Goal: Task Accomplishment & Management: Use online tool/utility

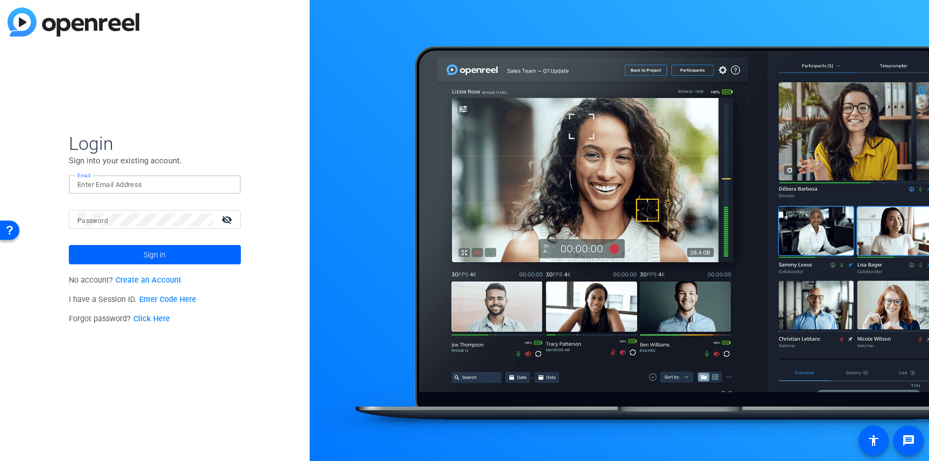
click at [151, 183] on input "Email" at bounding box center [154, 185] width 155 height 13
type input "[EMAIL_ADDRESS][DOMAIN_NAME]"
click at [154, 254] on span "Sign in" at bounding box center [155, 254] width 22 height 27
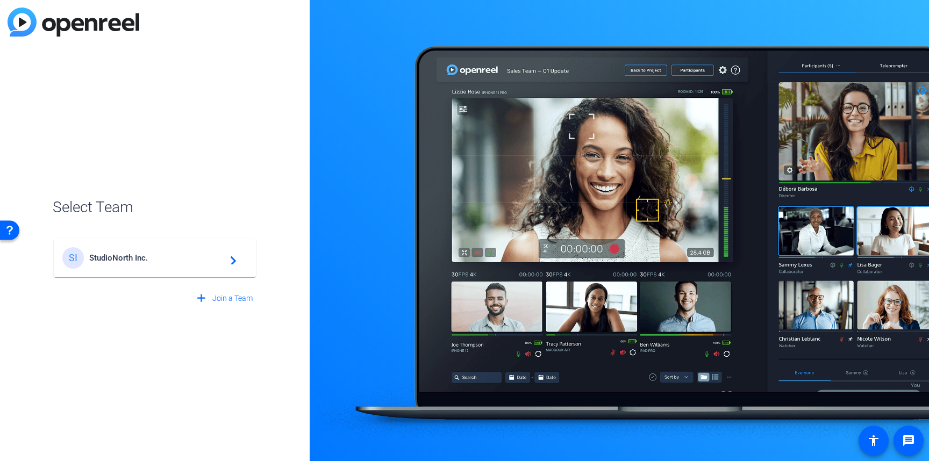
click at [149, 265] on div "SI StudioNorth Inc. navigate_next" at bounding box center [154, 258] width 185 height 22
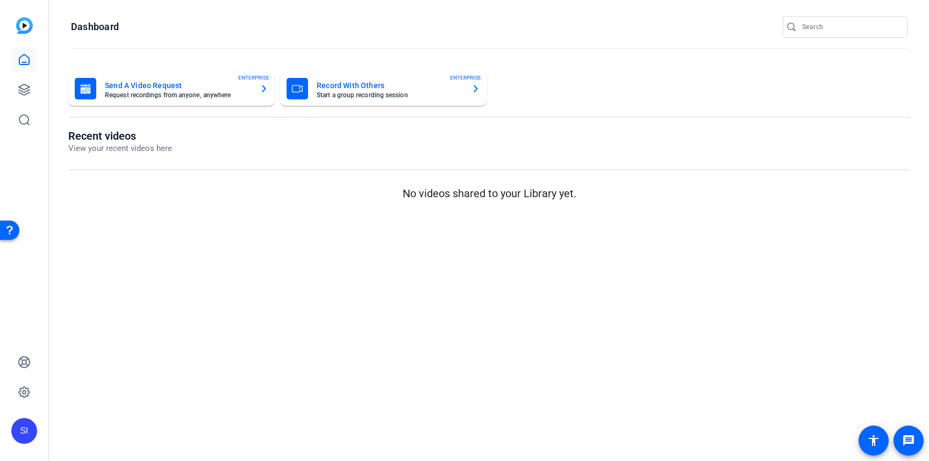
drag, startPoint x: 189, startPoint y: 225, endPoint x: 19, endPoint y: 172, distance: 178.1
click at [182, 223] on mat-sidenav-content "Dashboard Send A Video Request Request recordings from anyone, anywhere ENTERPR…" at bounding box center [489, 230] width 880 height 461
click at [24, 91] on icon at bounding box center [24, 89] width 13 height 13
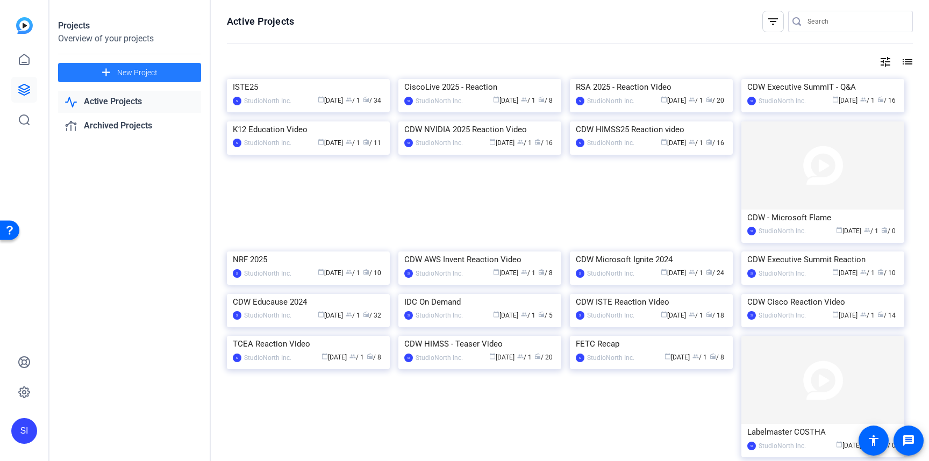
click at [140, 70] on span "New Project" at bounding box center [137, 72] width 40 height 11
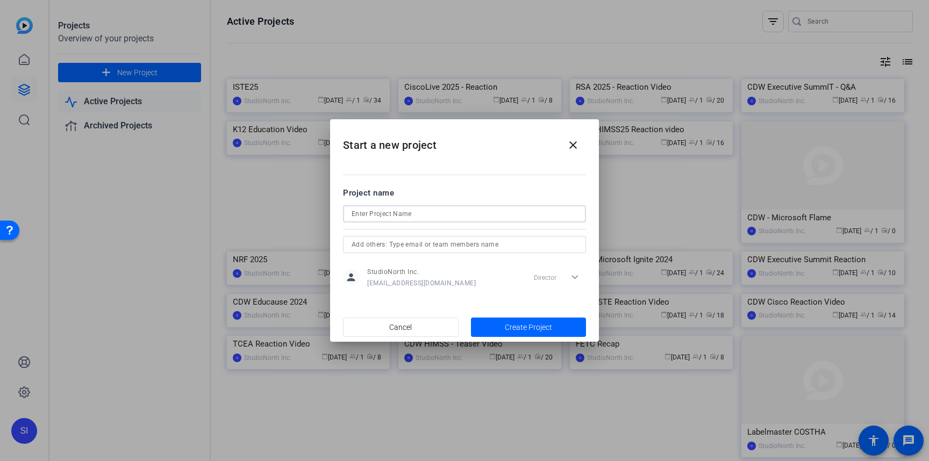
click at [410, 214] on input at bounding box center [465, 214] width 226 height 13
paste input "Black Hat 2025"
type input "Black Hat 2025"
click at [532, 328] on span "Create Project" at bounding box center [528, 327] width 47 height 11
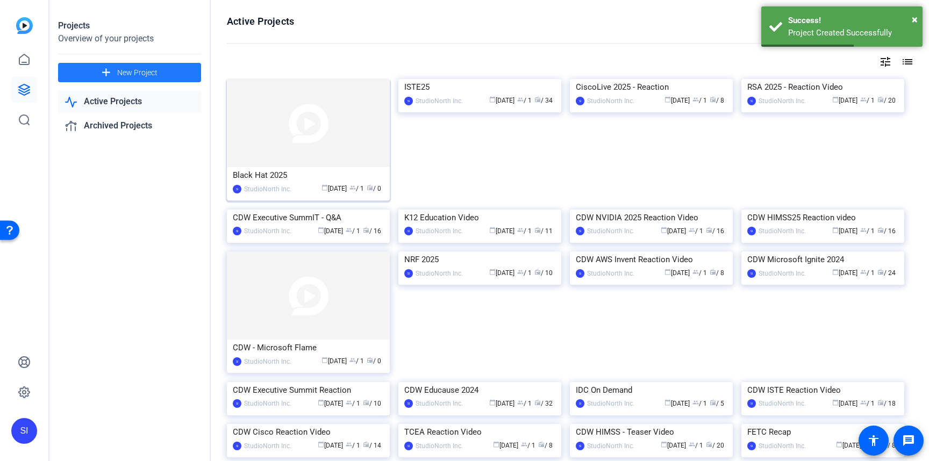
click at [276, 181] on div "Black Hat 2025" at bounding box center [308, 175] width 151 height 16
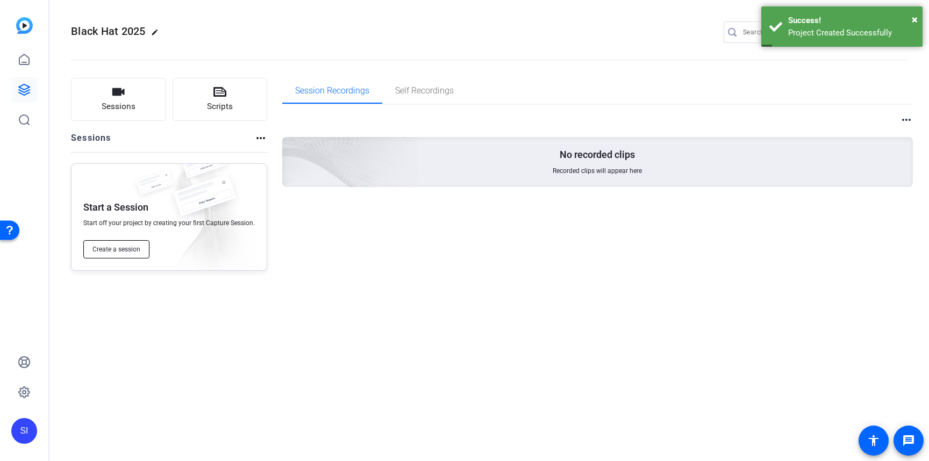
click at [125, 246] on span "Create a session" at bounding box center [116, 249] width 48 height 9
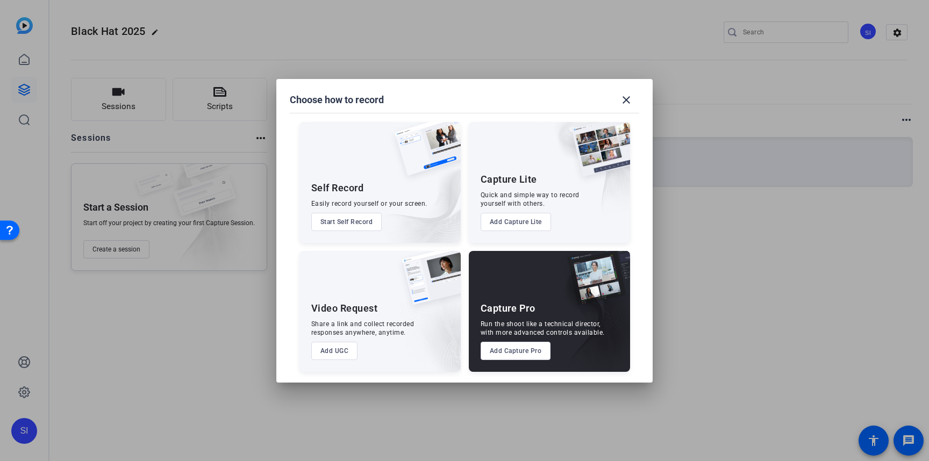
click at [518, 356] on button "Add Capture Pro" at bounding box center [516, 351] width 70 height 18
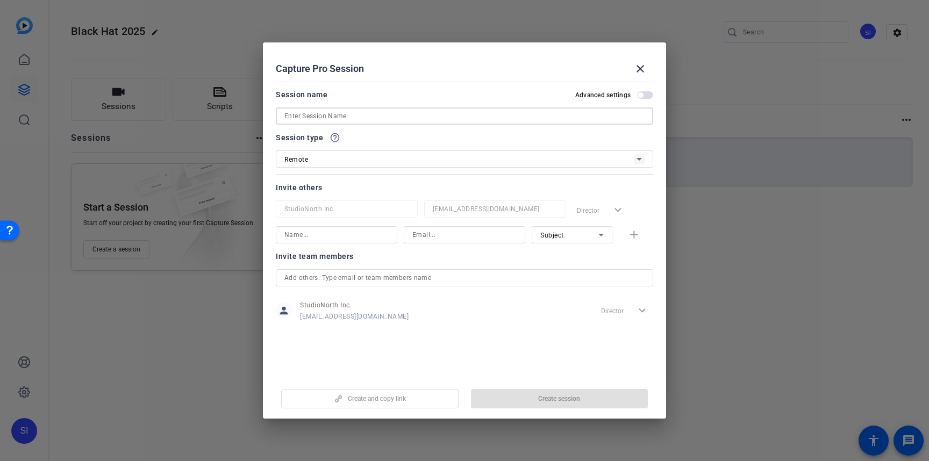
click at [363, 110] on input at bounding box center [464, 116] width 360 height 13
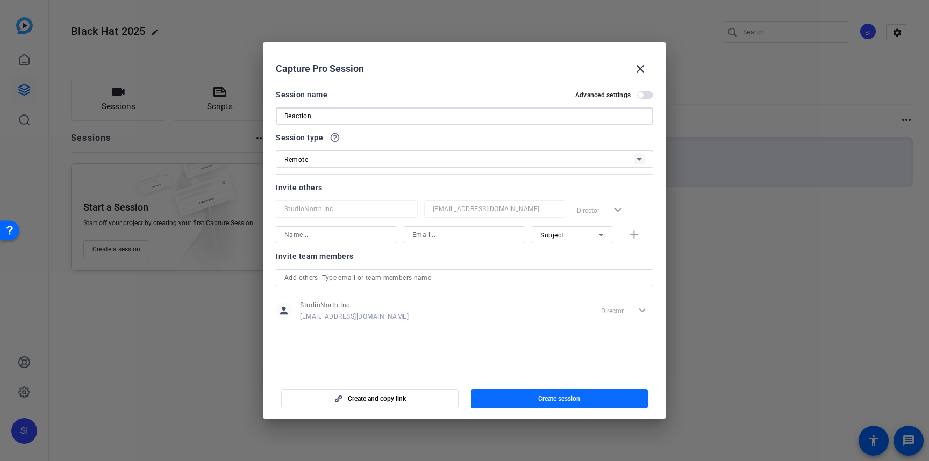
type input "Reaction"
click at [557, 396] on span "Create session" at bounding box center [559, 399] width 42 height 9
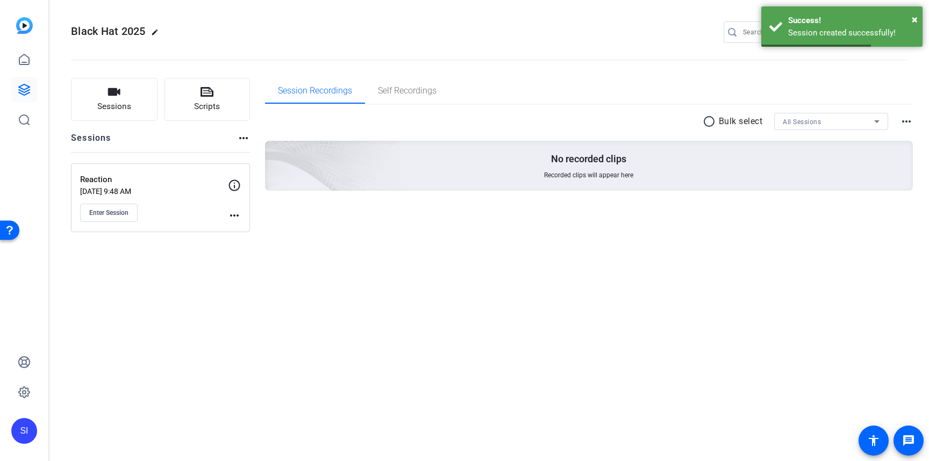
click at [205, 283] on div "Black Hat 2025 edit SI settings Sessions Scripts Sessions more_horiz Reaction A…" at bounding box center [489, 230] width 880 height 461
click at [116, 217] on span "Enter Session" at bounding box center [108, 213] width 39 height 9
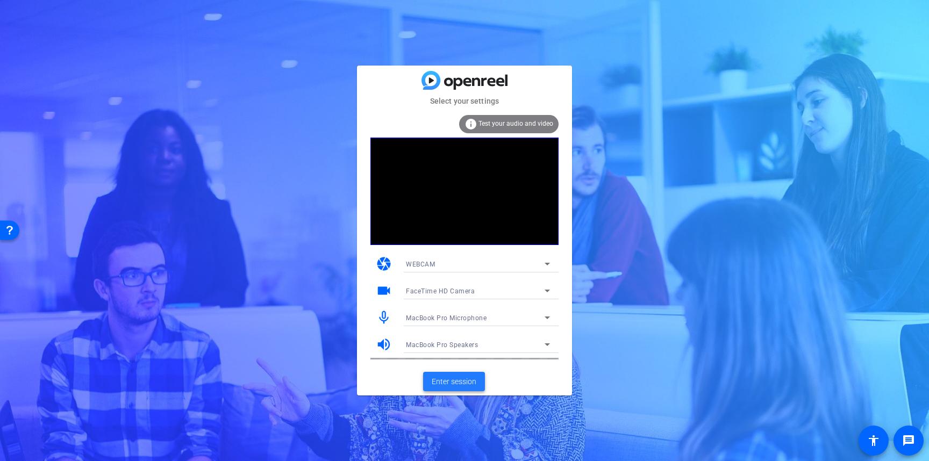
click at [455, 381] on span "Enter session" at bounding box center [454, 381] width 45 height 11
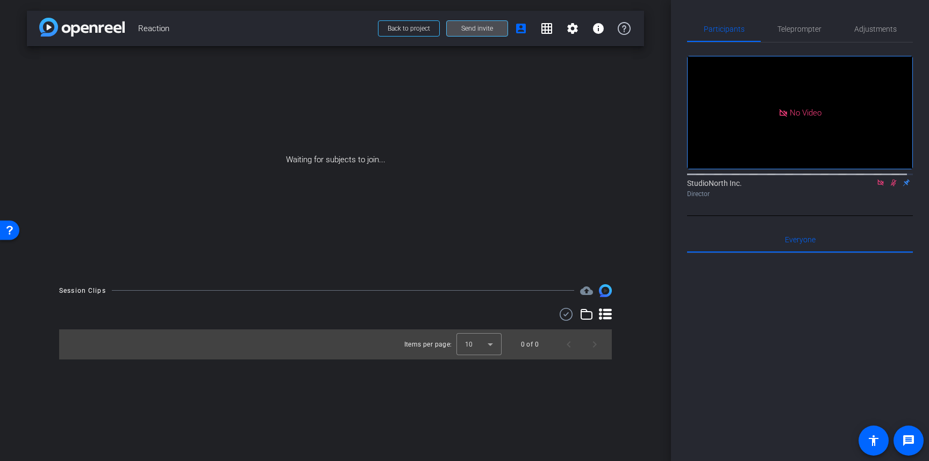
click at [482, 28] on span "Send invite" at bounding box center [477, 28] width 32 height 9
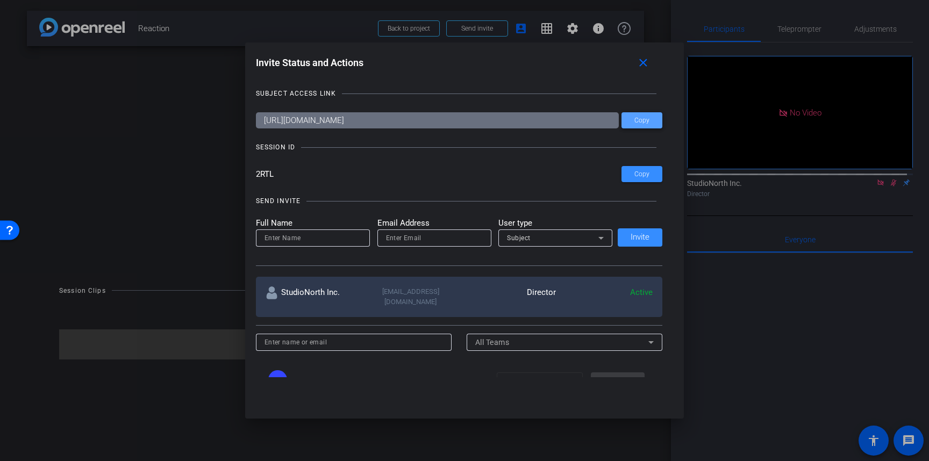
click at [634, 121] on span "Copy" at bounding box center [641, 121] width 15 height 8
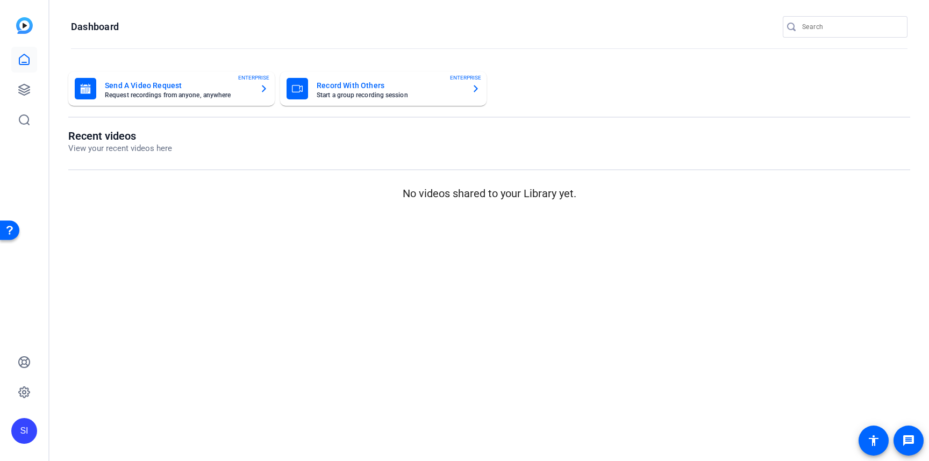
click at [375, 330] on mat-sidenav-content "Dashboard Send A Video Request Request recordings from anyone, anywhere ENTERPR…" at bounding box center [489, 230] width 880 height 461
click at [22, 99] on link at bounding box center [24, 90] width 26 height 26
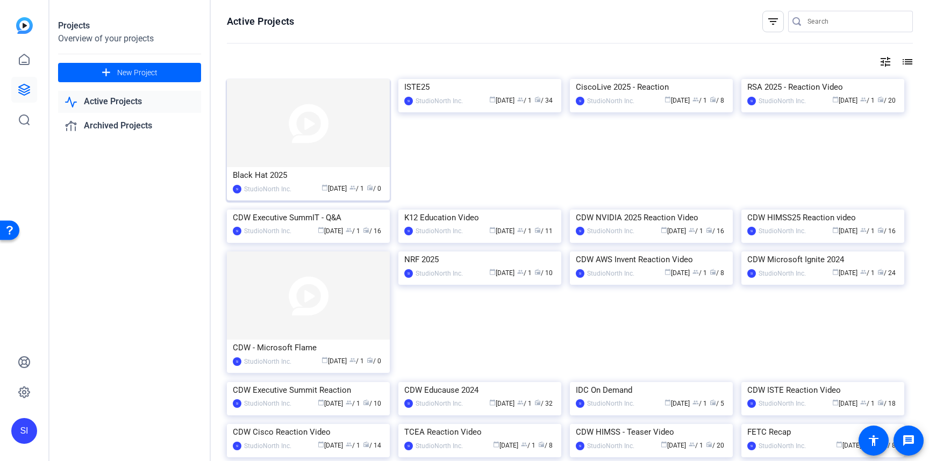
click at [281, 181] on div "Black Hat 2025" at bounding box center [308, 175] width 151 height 16
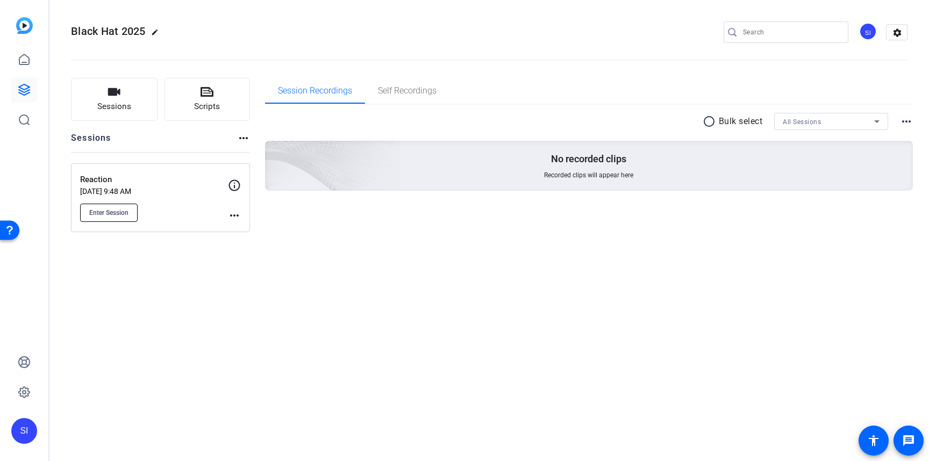
click at [120, 213] on span "Enter Session" at bounding box center [108, 213] width 39 height 9
click at [116, 106] on span "Sessions" at bounding box center [114, 107] width 34 height 12
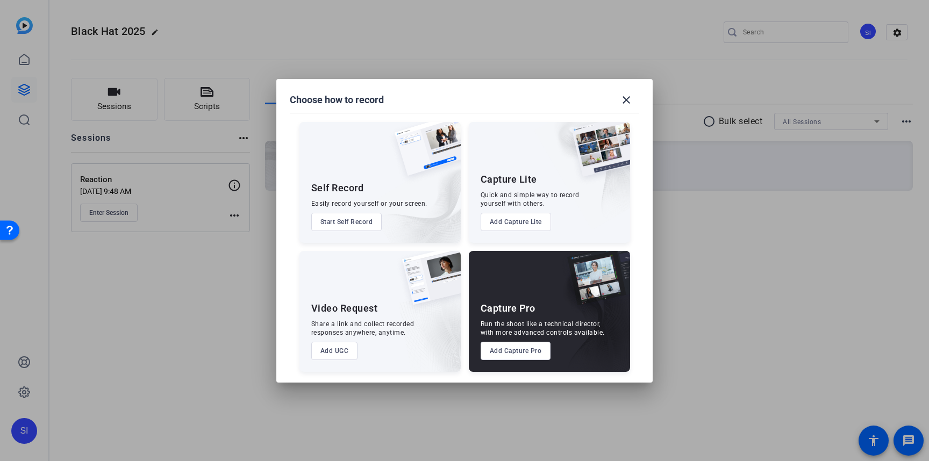
click at [502, 350] on button "Add Capture Pro" at bounding box center [516, 351] width 70 height 18
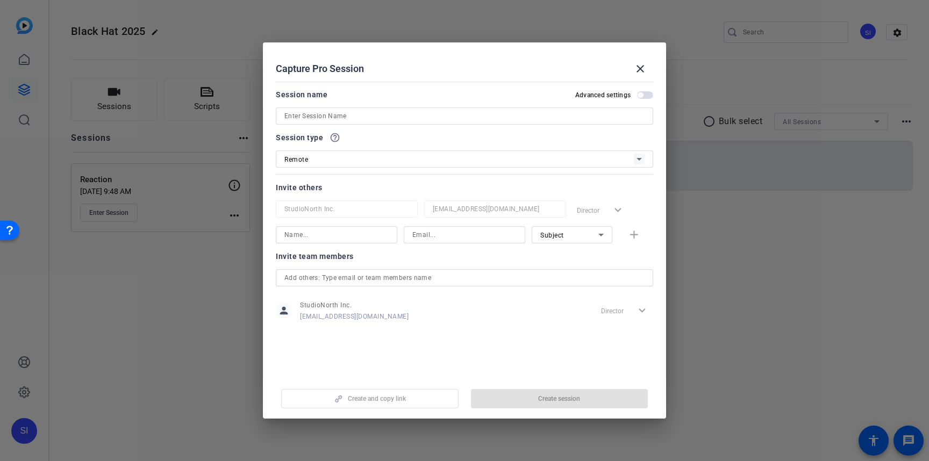
click at [402, 118] on input at bounding box center [464, 116] width 360 height 13
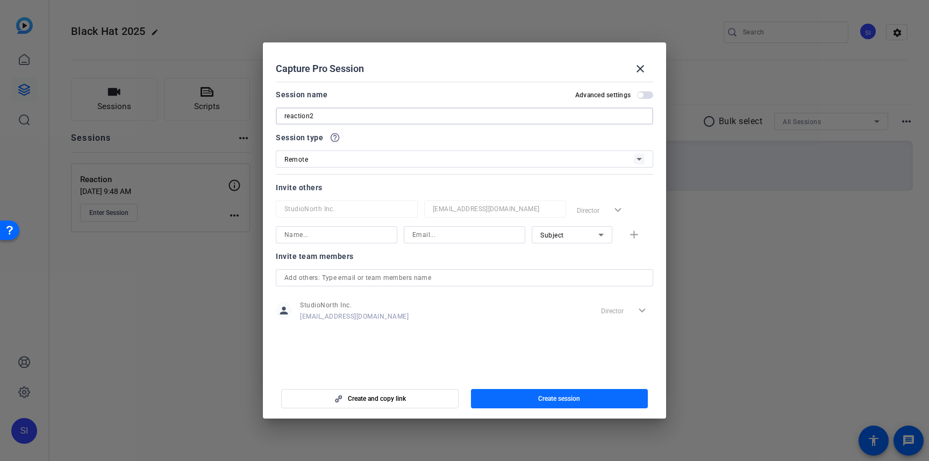
type input "reaction2"
click at [565, 397] on span "Create session" at bounding box center [559, 399] width 42 height 9
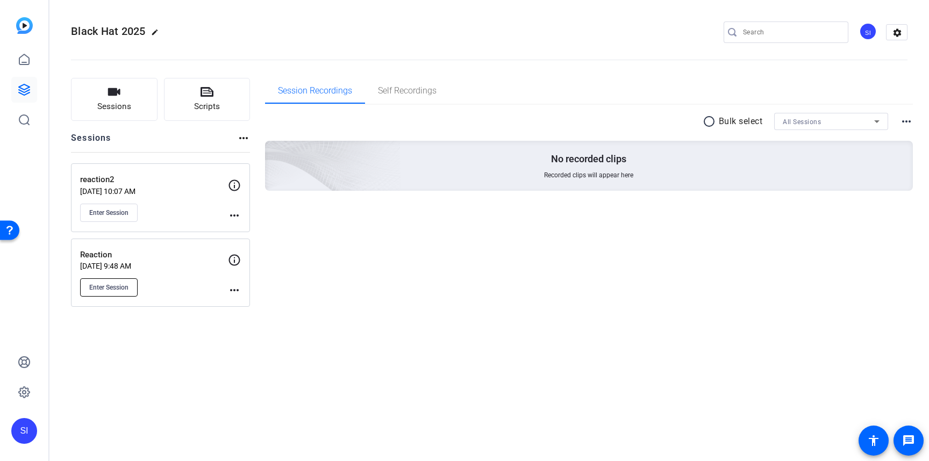
click at [113, 289] on span "Enter Session" at bounding box center [108, 287] width 39 height 9
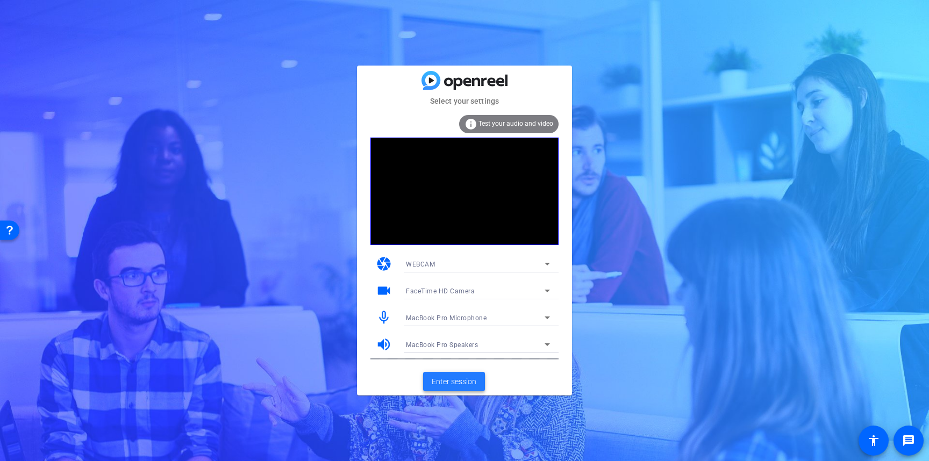
click at [455, 382] on span "Enter session" at bounding box center [454, 381] width 45 height 11
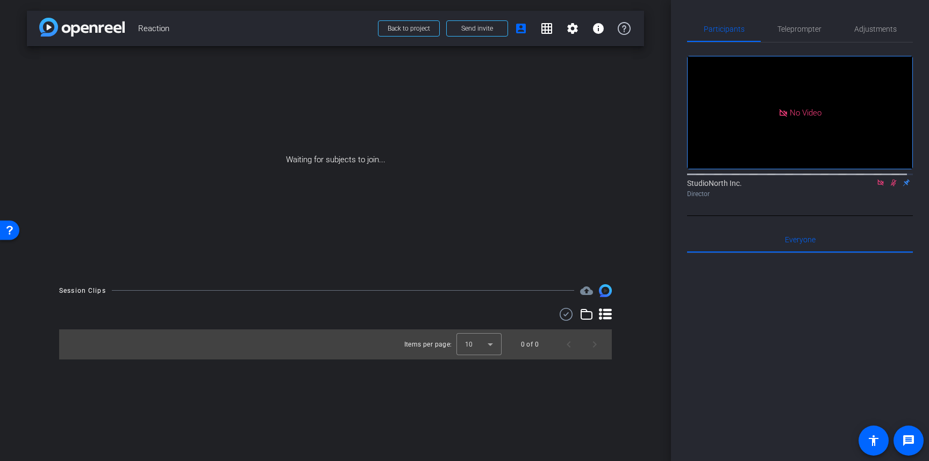
click at [891, 187] on icon at bounding box center [894, 183] width 6 height 7
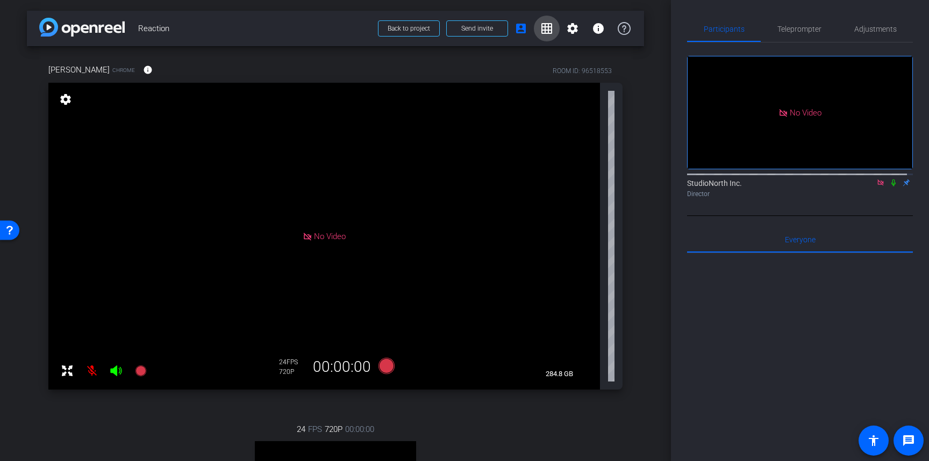
click at [540, 29] on mat-icon "grid_on" at bounding box center [546, 28] width 13 height 13
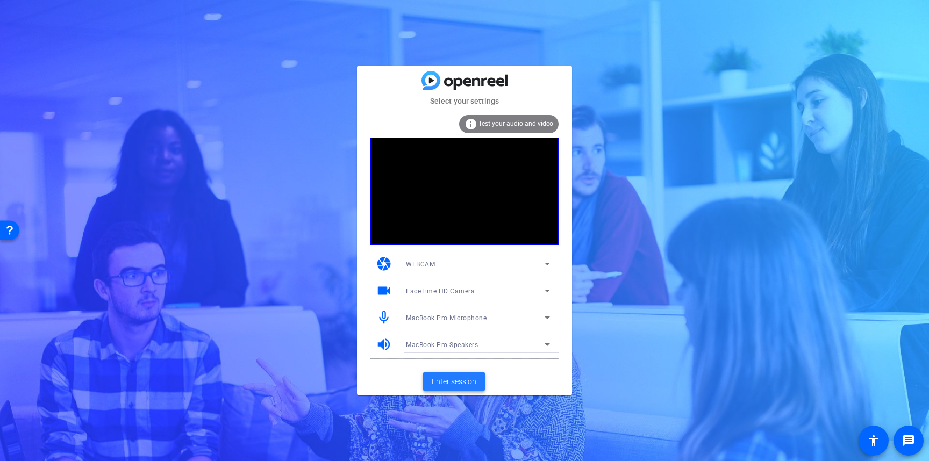
click at [466, 383] on span "Enter session" at bounding box center [454, 381] width 45 height 11
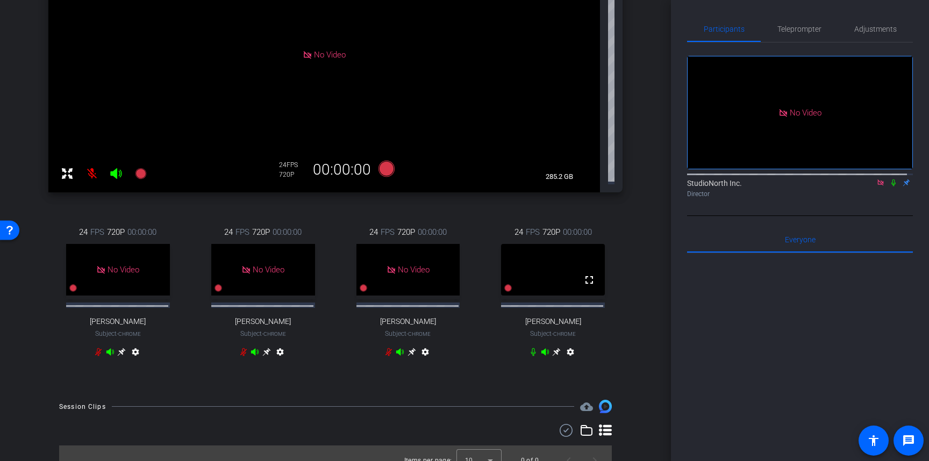
scroll to position [145, 0]
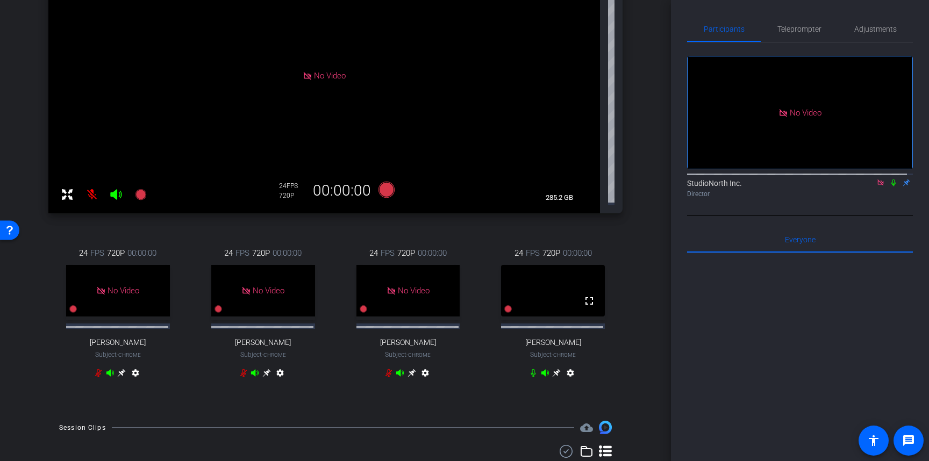
click at [554, 301] on video at bounding box center [553, 291] width 104 height 52
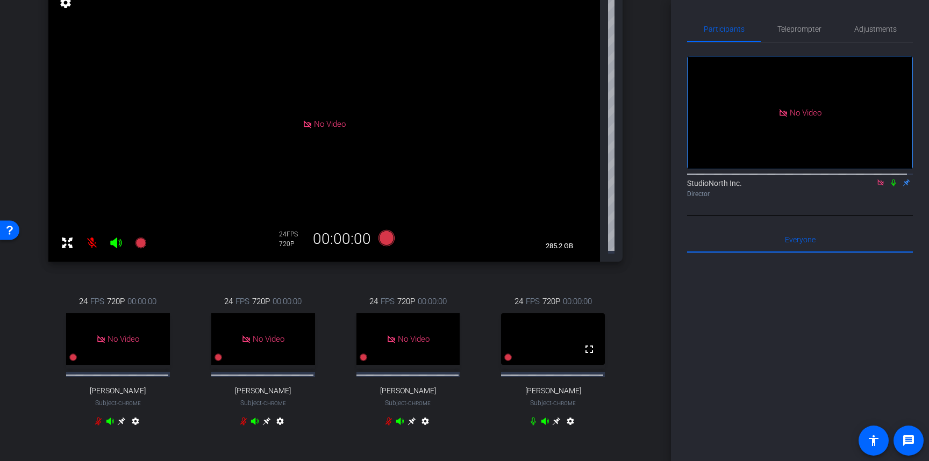
scroll to position [58, 0]
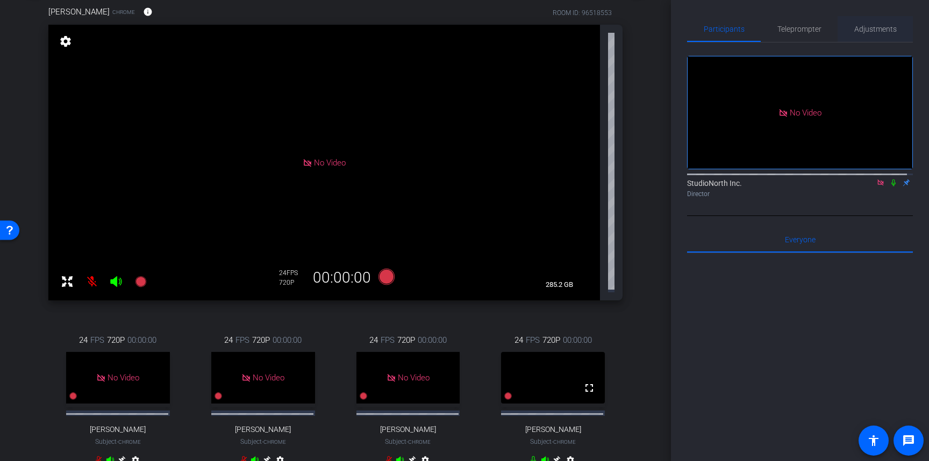
click at [873, 27] on span "Adjustments" at bounding box center [875, 29] width 42 height 8
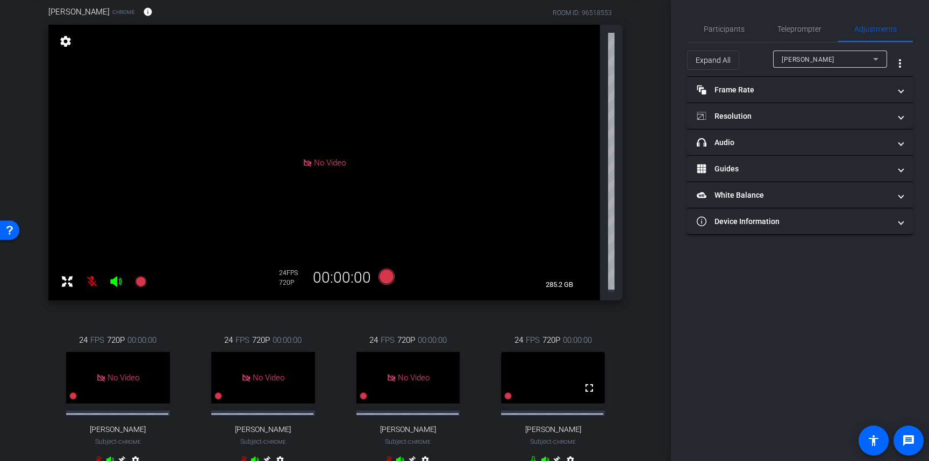
click at [844, 58] on div "[PERSON_NAME]" at bounding box center [827, 59] width 91 height 13
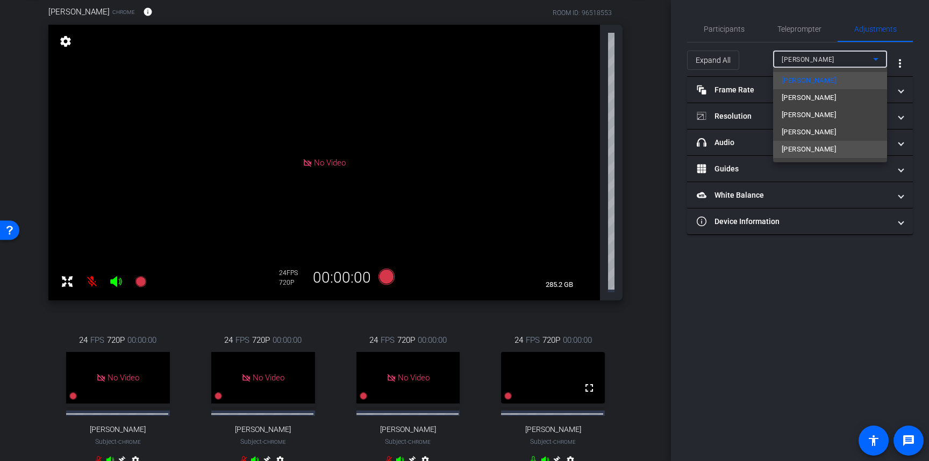
click at [809, 151] on span "[PERSON_NAME]" at bounding box center [809, 149] width 54 height 13
type input "11000"
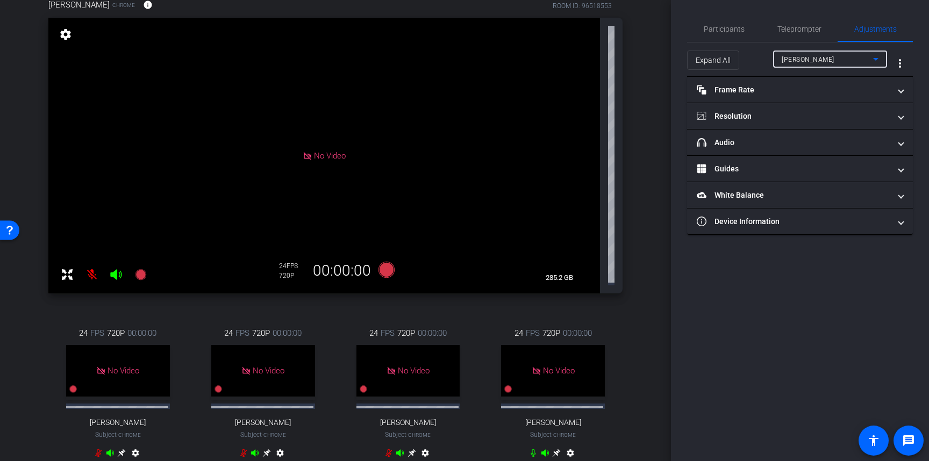
scroll to position [145, 0]
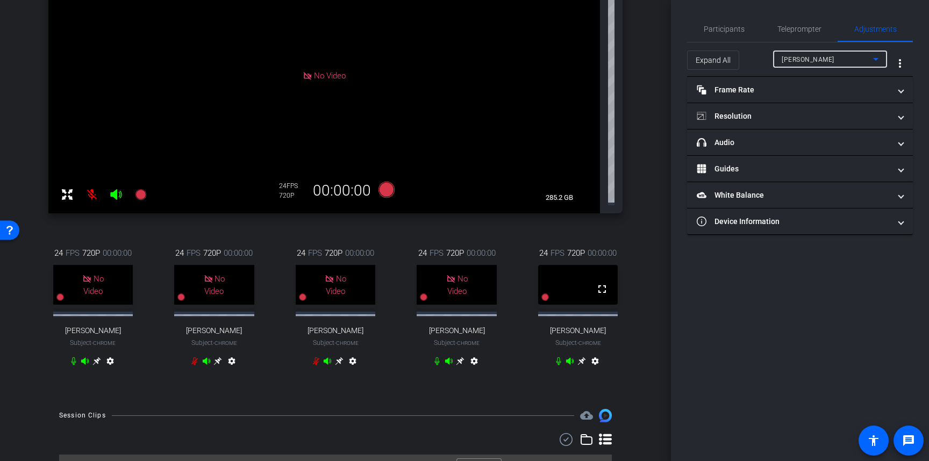
click at [650, 215] on div "arrow_back Reaction Back to project Send invite account_box grid_on settings in…" at bounding box center [335, 85] width 671 height 461
click at [639, 238] on div "arrow_back Reaction Back to project Send invite account_box grid_on settings in…" at bounding box center [335, 85] width 671 height 461
click at [740, 37] on span "Participants" at bounding box center [724, 29] width 41 height 26
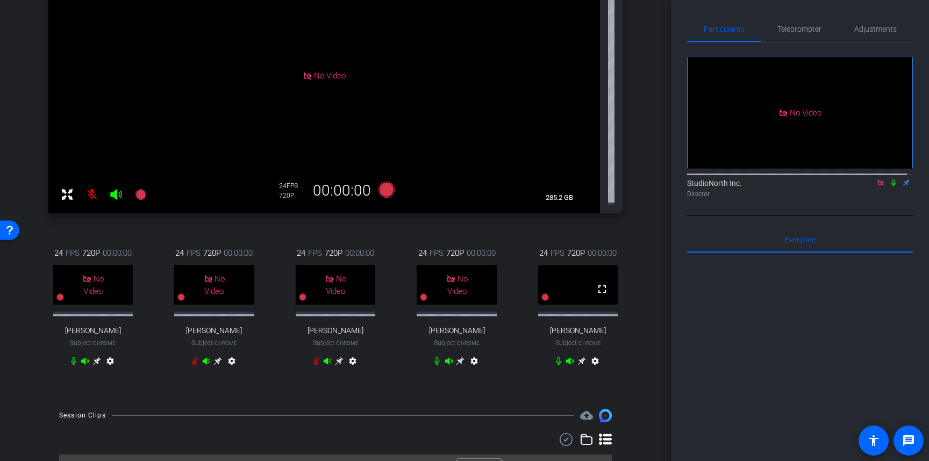
click at [639, 216] on div "arrow_back Reaction Back to project Send invite account_box grid_on settings in…" at bounding box center [335, 85] width 671 height 461
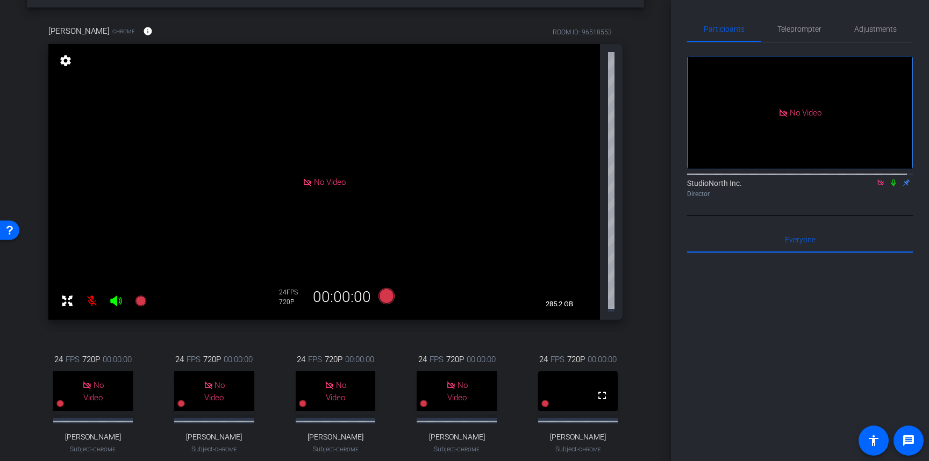
click at [651, 161] on div "arrow_back Reaction Back to project Send invite account_box grid_on settings in…" at bounding box center [335, 191] width 671 height 461
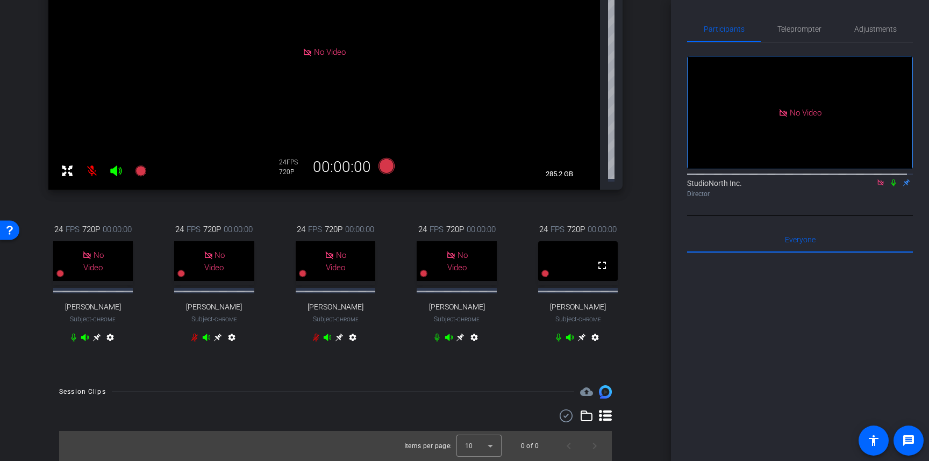
scroll to position [184, 0]
click at [594, 333] on mat-icon "settings" at bounding box center [595, 339] width 13 height 13
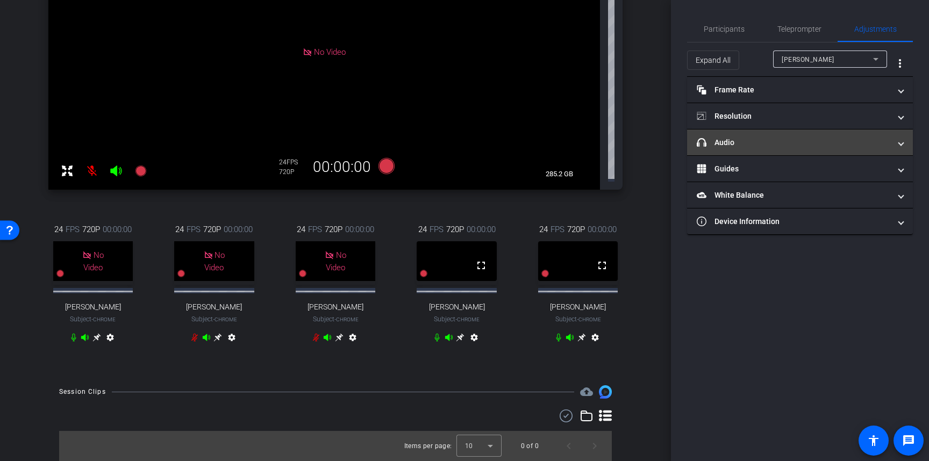
click at [896, 142] on span "headphone icon Audio" at bounding box center [798, 142] width 202 height 11
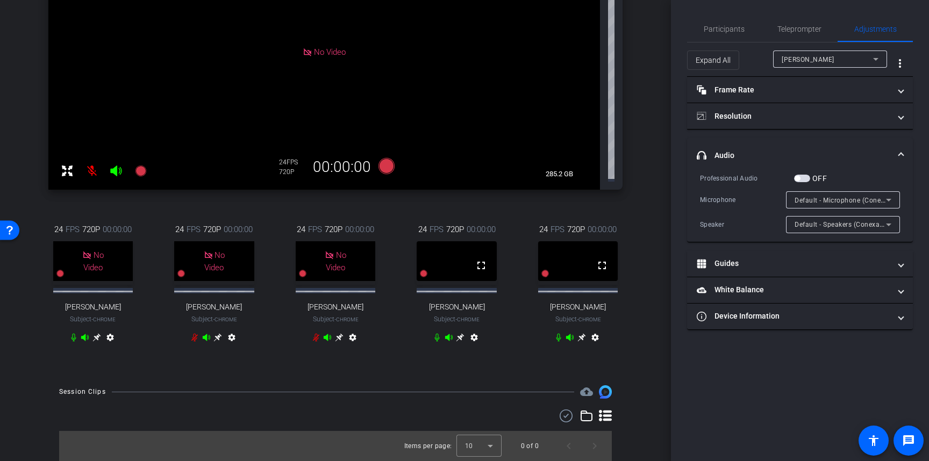
click at [894, 226] on icon at bounding box center [888, 224] width 13 height 13
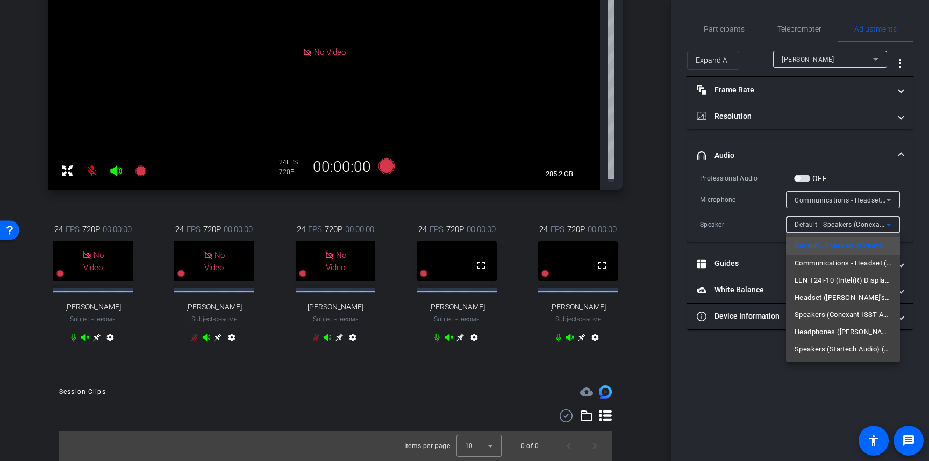
click at [764, 437] on div at bounding box center [464, 230] width 929 height 461
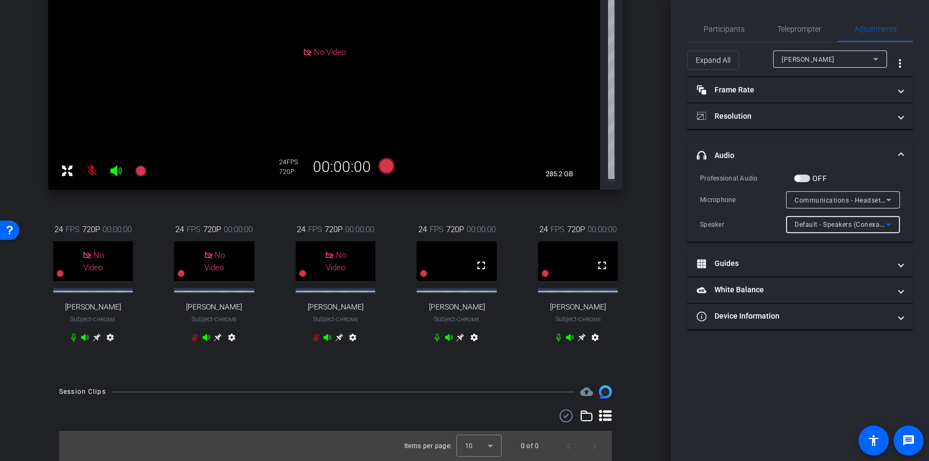
click at [892, 225] on icon at bounding box center [888, 224] width 13 height 13
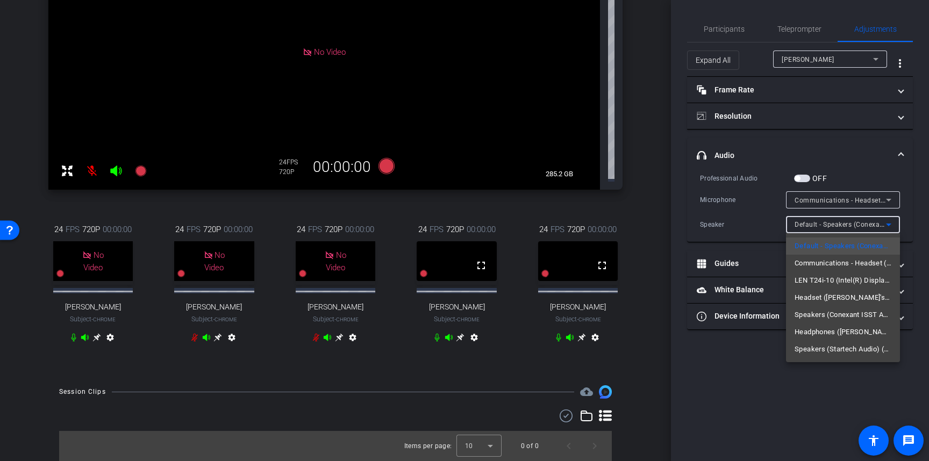
click at [855, 266] on span "Communications - Headset ([PERSON_NAME]'s Buds2 Hands-Free AG Audio) (Bluetooth)" at bounding box center [843, 263] width 97 height 13
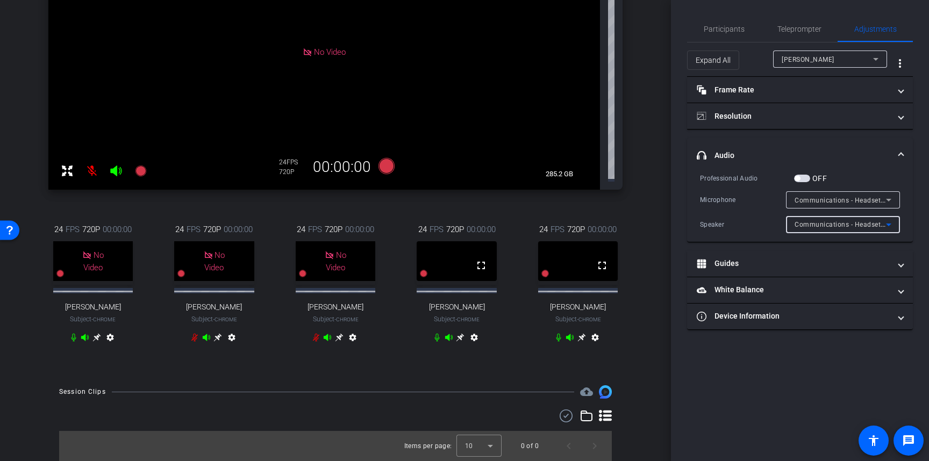
scroll to position [186, 0]
click at [877, 60] on icon at bounding box center [875, 59] width 5 height 3
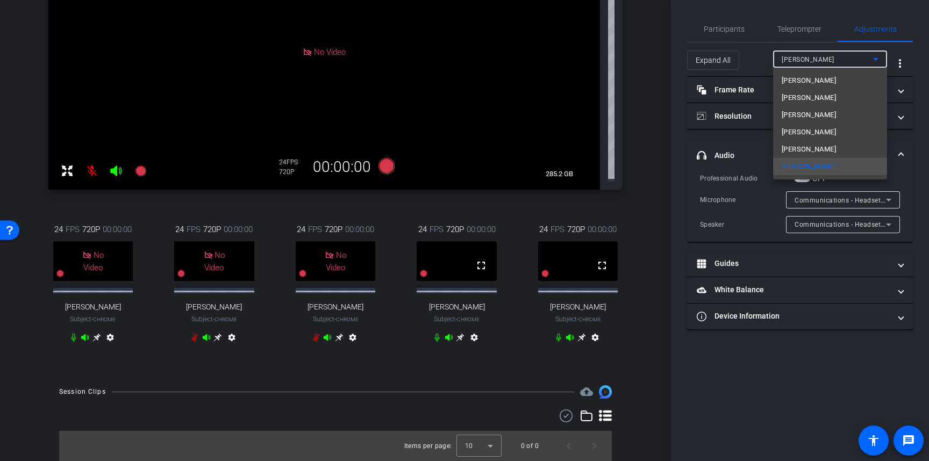
click at [815, 151] on span "[PERSON_NAME]" at bounding box center [809, 149] width 54 height 13
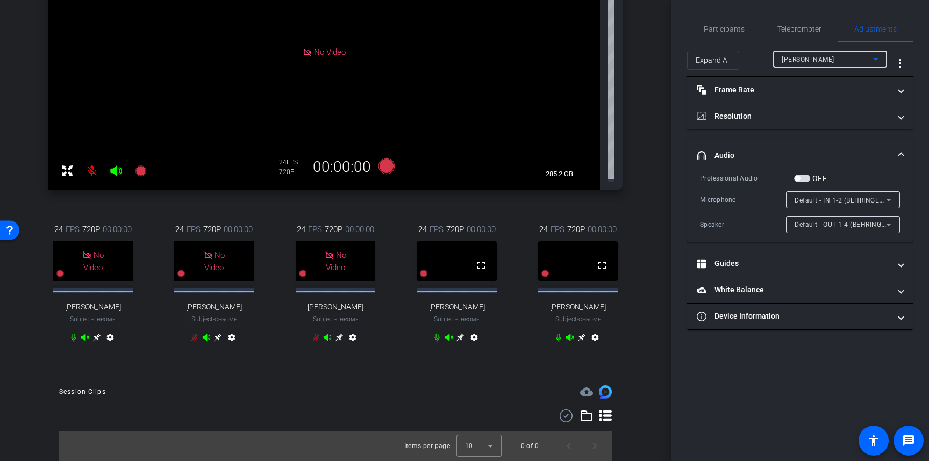
click at [902, 156] on span at bounding box center [901, 155] width 4 height 11
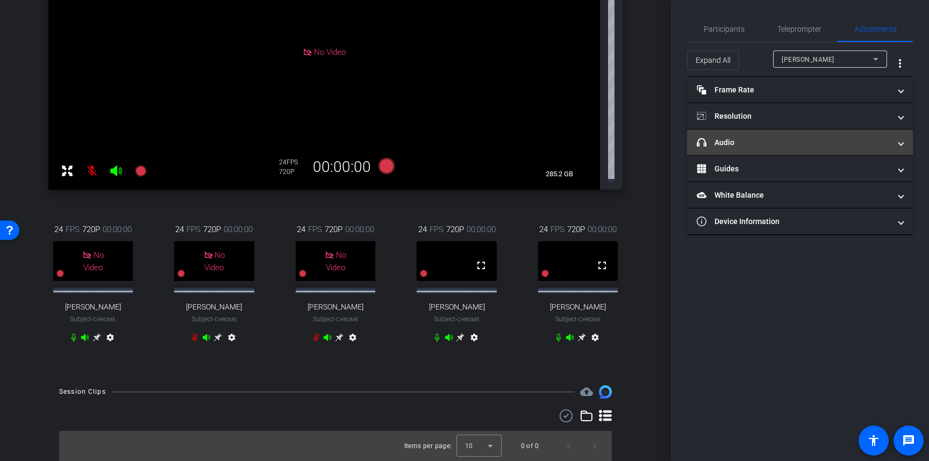
click at [903, 146] on span at bounding box center [901, 142] width 4 height 11
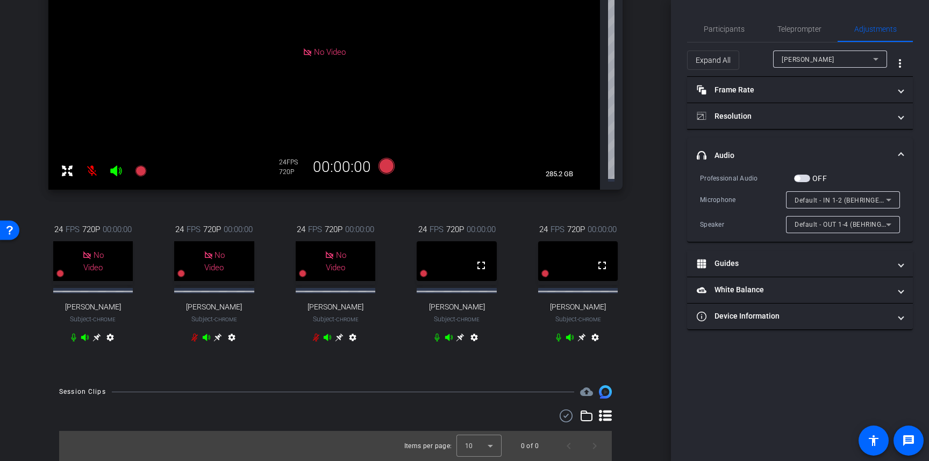
click at [892, 225] on icon at bounding box center [888, 224] width 13 height 13
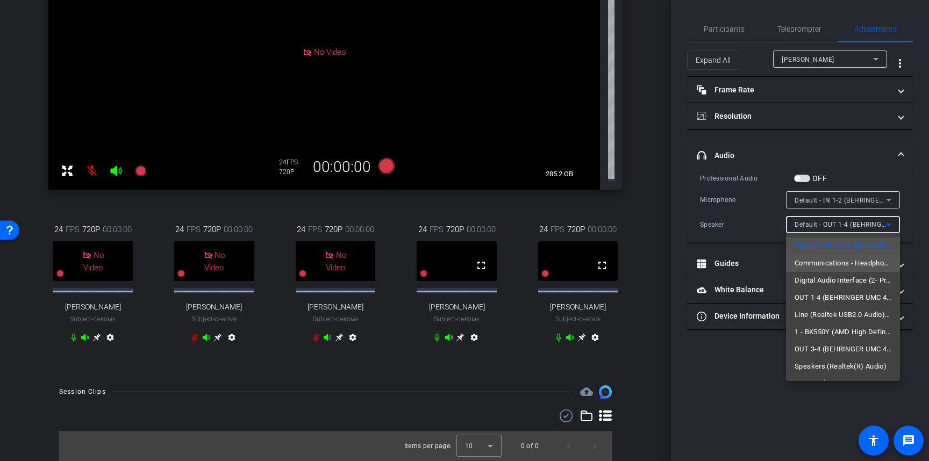
click at [862, 260] on span "Communications - Headphones (Realtek USB2.0 Audio) (0bda:402e)" at bounding box center [843, 263] width 97 height 13
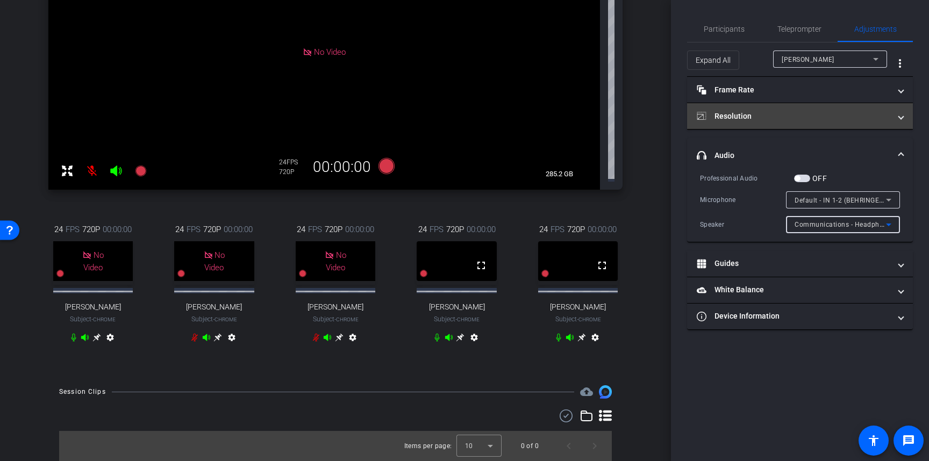
click at [904, 109] on mat-expansion-panel-header "Resolution" at bounding box center [800, 116] width 226 height 26
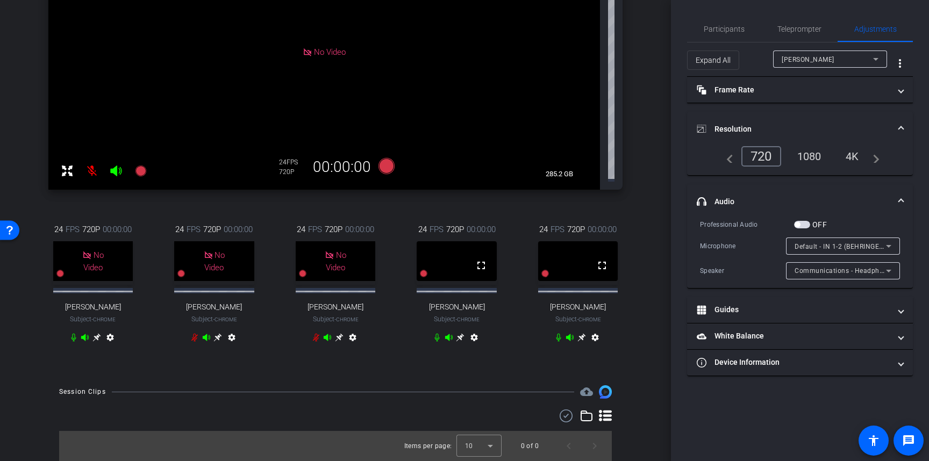
click at [903, 123] on mat-expansion-panel-header "Resolution" at bounding box center [800, 129] width 226 height 34
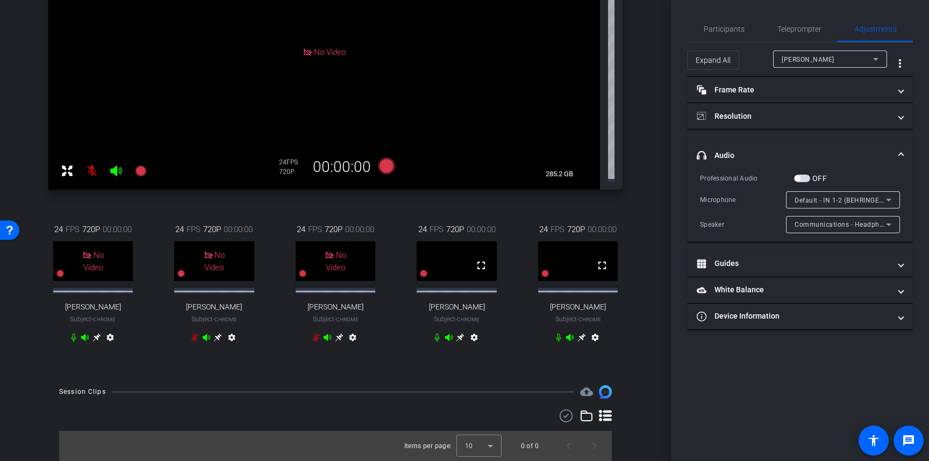
click at [471, 333] on mat-icon "settings" at bounding box center [474, 339] width 13 height 13
click at [472, 333] on mat-icon "settings" at bounding box center [474, 339] width 13 height 13
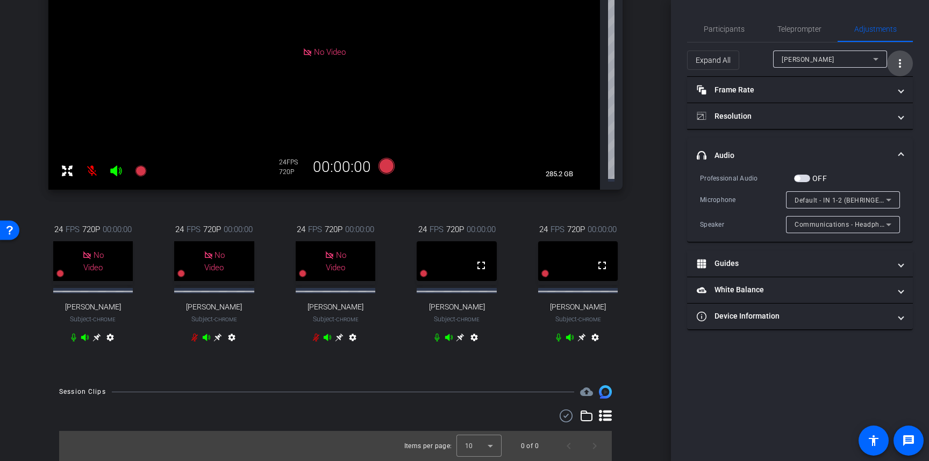
click at [902, 69] on mat-icon "more_vert" at bounding box center [900, 63] width 13 height 13
click at [643, 131] on div at bounding box center [464, 230] width 929 height 461
click at [901, 154] on span at bounding box center [901, 155] width 4 height 11
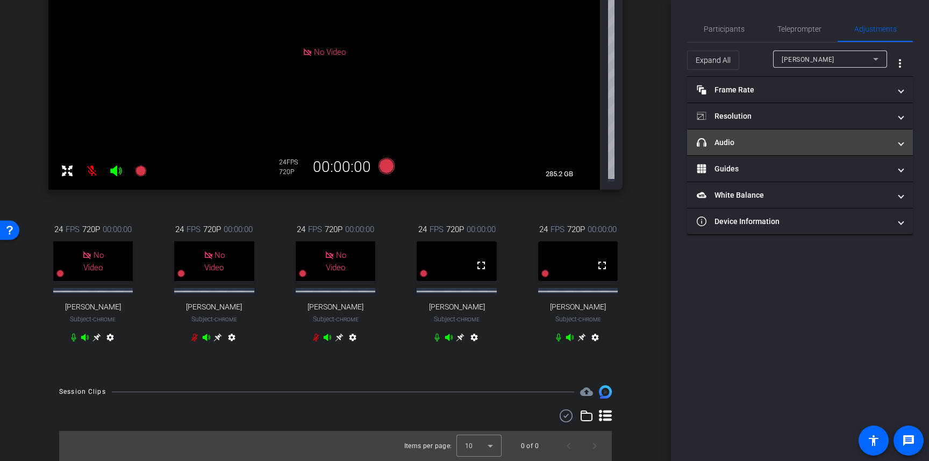
click at [901, 154] on mat-expansion-panel-header "headphone icon Audio" at bounding box center [800, 143] width 226 height 26
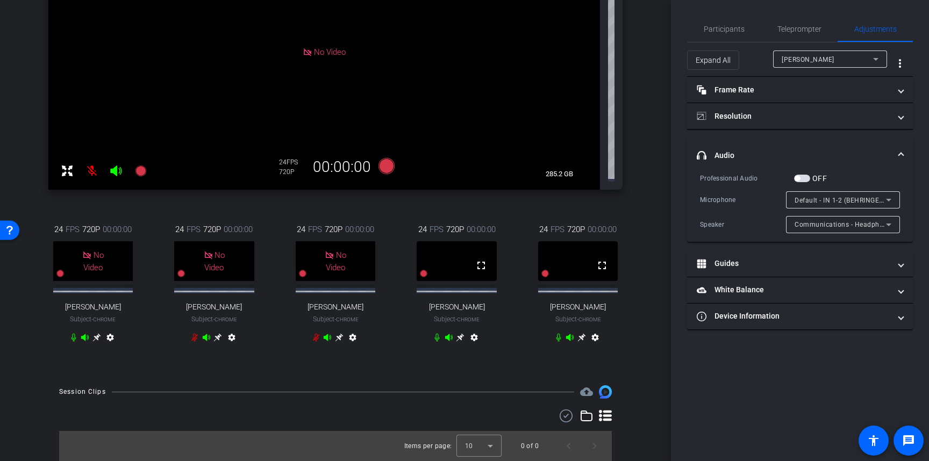
click at [470, 333] on mat-icon "settings" at bounding box center [474, 339] width 13 height 13
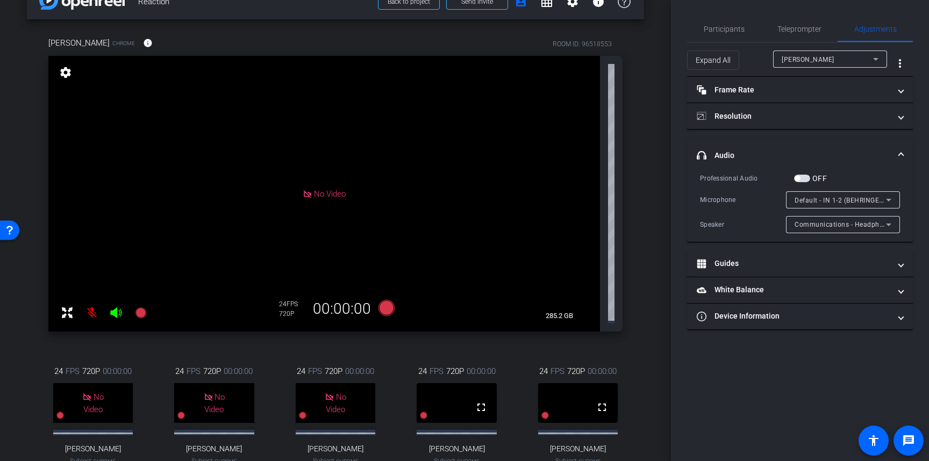
scroll to position [29, 0]
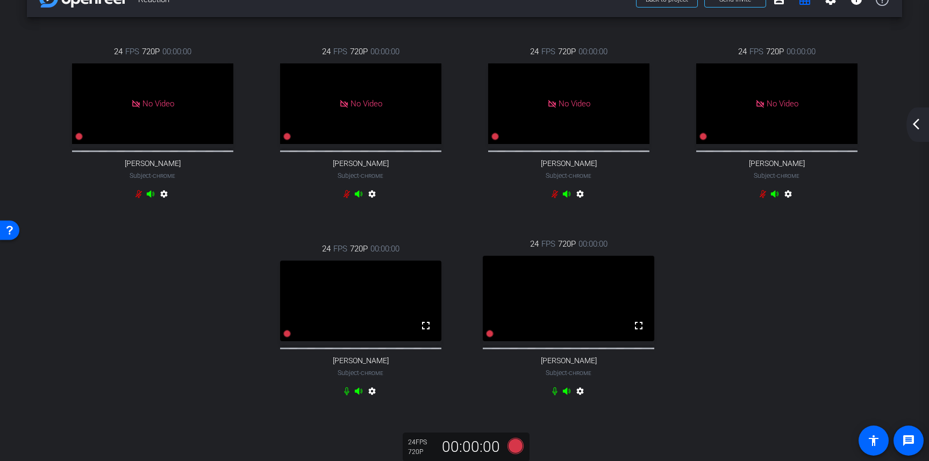
click at [916, 134] on div "arrow_back_ios_new arrow_forward_ios" at bounding box center [918, 125] width 23 height 34
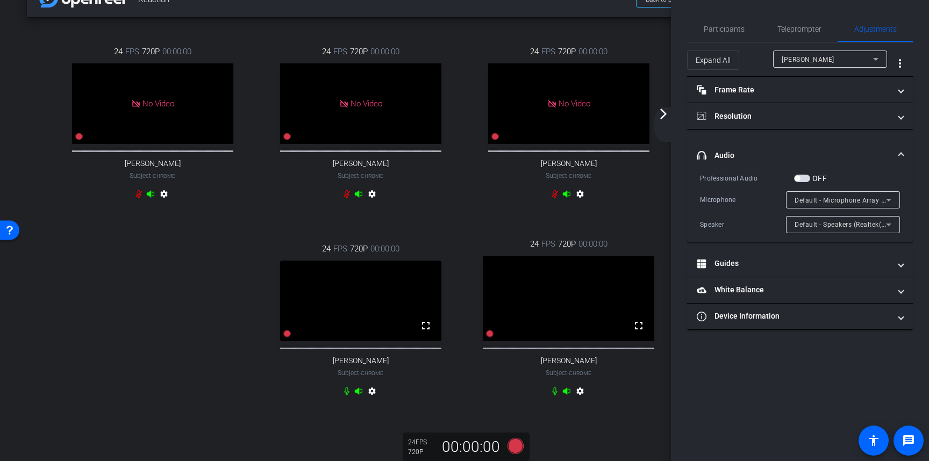
click at [364, 306] on video at bounding box center [360, 301] width 161 height 81
click at [372, 400] on mat-icon "settings" at bounding box center [372, 393] width 13 height 13
type input "11000"
click at [893, 224] on icon at bounding box center [888, 224] width 13 height 13
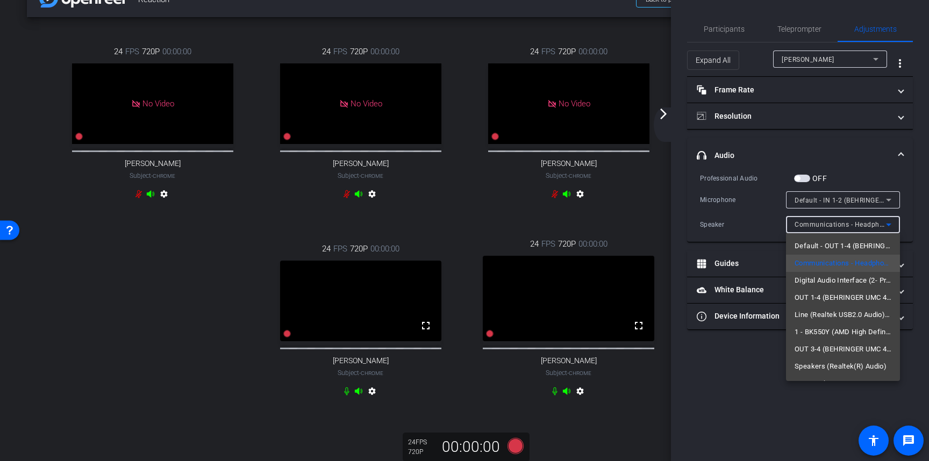
click at [890, 201] on div at bounding box center [464, 230] width 929 height 461
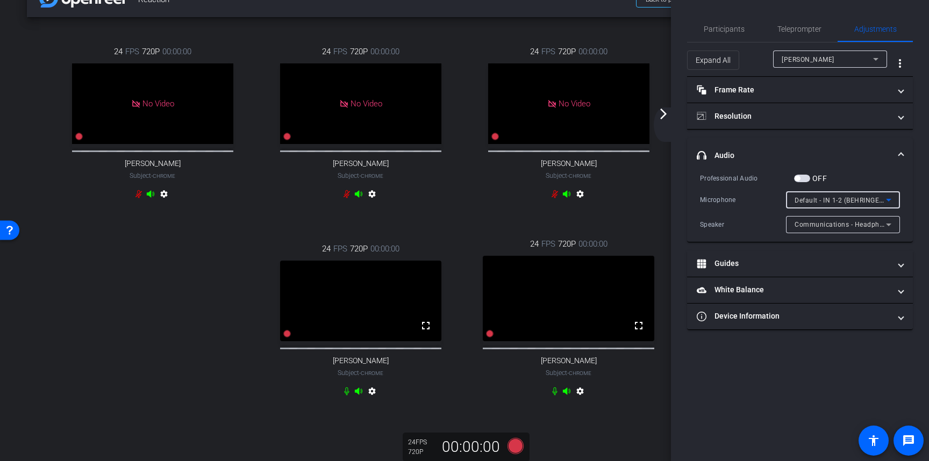
click at [890, 201] on icon at bounding box center [888, 200] width 13 height 13
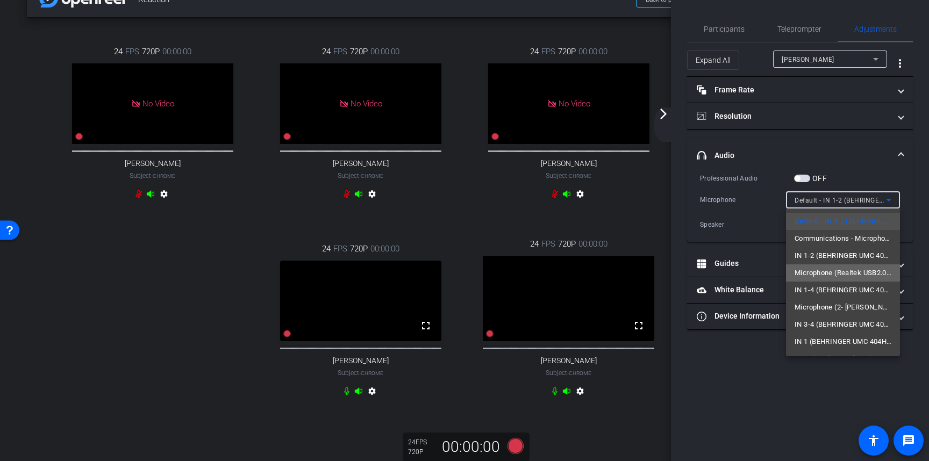
click at [846, 274] on span "Microphone (Realtek USB2.0 Audio) (0bda:402e)" at bounding box center [843, 273] width 97 height 13
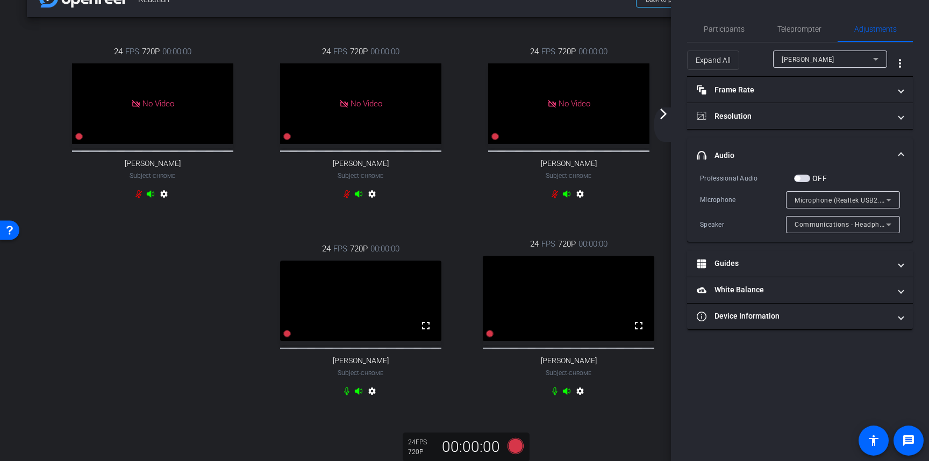
click at [691, 213] on div "Professional Audio OFF Microphone Microphone (Realtek USB2.0 Audio) (0bda:402e)…" at bounding box center [800, 207] width 226 height 69
click at [889, 224] on icon at bounding box center [888, 225] width 5 height 3
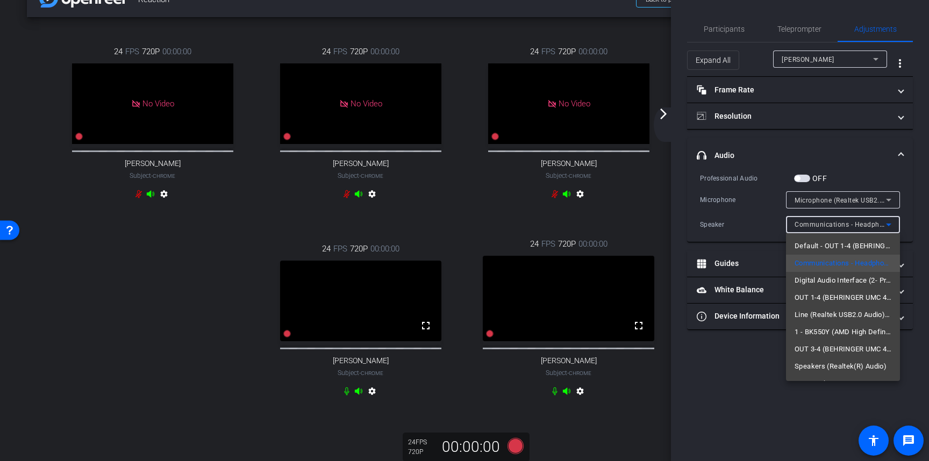
click at [676, 210] on div at bounding box center [464, 230] width 929 height 461
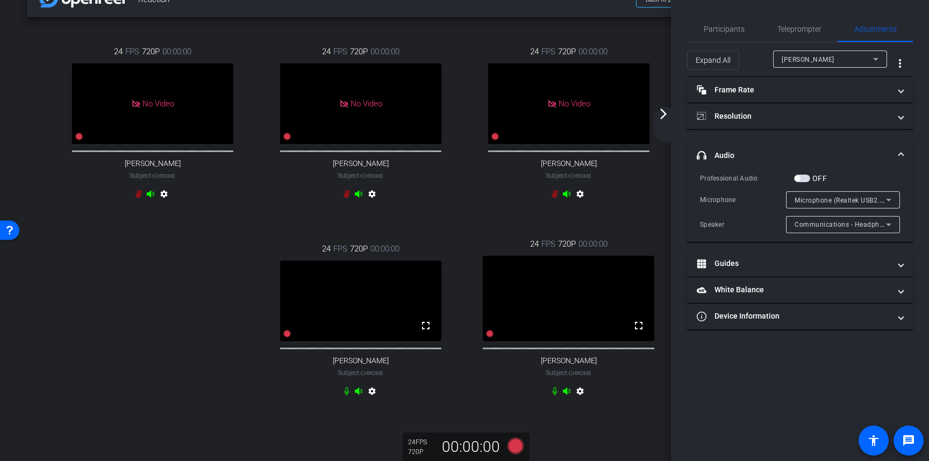
click at [676, 210] on div "Participants Teleprompter Adjustments StudioNorth Inc. Director Everyone 0 Mark…" at bounding box center [800, 230] width 258 height 461
click at [674, 221] on div "Participants Teleprompter Adjustments StudioNorth Inc. Director Everyone 0 Mark…" at bounding box center [800, 230] width 258 height 461
click at [444, 244] on div "24 FPS 720P 00:00:00 fullscreen [PERSON_NAME] Subject - Chrome settings" at bounding box center [360, 321] width 208 height 192
click at [902, 153] on span at bounding box center [901, 155] width 4 height 11
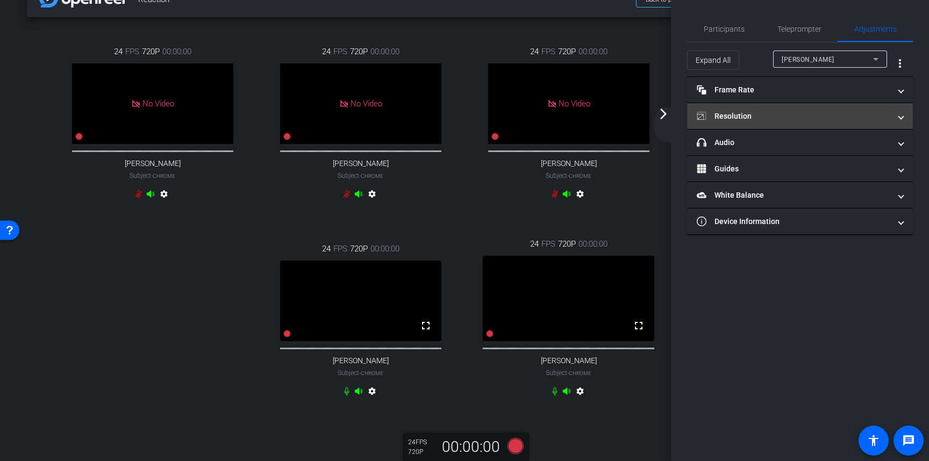
click at [902, 112] on span at bounding box center [901, 116] width 4 height 11
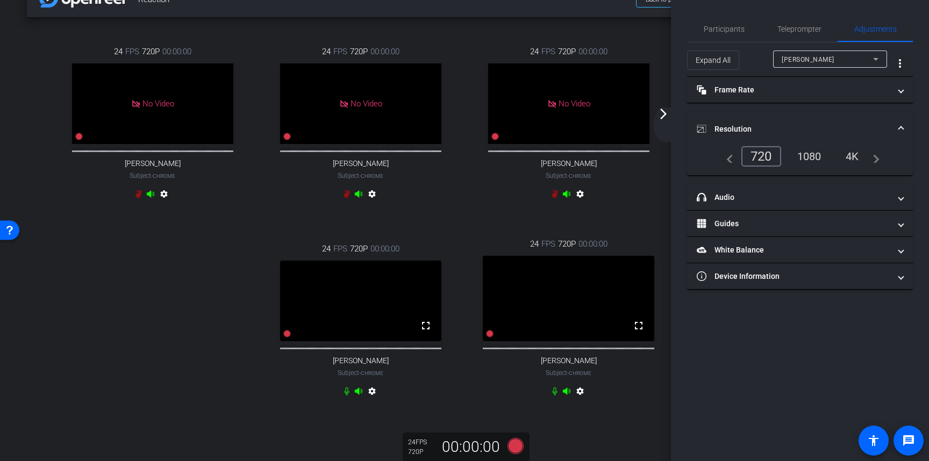
click at [811, 153] on div "1080" at bounding box center [809, 156] width 40 height 18
click at [223, 323] on div "24 FPS 720P 00:00:00 No Video [PERSON_NAME] Subject - Chrome settings 24 FPS 72…" at bounding box center [464, 223] width 832 height 390
click at [665, 116] on mat-icon "arrow_forward_ios" at bounding box center [663, 114] width 13 height 13
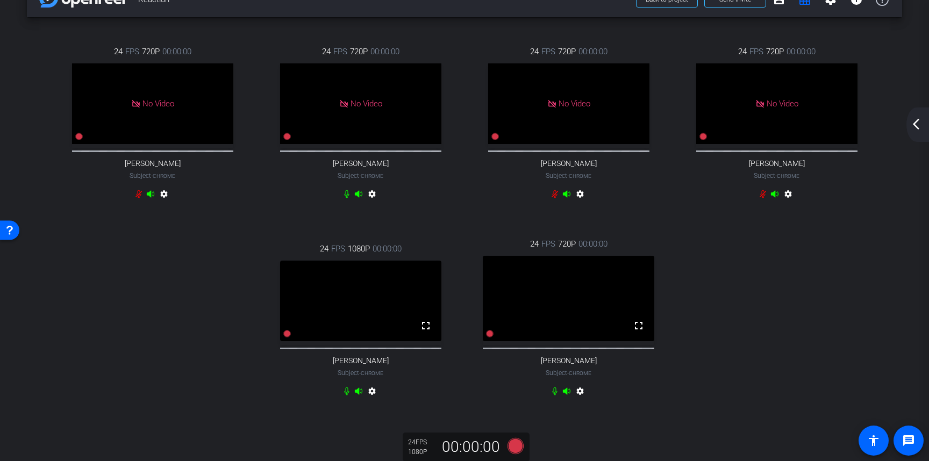
click at [224, 323] on div "24 FPS 720P 00:00:00 No Video [PERSON_NAME] Subject - Chrome settings 24 FPS 72…" at bounding box center [464, 223] width 832 height 390
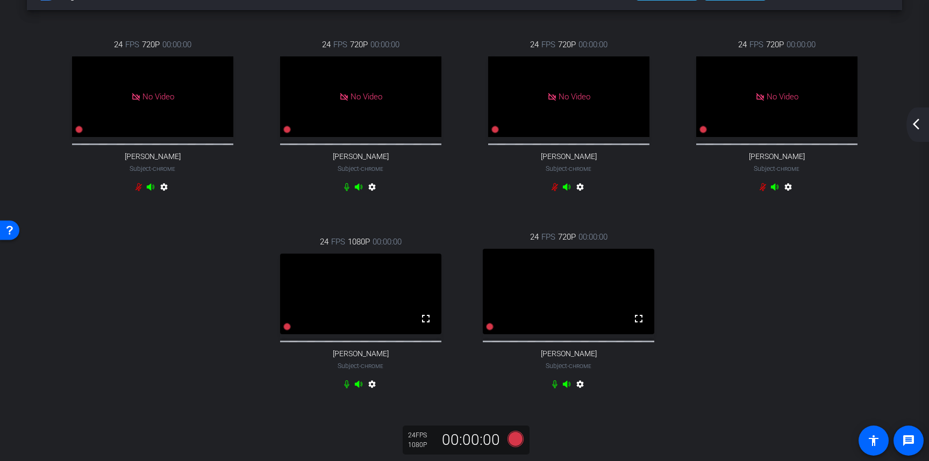
scroll to position [0, 0]
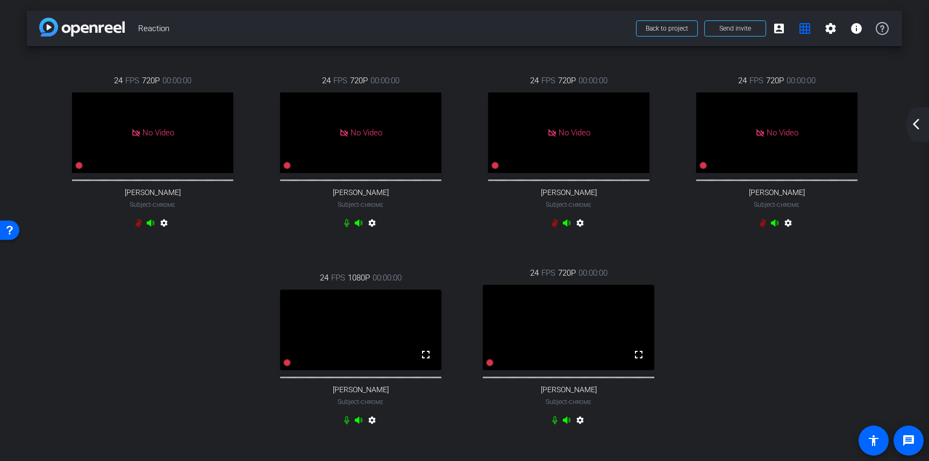
click at [920, 123] on mat-icon "arrow_back_ios_new" at bounding box center [916, 124] width 13 height 13
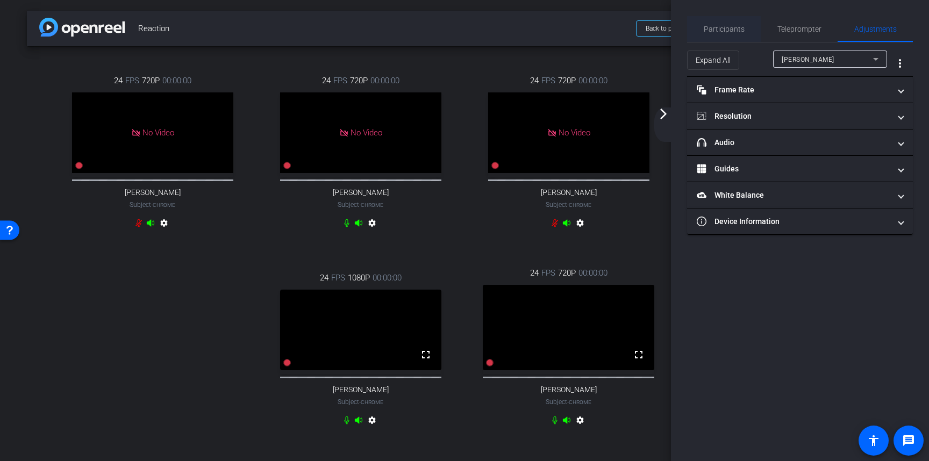
click at [721, 27] on span "Participants" at bounding box center [724, 29] width 41 height 8
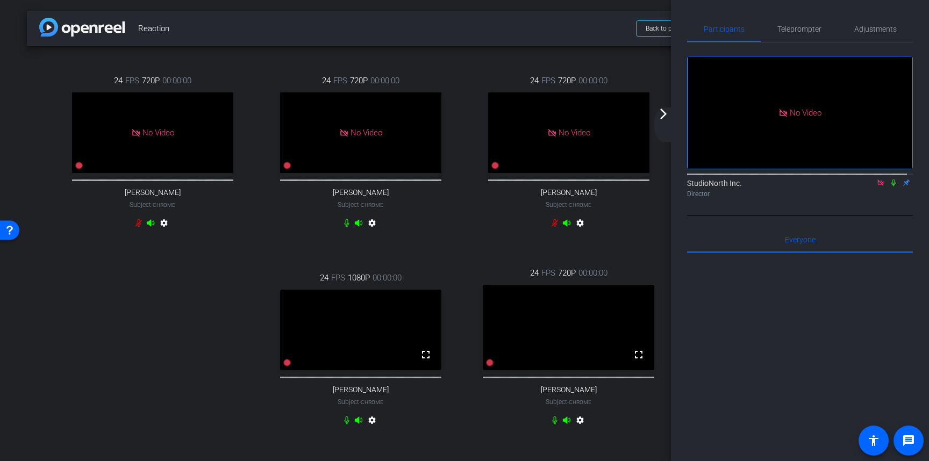
click at [357, 425] on icon at bounding box center [358, 420] width 9 height 9
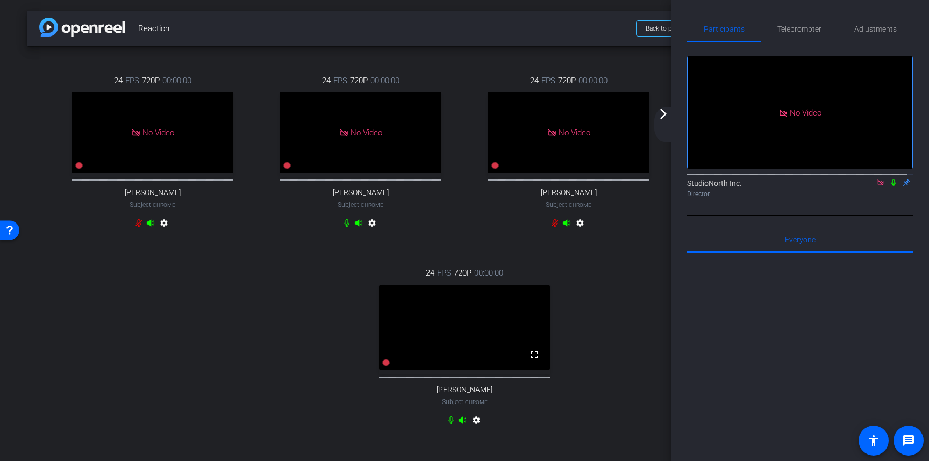
click at [665, 117] on mat-icon "arrow_forward_ios" at bounding box center [663, 114] width 13 height 13
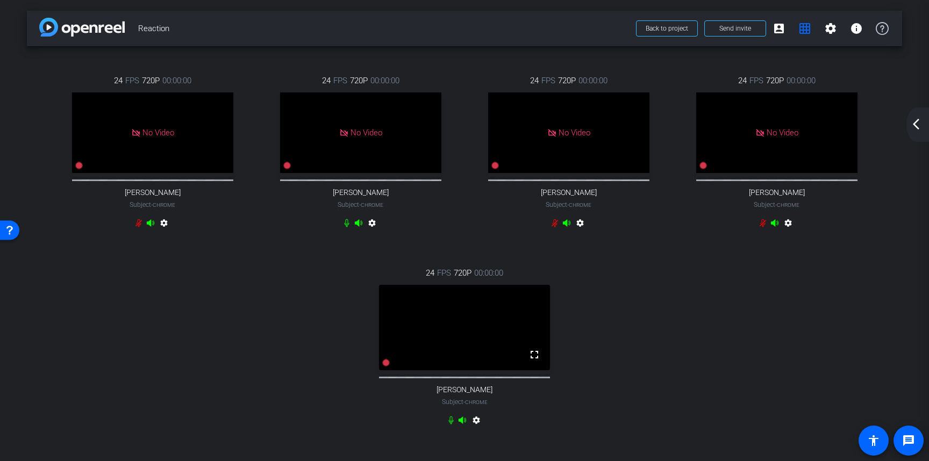
click at [918, 128] on mat-icon "arrow_back_ios_new" at bounding box center [916, 124] width 13 height 13
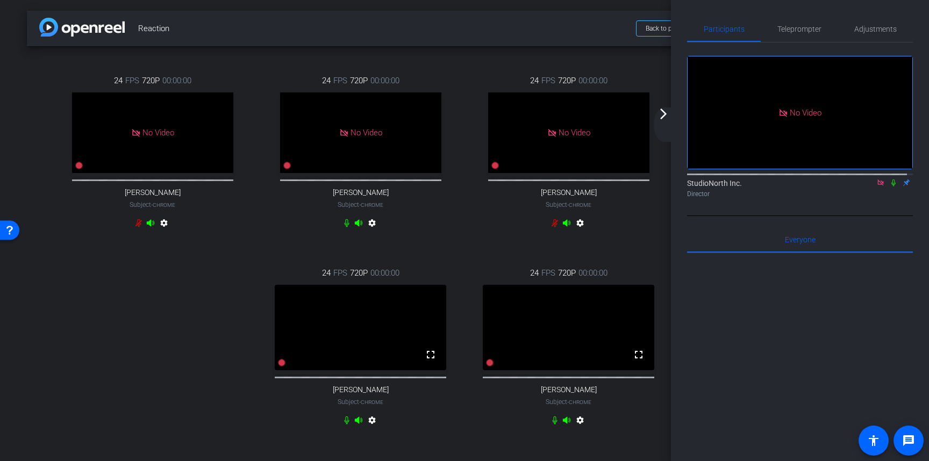
click at [665, 108] on mat-icon "arrow_forward_ios" at bounding box center [663, 114] width 13 height 13
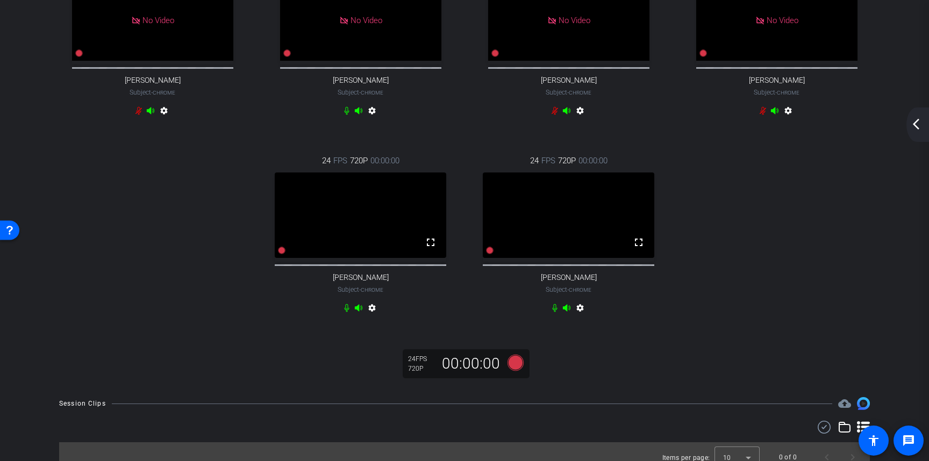
scroll to position [124, 0]
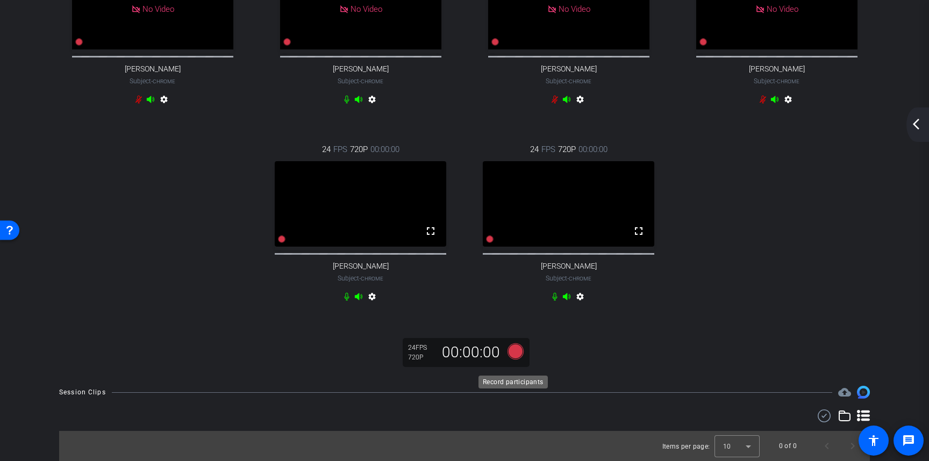
click at [513, 360] on icon at bounding box center [516, 352] width 16 height 16
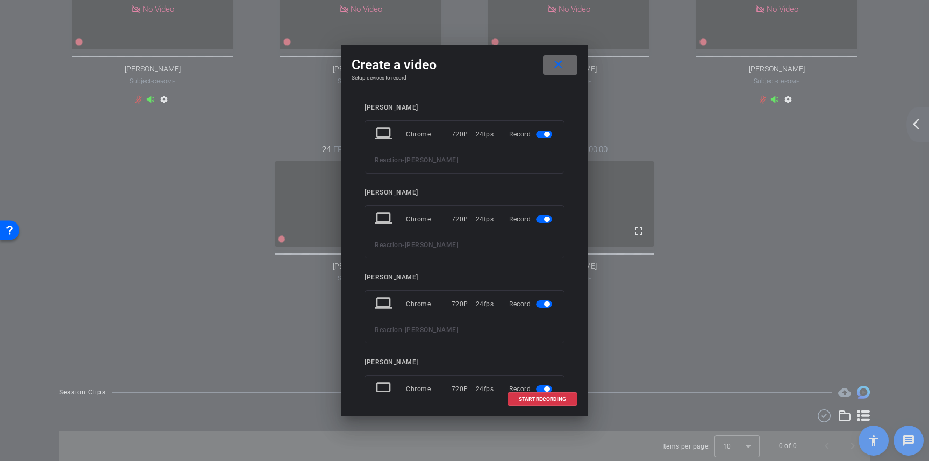
click at [555, 68] on mat-icon "close" at bounding box center [558, 64] width 13 height 13
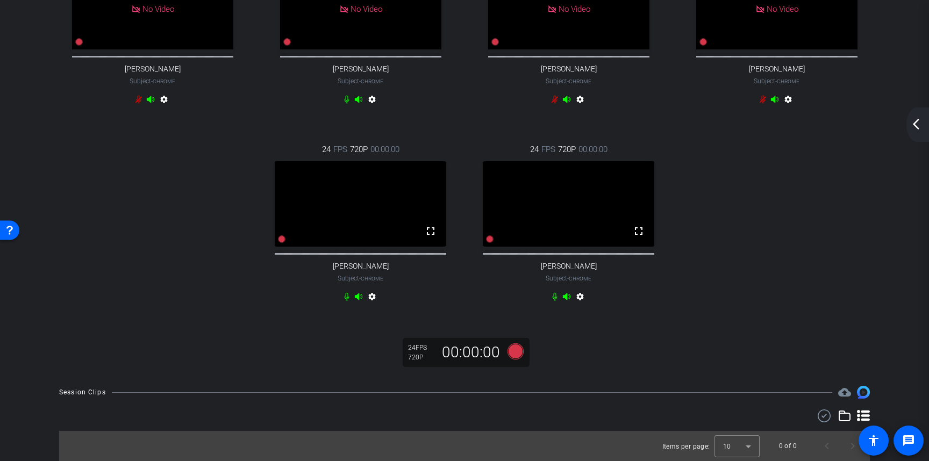
click at [912, 117] on div "arrow_back_ios_new arrow_forward_ios" at bounding box center [918, 125] width 23 height 34
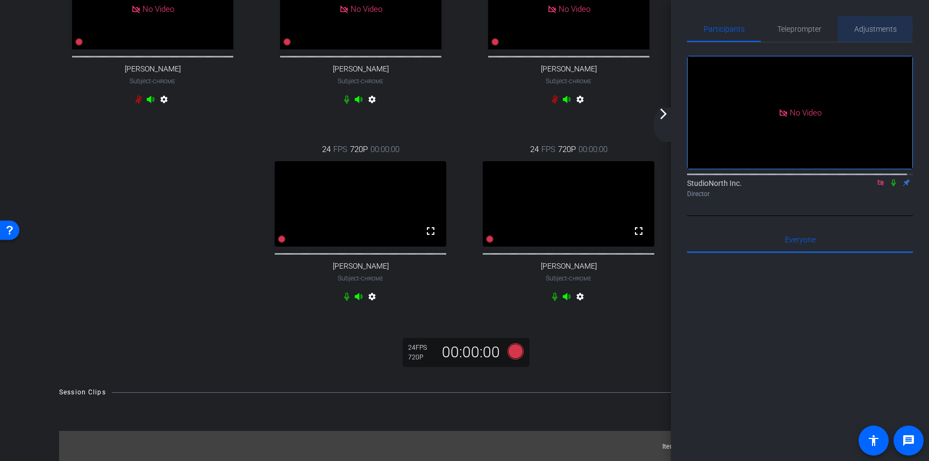
click at [865, 29] on span "Adjustments" at bounding box center [875, 29] width 42 height 8
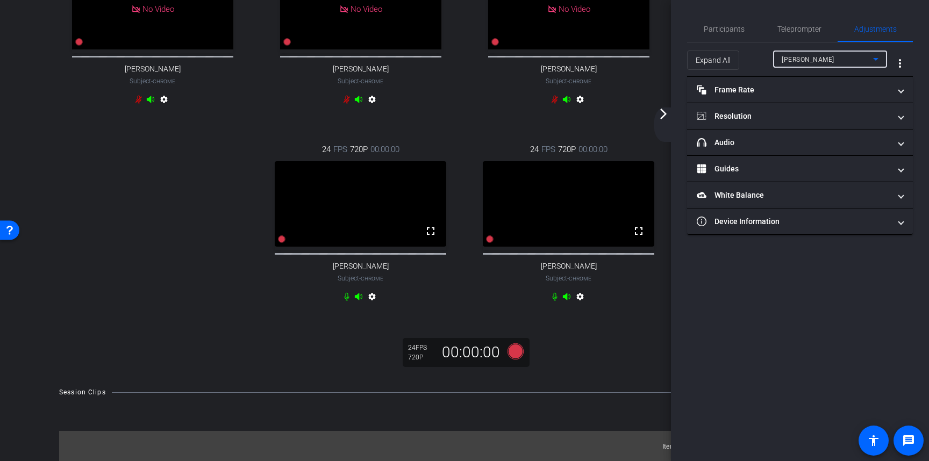
click at [876, 59] on icon at bounding box center [875, 59] width 5 height 3
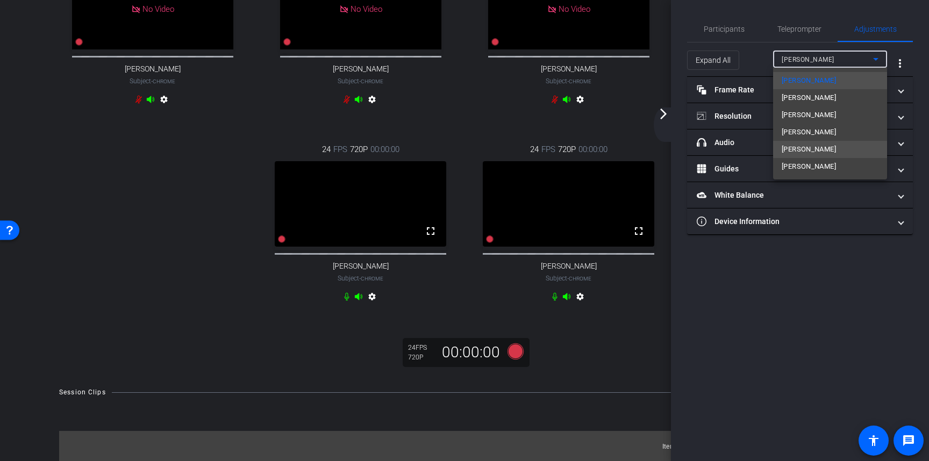
click at [804, 152] on span "[PERSON_NAME]" at bounding box center [809, 149] width 54 height 13
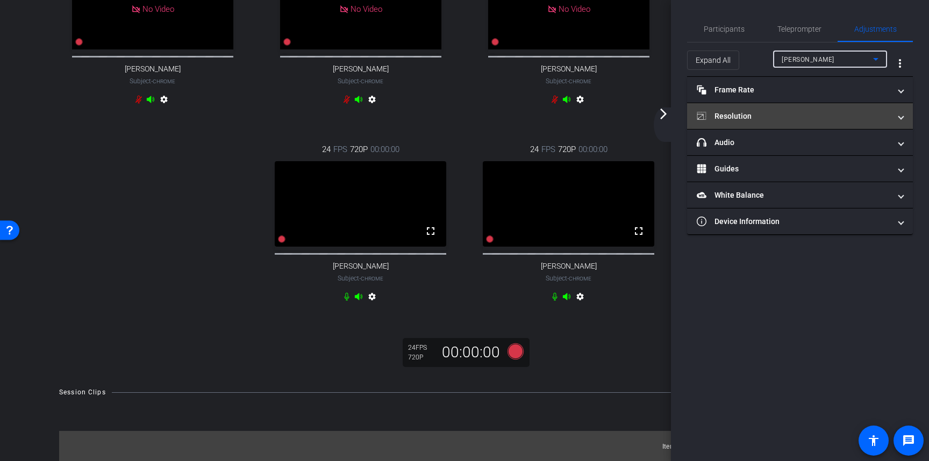
click at [898, 111] on span "Resolution" at bounding box center [798, 116] width 202 height 11
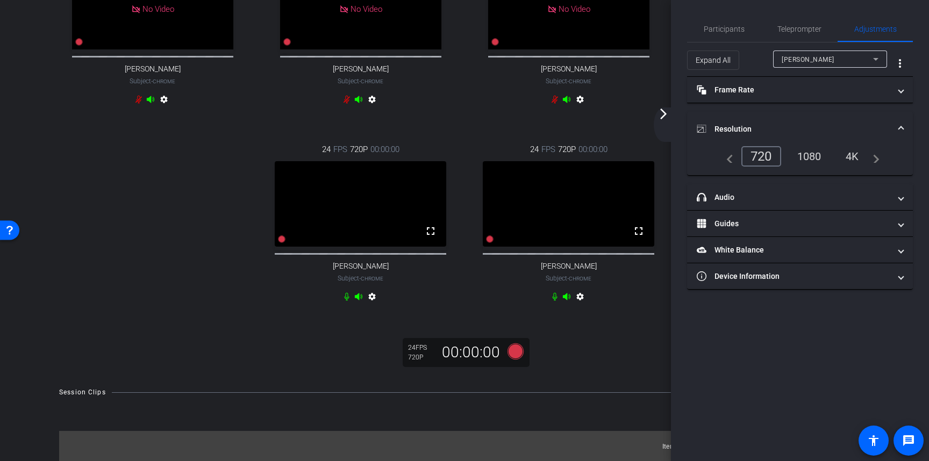
click at [804, 157] on div "1080" at bounding box center [809, 156] width 40 height 18
click at [887, 62] on div "[PERSON_NAME]" at bounding box center [830, 59] width 114 height 17
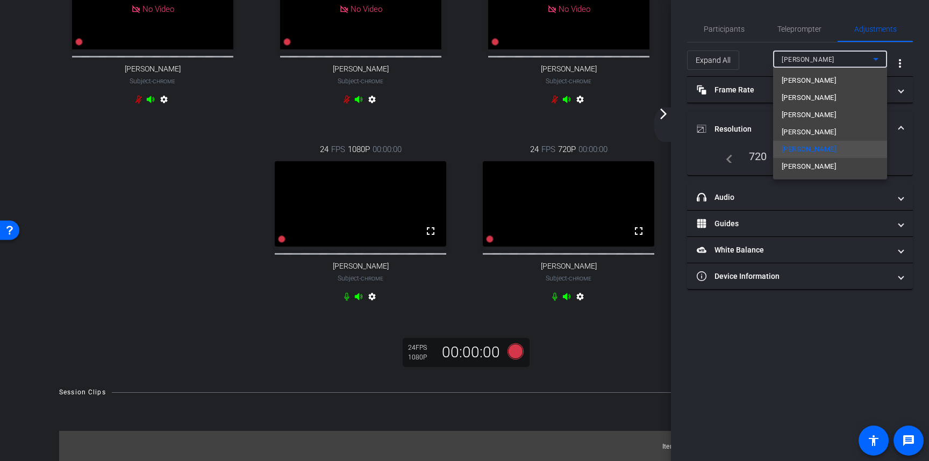
click at [808, 164] on span "[PERSON_NAME]" at bounding box center [809, 166] width 54 height 13
type input "11000"
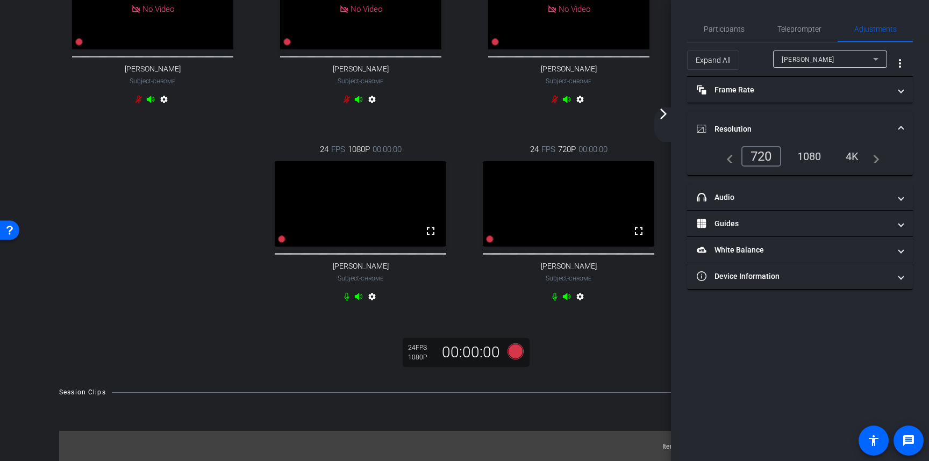
click at [808, 158] on div "1080" at bounding box center [809, 156] width 40 height 18
click at [509, 360] on icon at bounding box center [516, 352] width 16 height 16
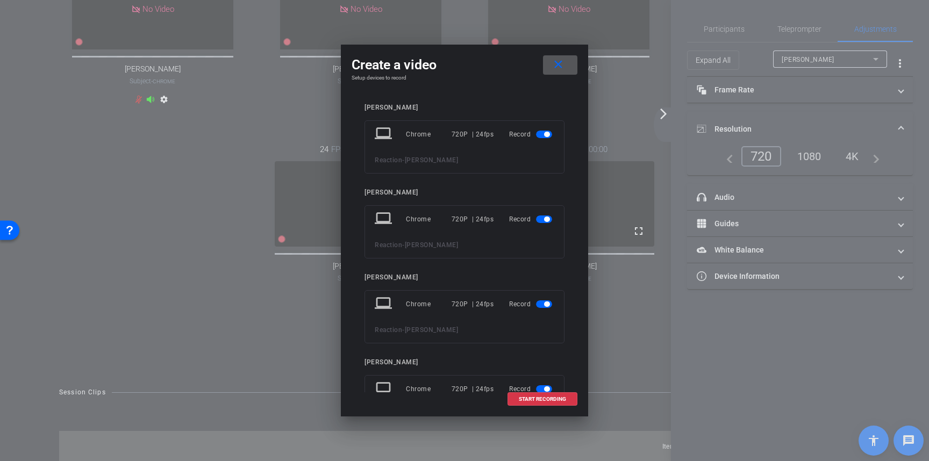
click at [536, 138] on span "button" at bounding box center [544, 135] width 16 height 8
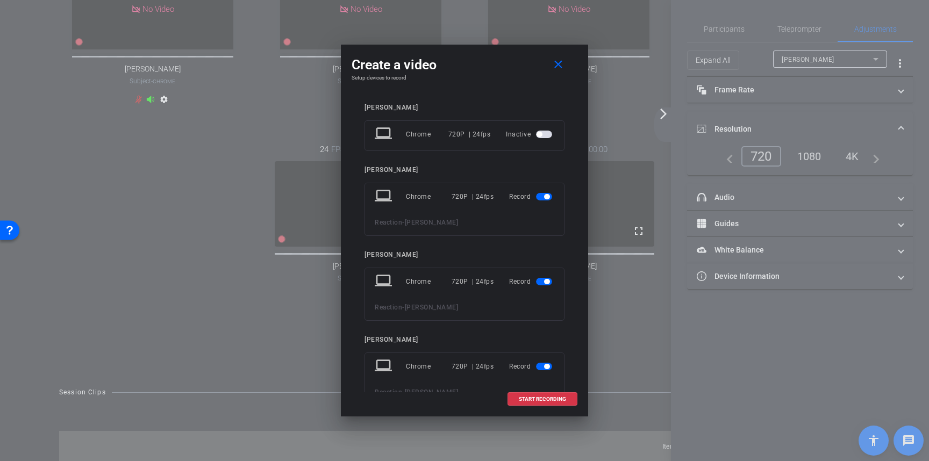
click at [537, 201] on span "button" at bounding box center [544, 197] width 16 height 8
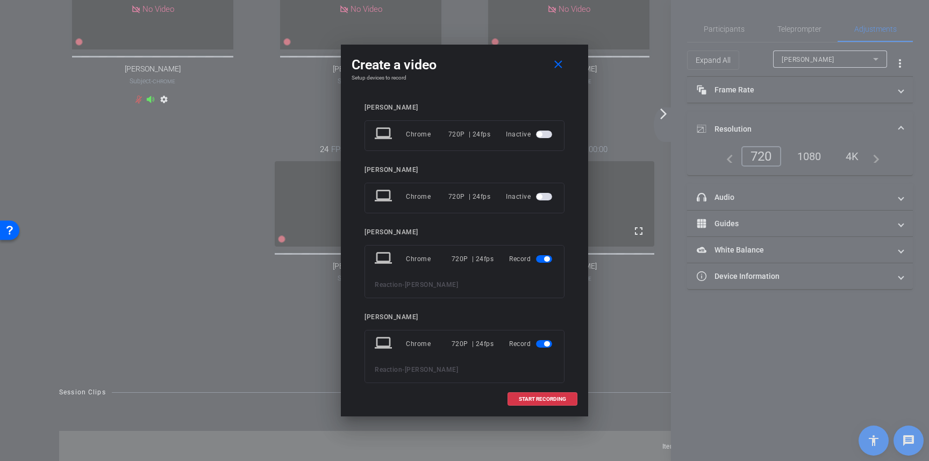
click at [538, 260] on span "button" at bounding box center [544, 259] width 16 height 8
click at [537, 322] on span "button" at bounding box center [544, 322] width 16 height 8
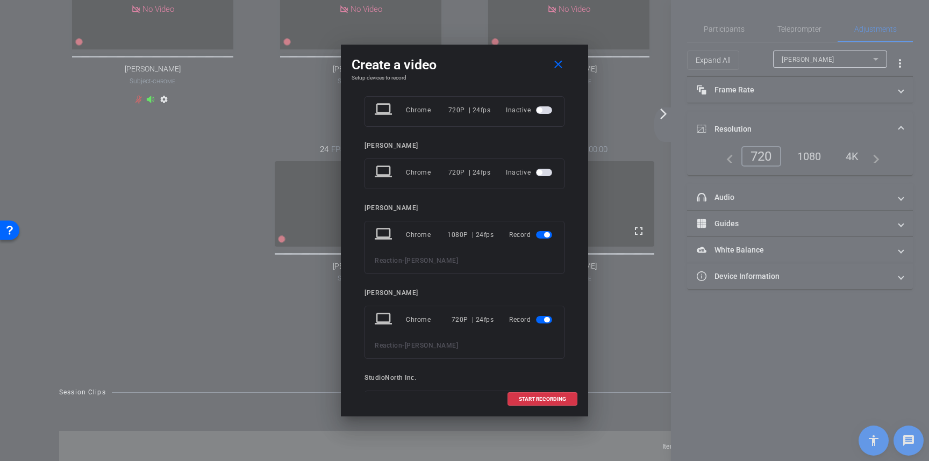
scroll to position [203, 0]
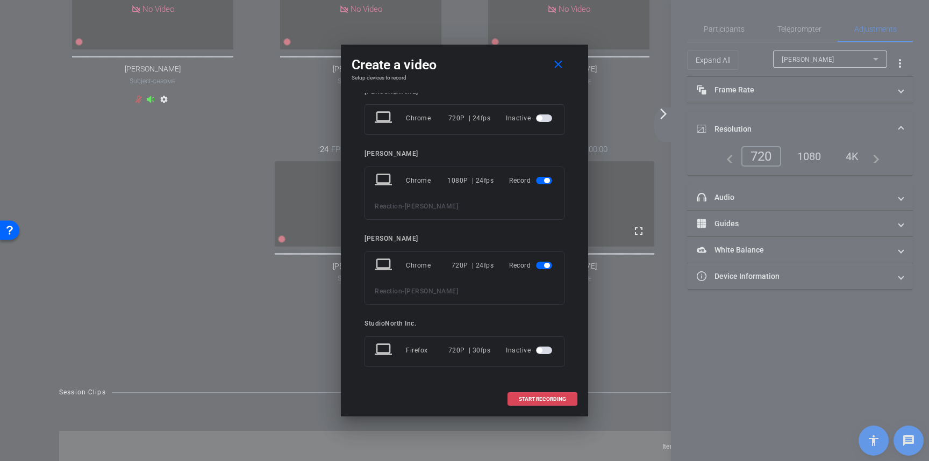
click at [534, 395] on span at bounding box center [542, 400] width 69 height 26
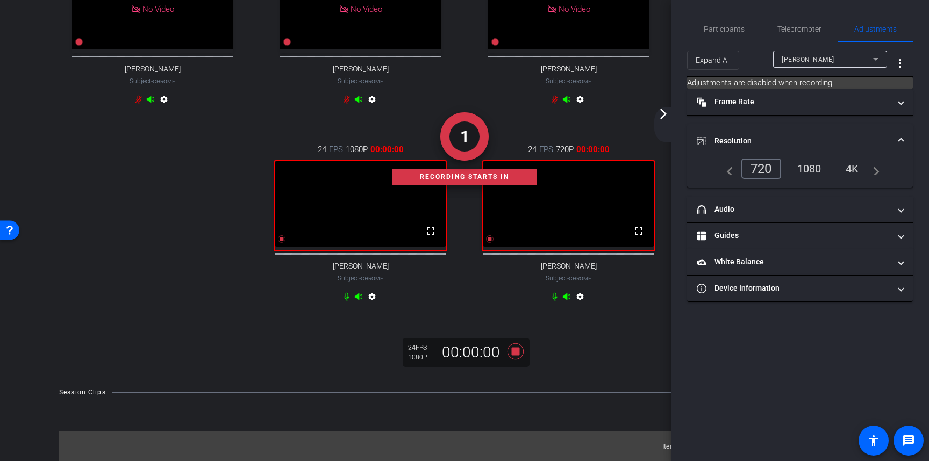
click at [665, 114] on mat-icon "arrow_forward_ios" at bounding box center [663, 114] width 13 height 13
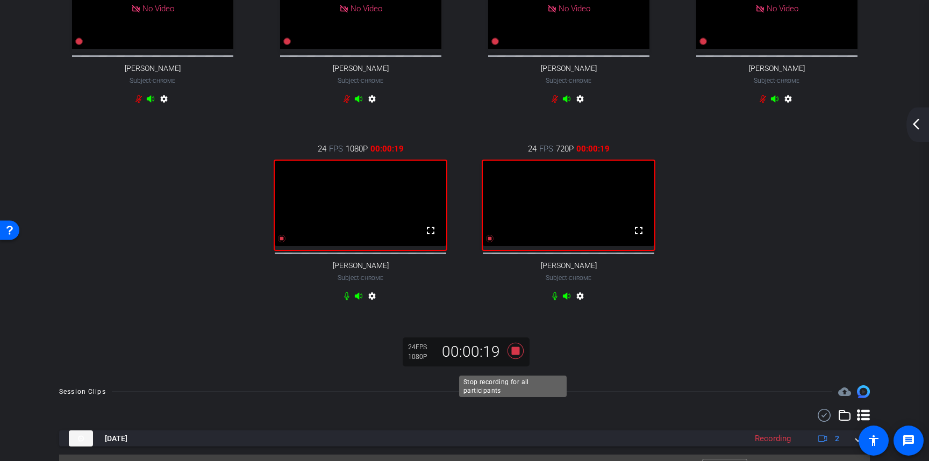
click at [514, 359] on icon at bounding box center [516, 351] width 16 height 16
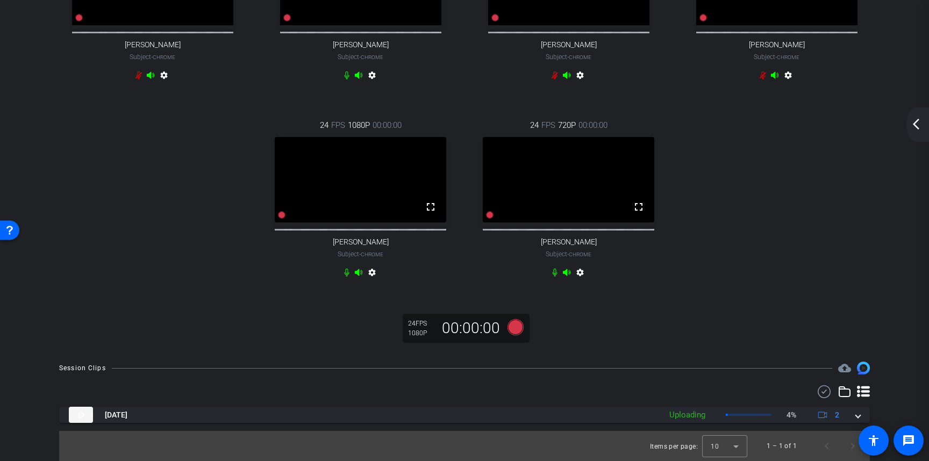
scroll to position [159, 0]
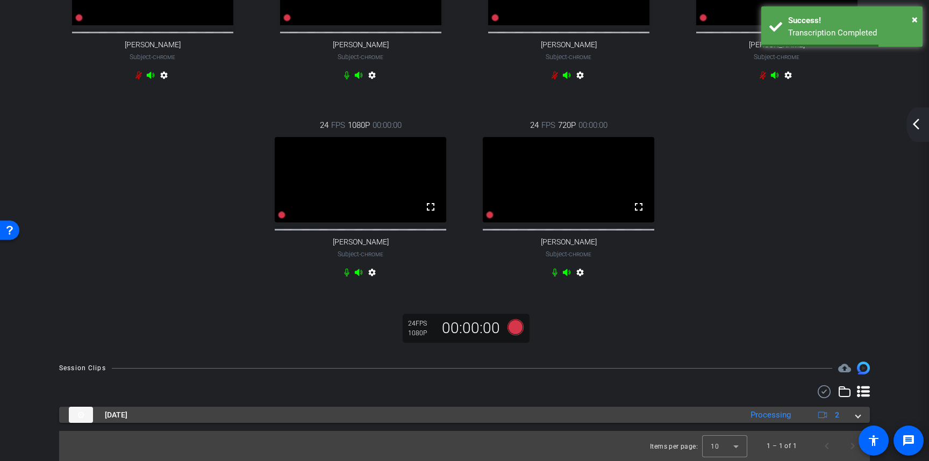
click at [856, 417] on span at bounding box center [858, 415] width 4 height 11
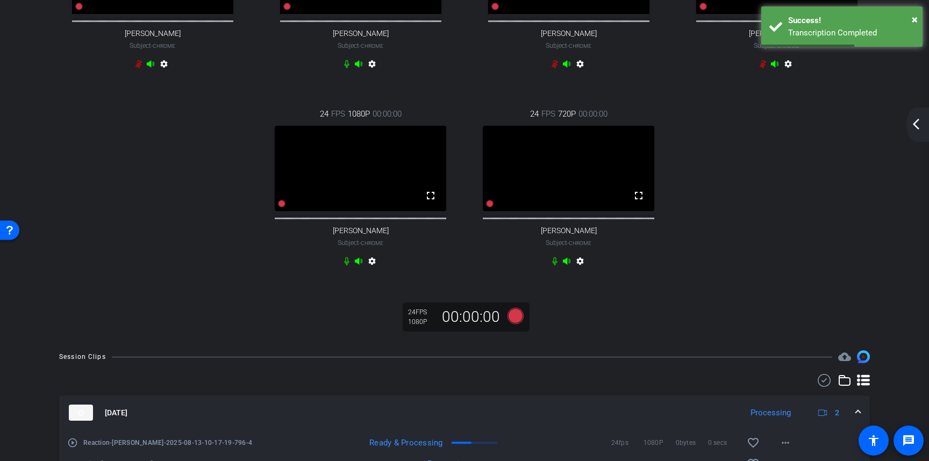
scroll to position [236, 0]
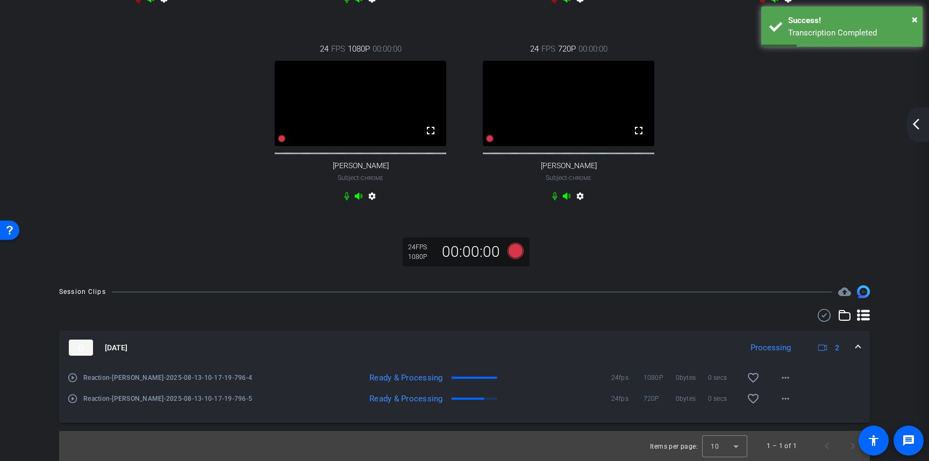
click at [74, 377] on mat-icon "play_circle_outline" at bounding box center [72, 378] width 11 height 11
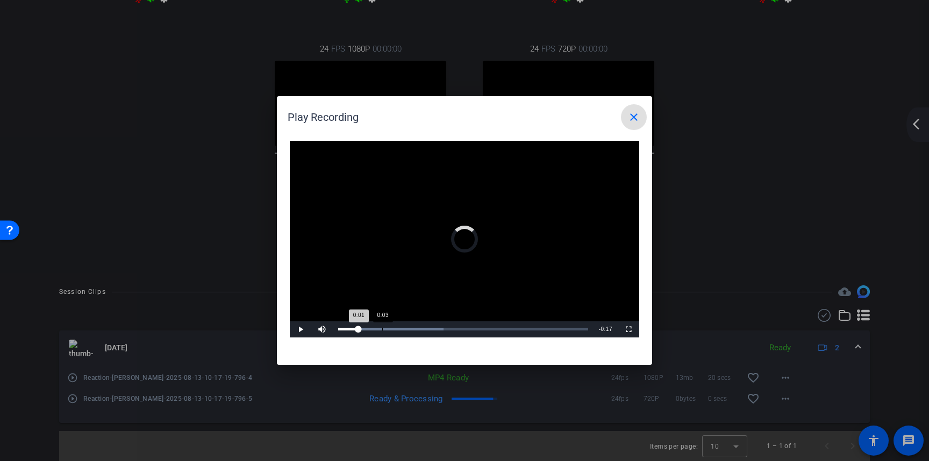
click at [383, 331] on div "Loaded : 42.18% 0:03 0:01" at bounding box center [463, 330] width 261 height 16
click at [299, 330] on span "Video Player" at bounding box center [301, 330] width 22 height 0
click at [631, 118] on mat-icon "close" at bounding box center [633, 117] width 13 height 13
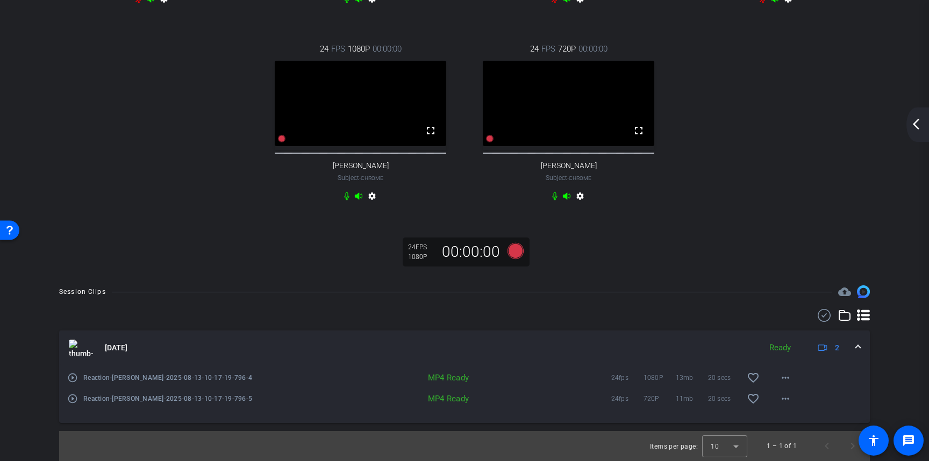
click at [74, 400] on mat-icon "play_circle_outline" at bounding box center [72, 399] width 11 height 11
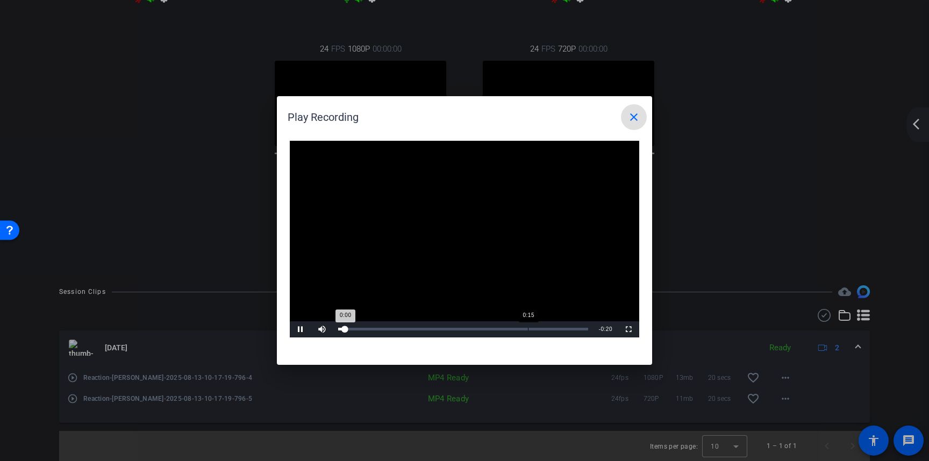
click at [529, 325] on div "Loaded : 0.00% 0:15 0:00" at bounding box center [463, 330] width 261 height 16
click at [301, 330] on span "Video Player" at bounding box center [301, 330] width 22 height 0
click at [632, 118] on mat-icon "close" at bounding box center [633, 117] width 13 height 13
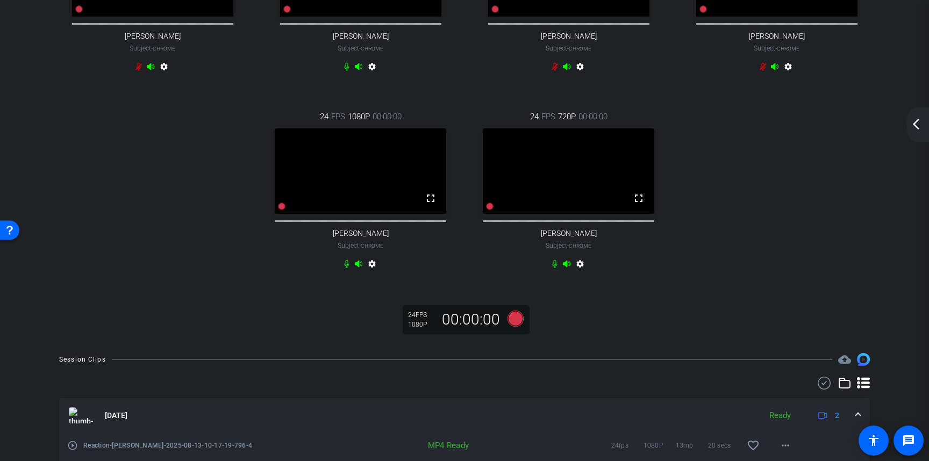
scroll to position [155, 0]
click at [918, 125] on mat-icon "arrow_back_ios_new" at bounding box center [916, 124] width 13 height 13
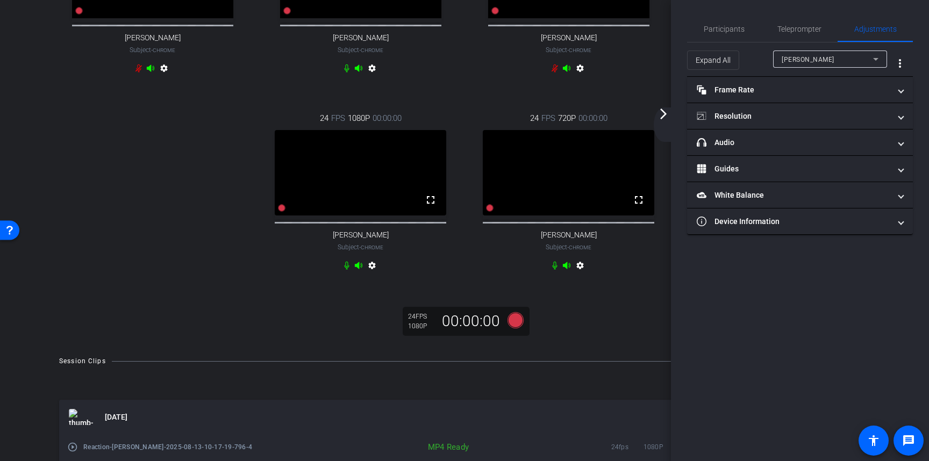
click at [876, 60] on icon at bounding box center [875, 59] width 5 height 3
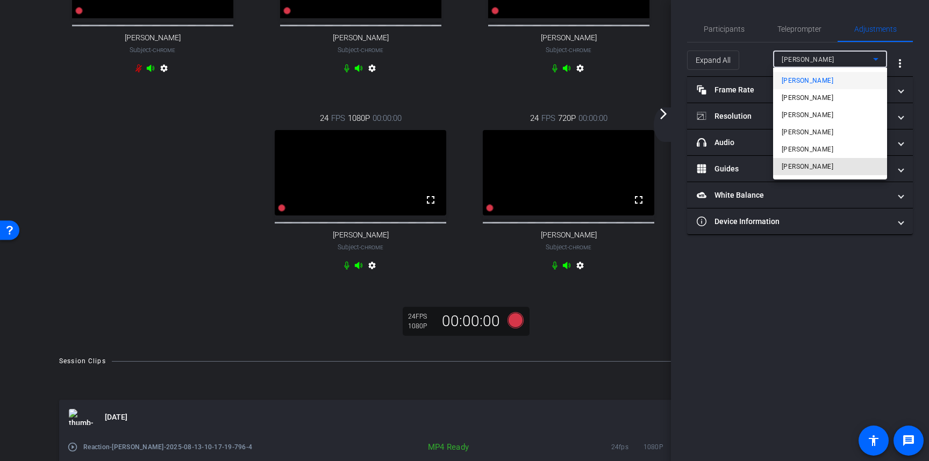
click at [808, 163] on span "[PERSON_NAME]" at bounding box center [808, 166] width 52 height 13
type input "11000"
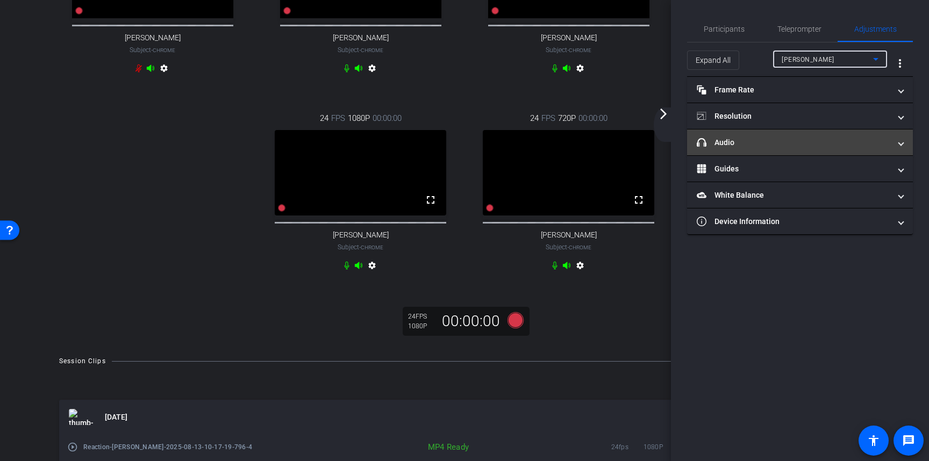
click at [900, 147] on span at bounding box center [901, 142] width 4 height 11
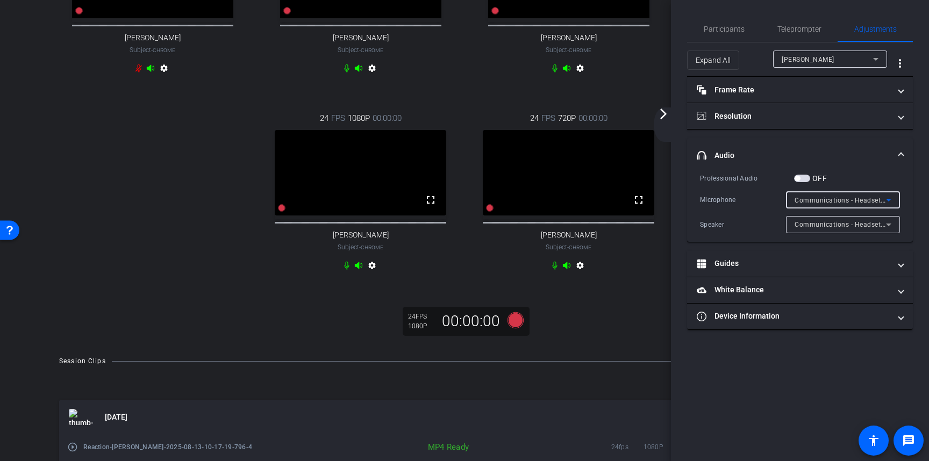
click at [893, 201] on icon at bounding box center [888, 200] width 13 height 13
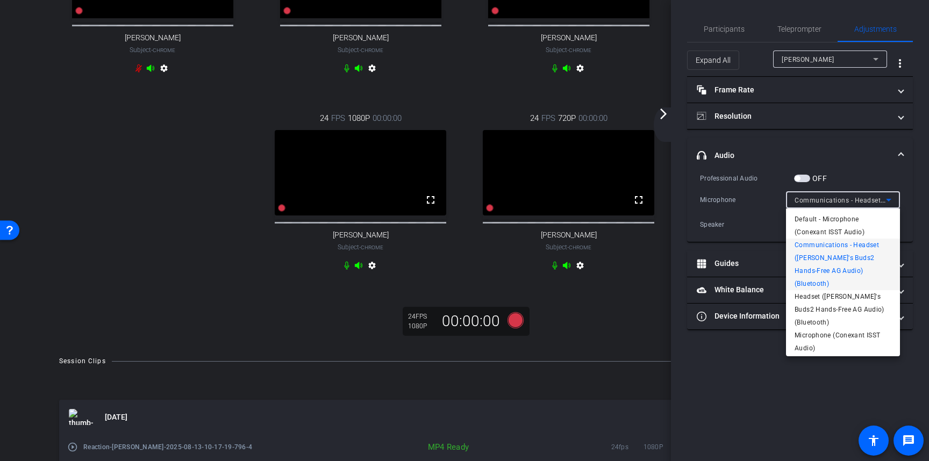
click at [780, 396] on div at bounding box center [464, 230] width 929 height 461
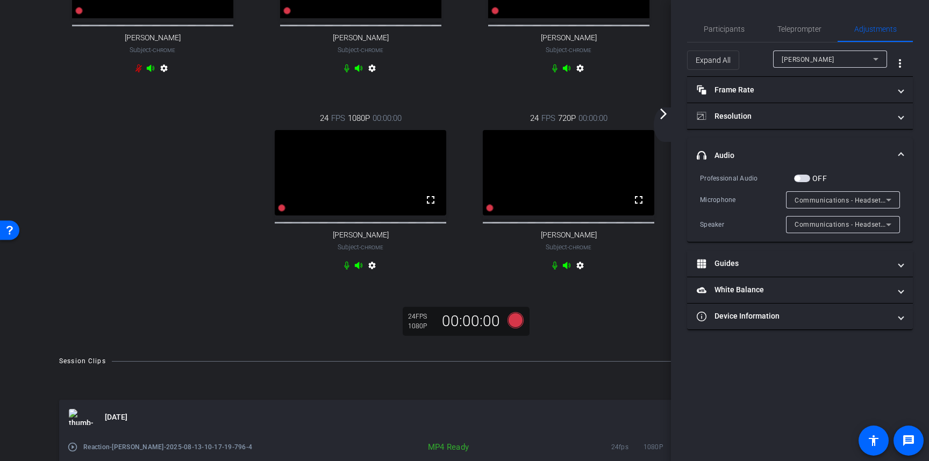
click at [661, 120] on div "arrow_back_ios_new arrow_forward_ios" at bounding box center [665, 125] width 23 height 34
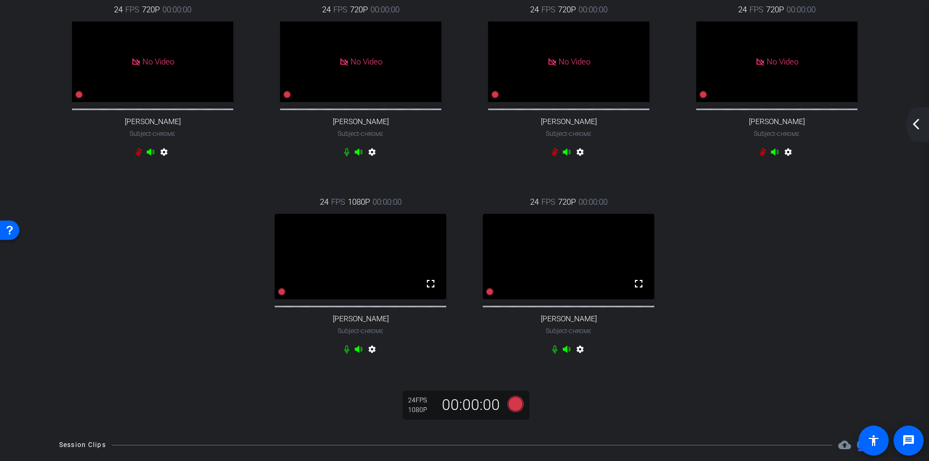
scroll to position [70, 0]
click at [514, 413] on icon at bounding box center [516, 405] width 16 height 16
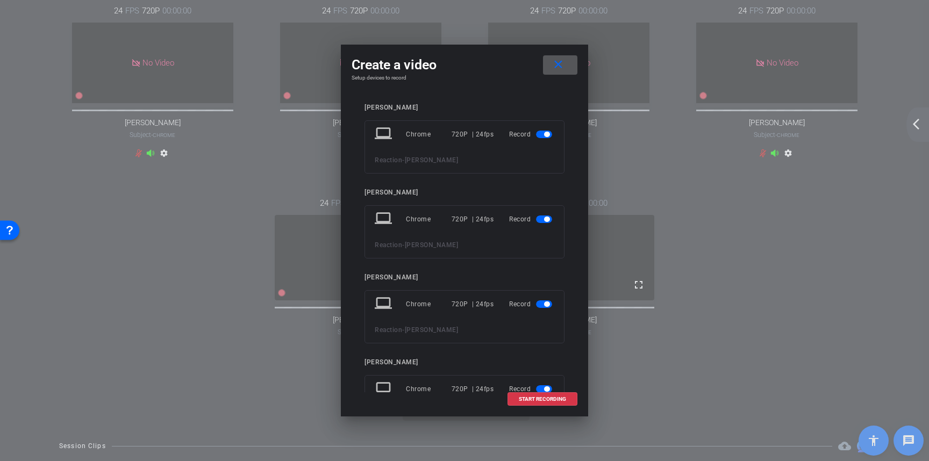
click at [536, 134] on span "button" at bounding box center [544, 135] width 16 height 8
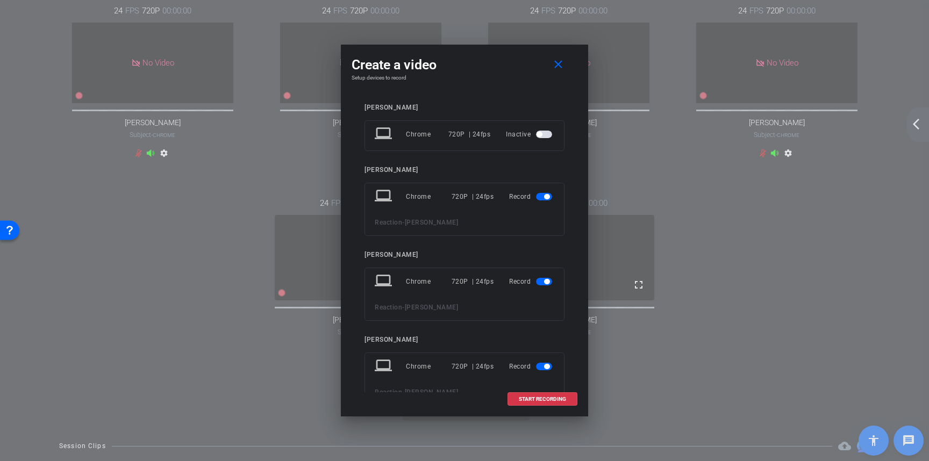
click at [537, 199] on span "button" at bounding box center [544, 197] width 16 height 8
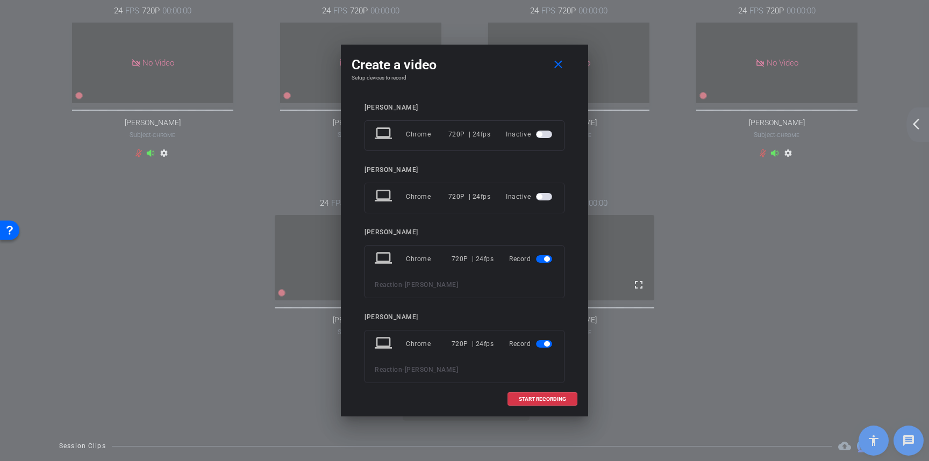
click at [537, 259] on span "button" at bounding box center [544, 259] width 16 height 8
click at [536, 323] on span "button" at bounding box center [544, 322] width 16 height 8
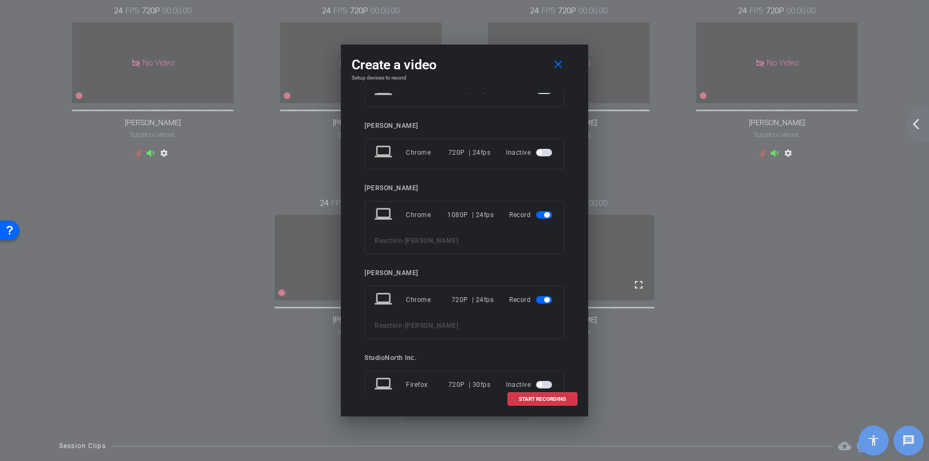
scroll to position [203, 0]
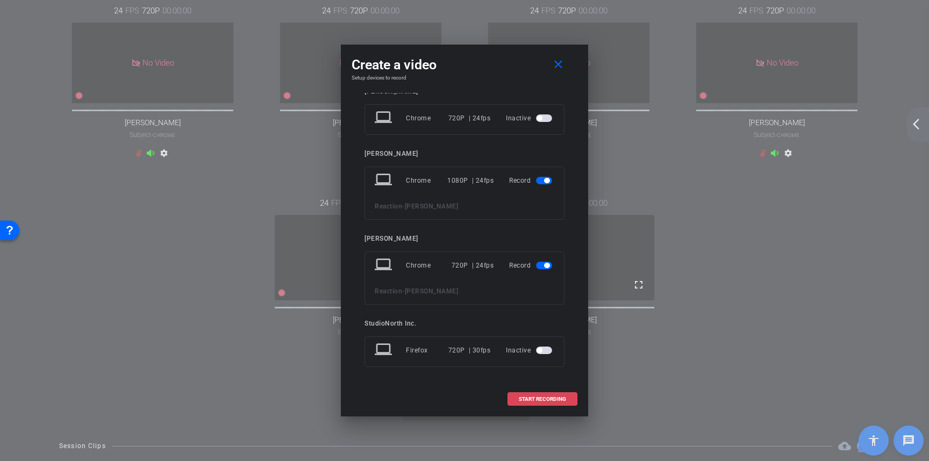
click at [541, 400] on span "START RECORDING" at bounding box center [542, 399] width 47 height 5
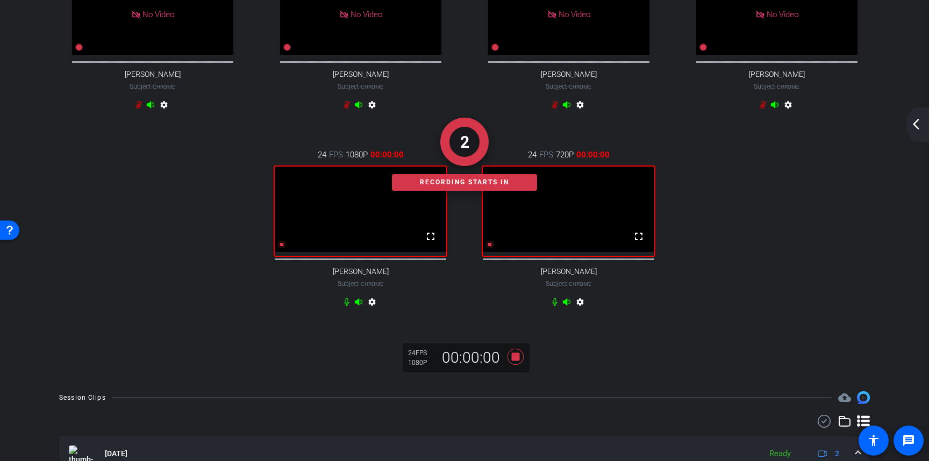
scroll to position [121, 0]
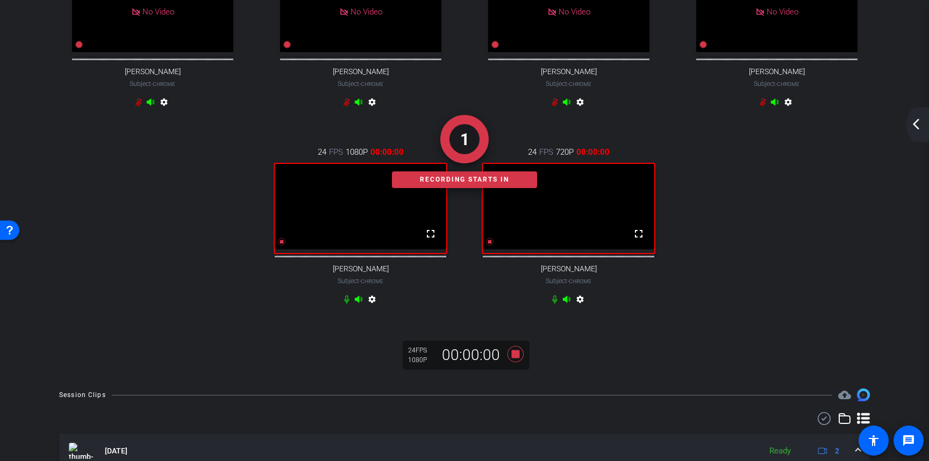
click at [920, 127] on mat-icon "arrow_back_ios_new" at bounding box center [916, 124] width 13 height 13
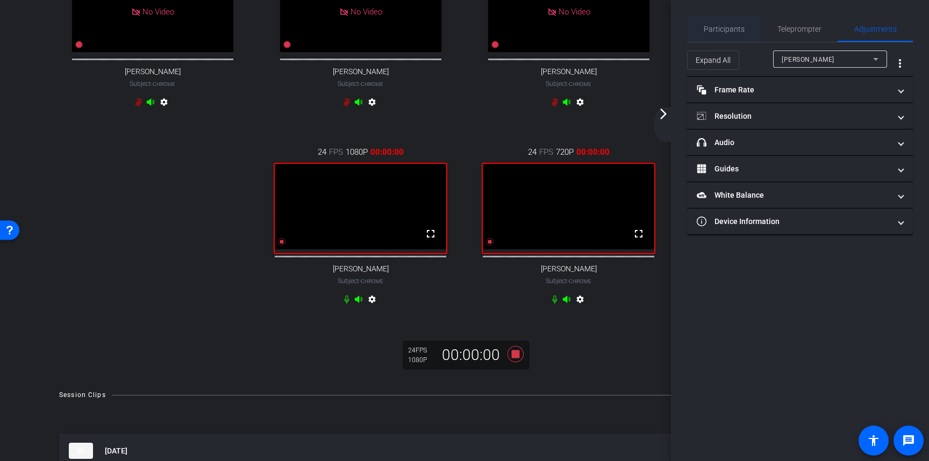
click at [729, 23] on span "Participants" at bounding box center [724, 29] width 41 height 26
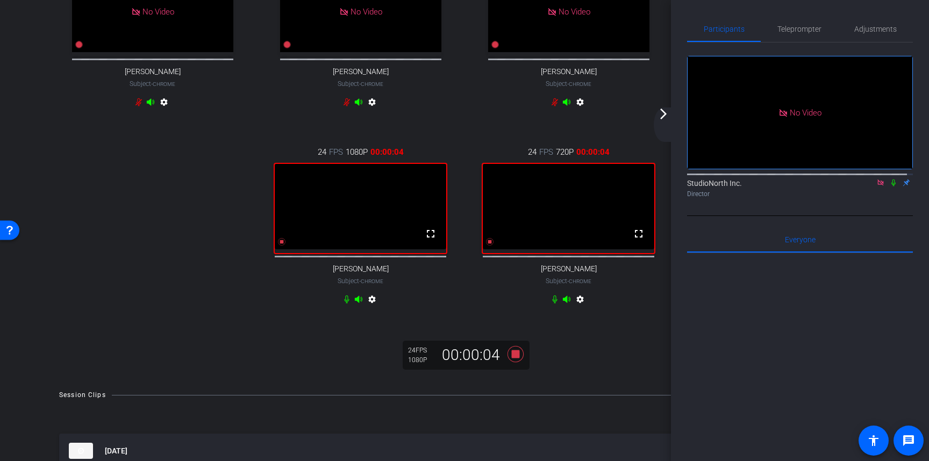
click at [889, 180] on icon at bounding box center [893, 183] width 9 height 8
click at [514, 362] on icon at bounding box center [516, 354] width 16 height 16
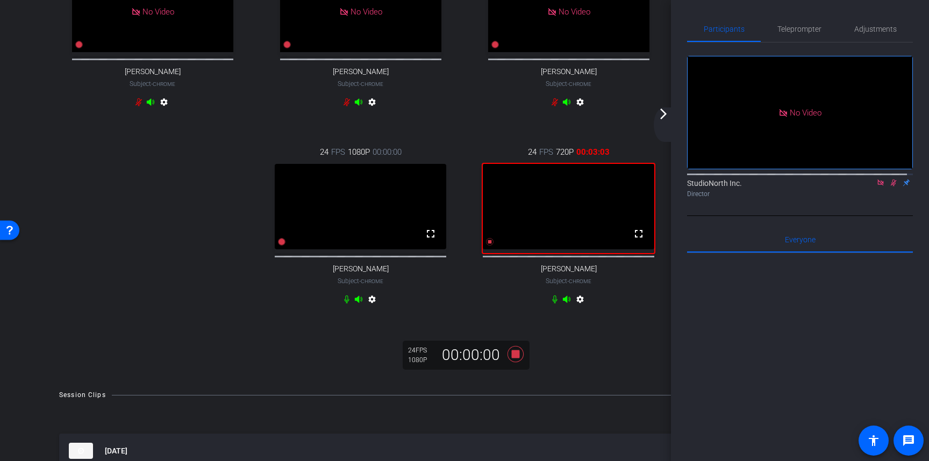
click at [891, 182] on icon at bounding box center [894, 183] width 6 height 7
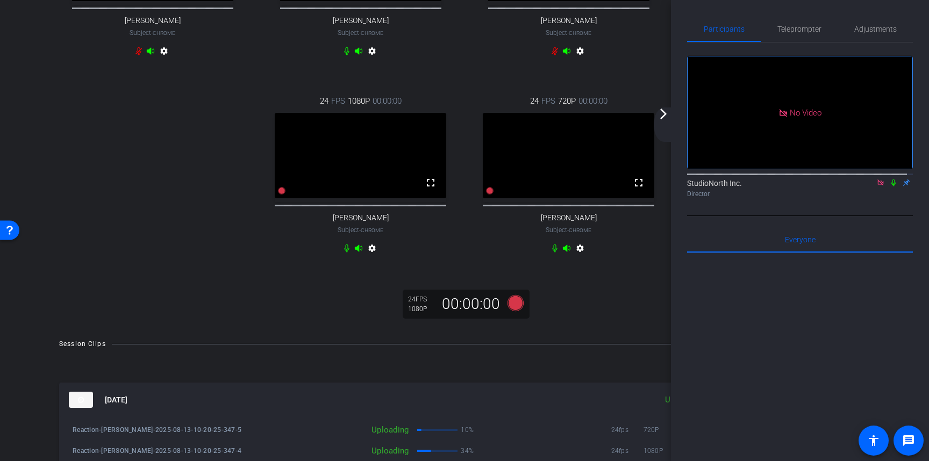
scroll to position [169, 0]
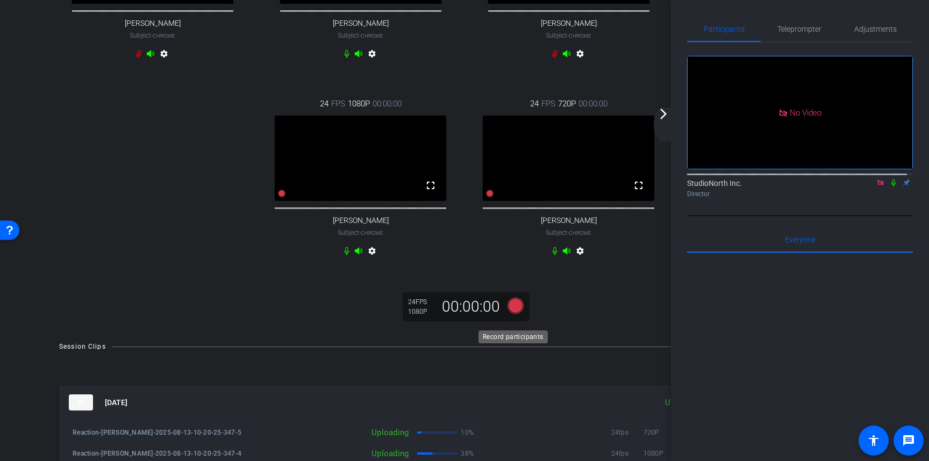
click at [513, 314] on icon at bounding box center [516, 306] width 16 height 16
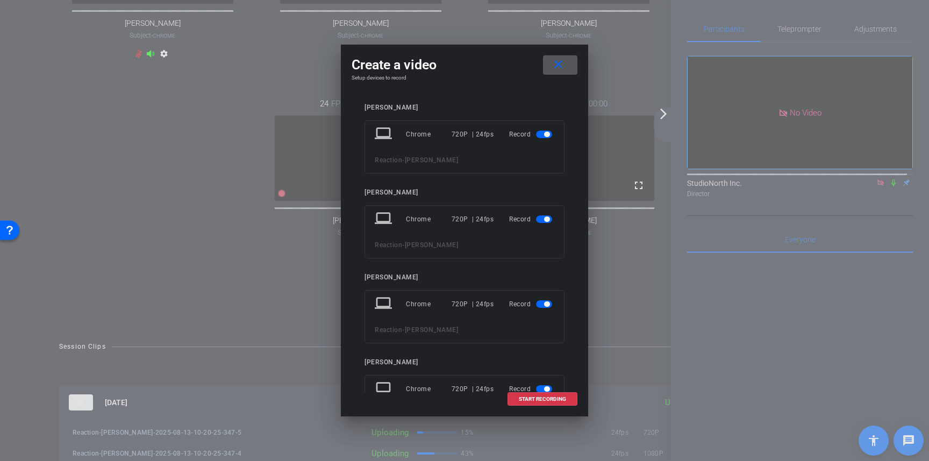
click at [544, 134] on span "button" at bounding box center [546, 134] width 5 height 5
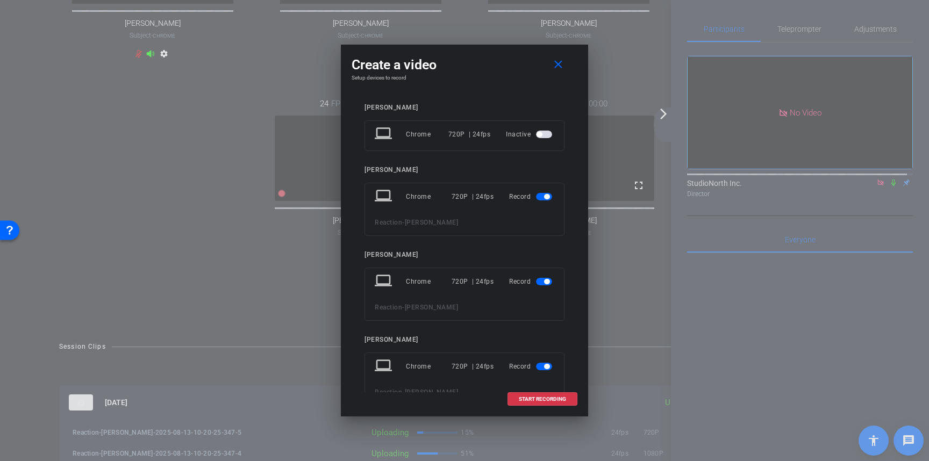
click at [538, 197] on span "button" at bounding box center [544, 197] width 16 height 8
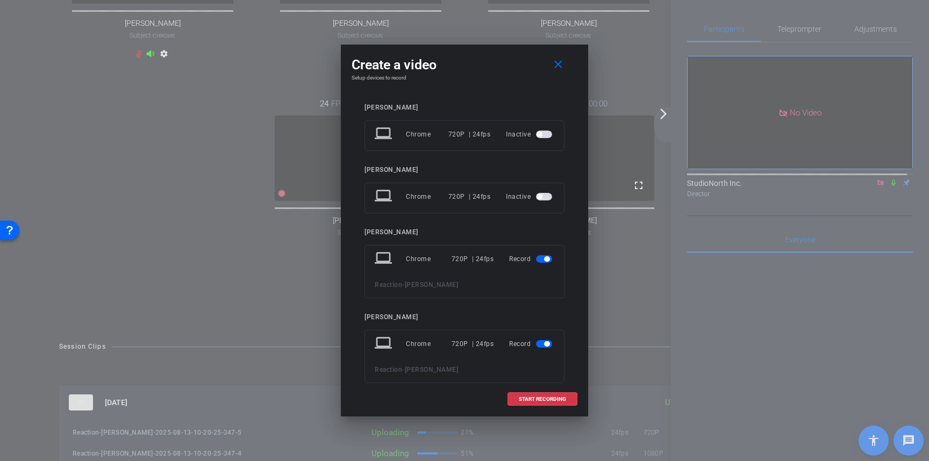
click at [539, 258] on span "button" at bounding box center [544, 259] width 16 height 8
drag, startPoint x: 535, startPoint y: 322, endPoint x: 528, endPoint y: 319, distance: 7.5
click at [536, 322] on span "button" at bounding box center [544, 322] width 16 height 8
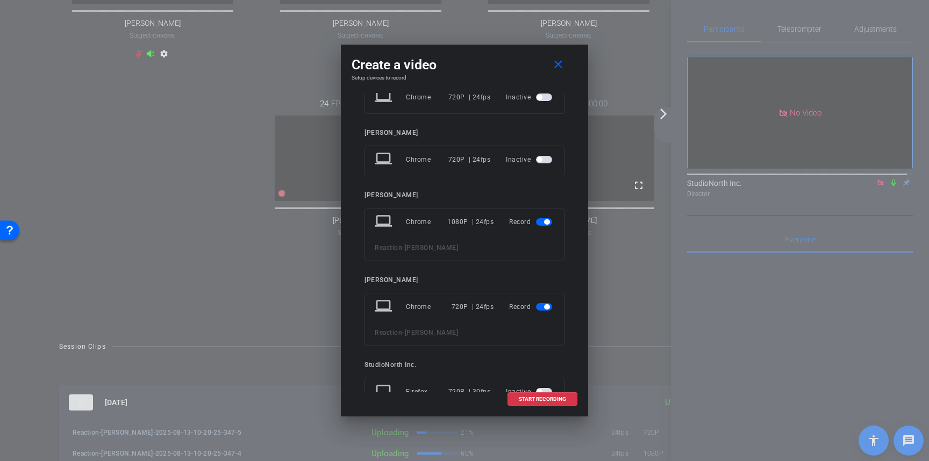
scroll to position [203, 0]
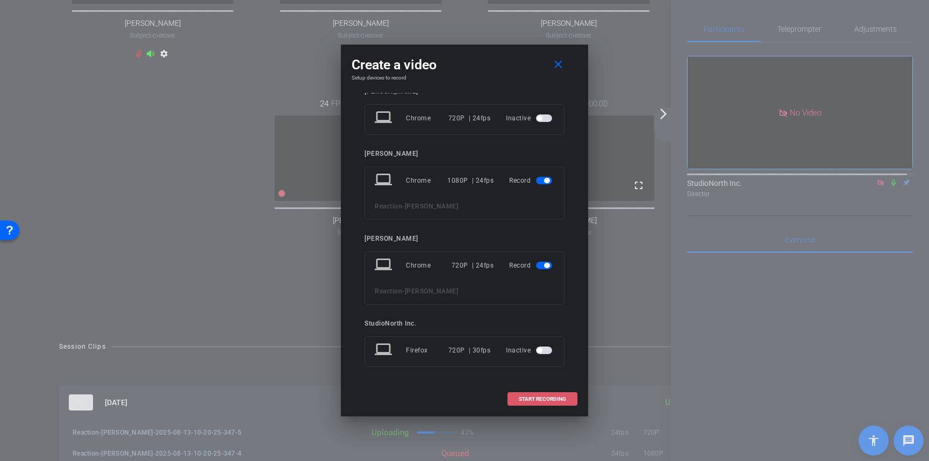
click at [546, 397] on span "START RECORDING" at bounding box center [542, 399] width 47 height 5
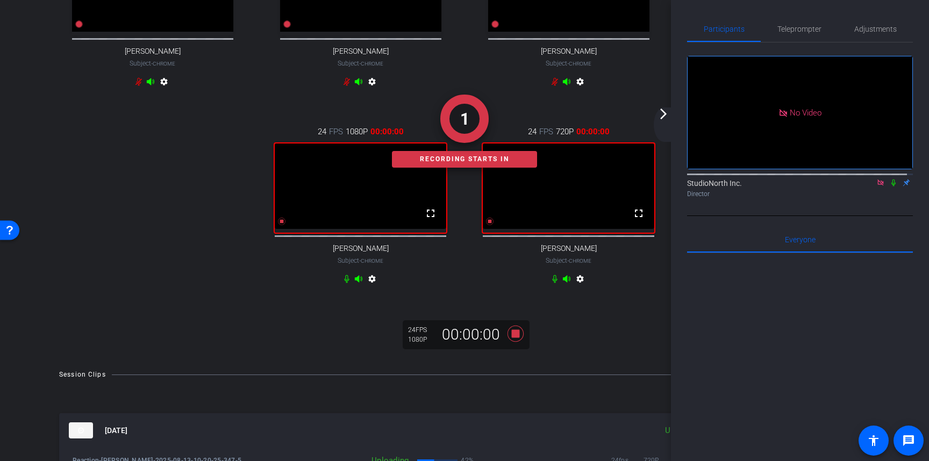
scroll to position [140, 0]
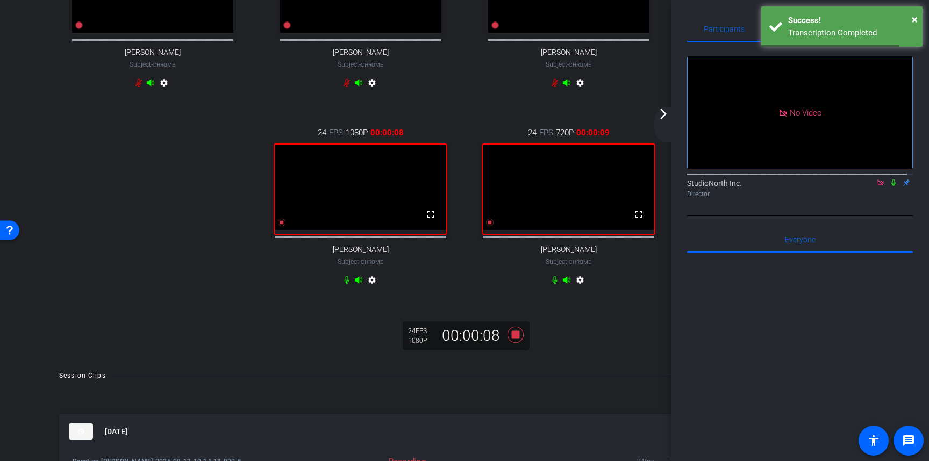
click at [889, 181] on icon at bounding box center [893, 183] width 9 height 8
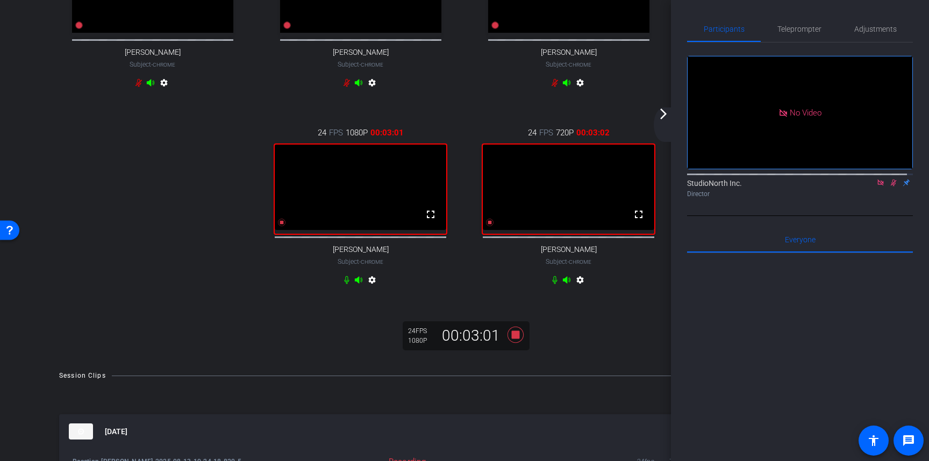
click at [559, 349] on div "24 FPS 720P 00:00:00 No Video [PERSON_NAME] Subject - Chrome settings 24 FPS 72…" at bounding box center [464, 132] width 875 height 453
click at [516, 343] on icon at bounding box center [516, 335] width 16 height 16
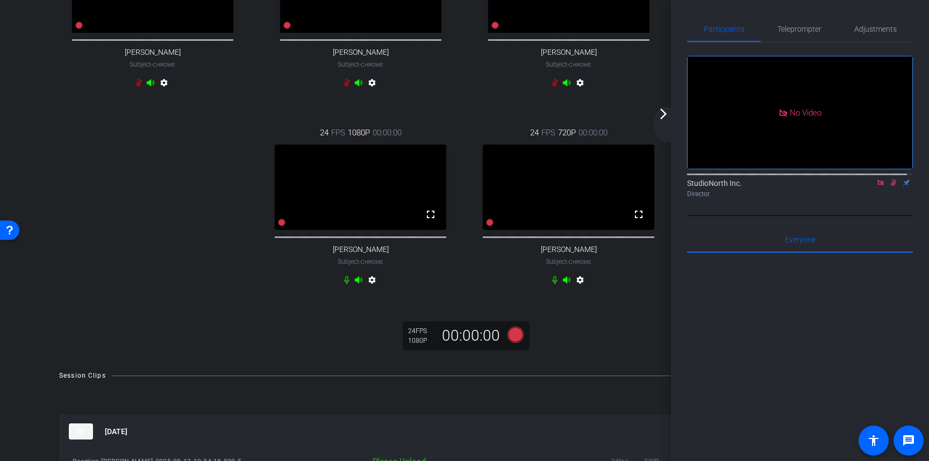
click at [889, 179] on icon at bounding box center [893, 183] width 9 height 8
click at [662, 118] on mat-icon "arrow_forward_ios" at bounding box center [663, 114] width 13 height 13
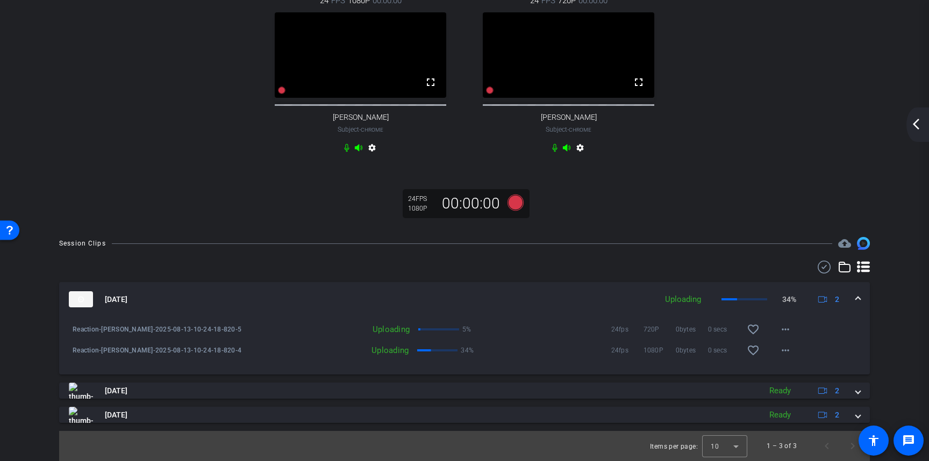
scroll to position [284, 0]
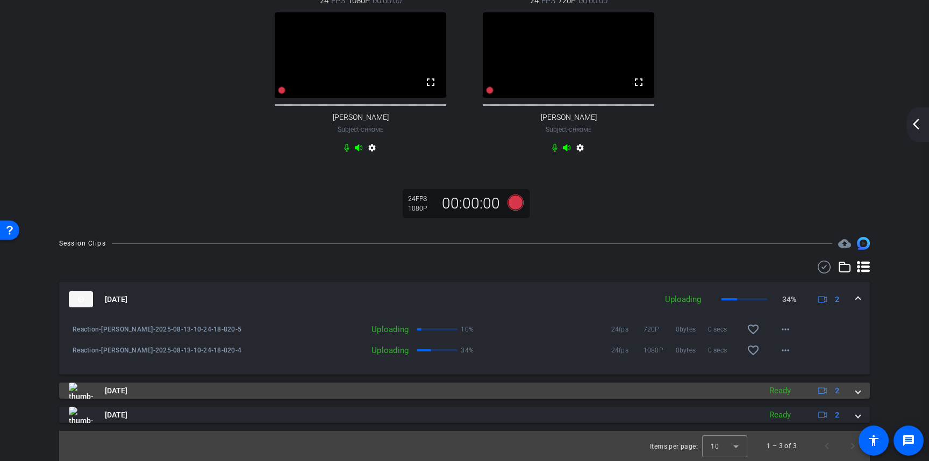
click at [856, 389] on span at bounding box center [858, 391] width 4 height 11
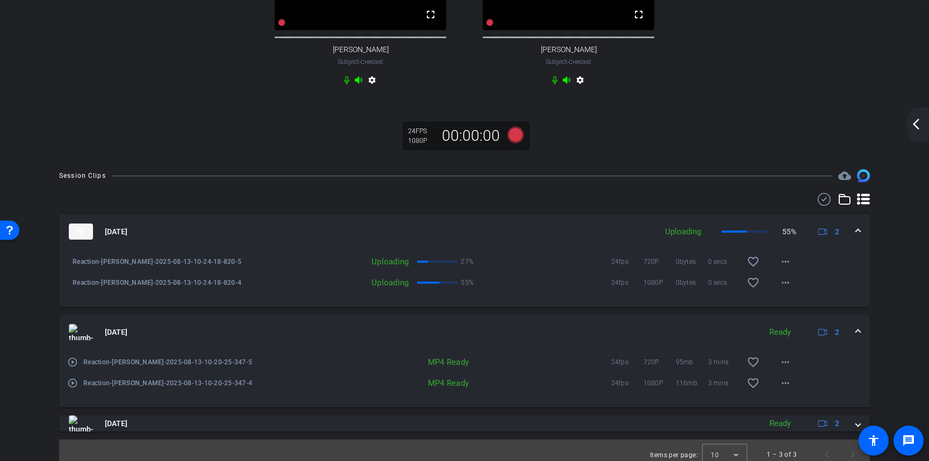
scroll to position [341, 0]
click at [74, 367] on mat-icon "play_circle_outline" at bounding box center [72, 361] width 11 height 11
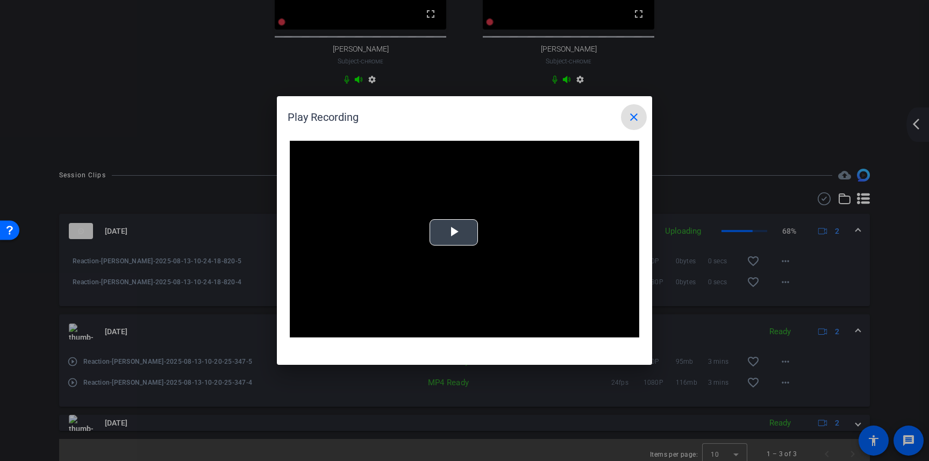
click at [454, 233] on span "Video Player" at bounding box center [454, 233] width 0 height 0
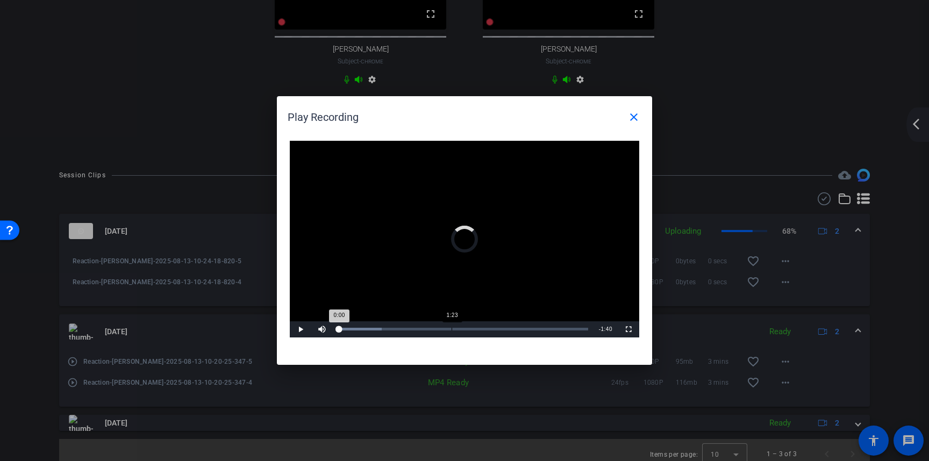
click at [452, 327] on div "Loaded : 17.51% 1:23 0:00" at bounding box center [463, 330] width 261 height 16
click at [479, 327] on div "Loaded : 68.83% 1:42 1:25" at bounding box center [463, 330] width 261 height 16
click at [491, 329] on div "Progress Bar" at bounding box center [474, 329] width 73 height 3
click at [525, 329] on div "Loaded : 80.48% 2:16 1:55" at bounding box center [463, 329] width 250 height 3
click at [534, 329] on div "2:23" at bounding box center [534, 329] width 1 height 3
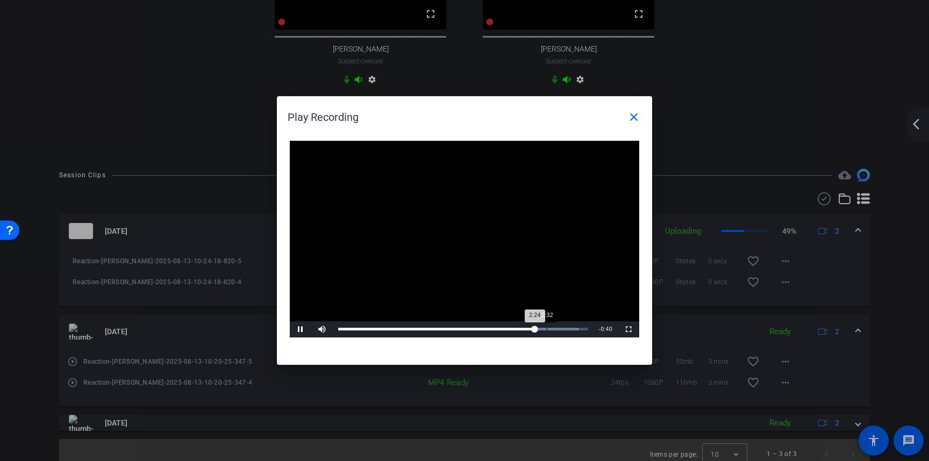
click at [548, 330] on div "Progress Bar" at bounding box center [508, 329] width 141 height 3
click at [300, 330] on span "Video Player" at bounding box center [301, 330] width 22 height 0
click at [633, 120] on mat-icon "close" at bounding box center [633, 117] width 13 height 13
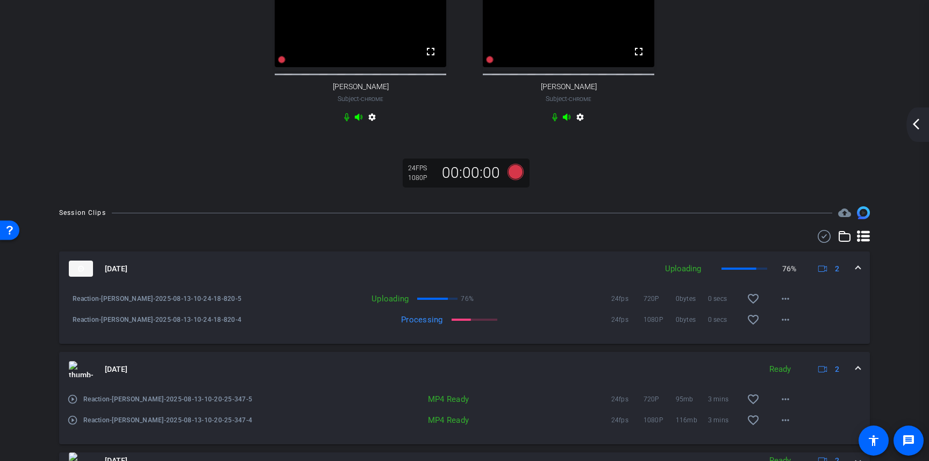
scroll to position [312, 0]
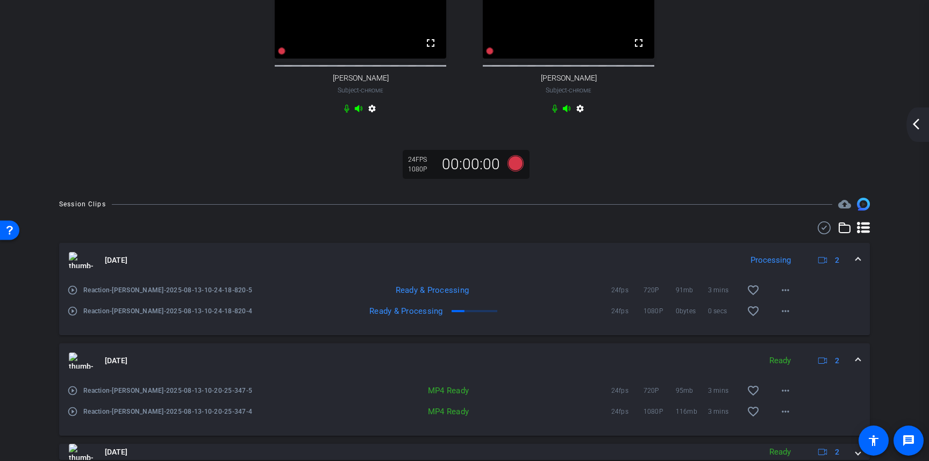
click at [72, 296] on mat-icon "play_circle_outline" at bounding box center [72, 290] width 11 height 11
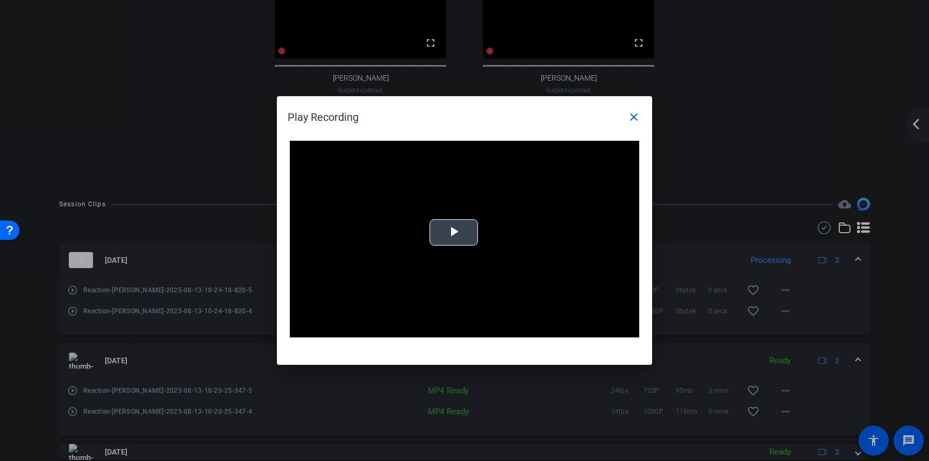
drag, startPoint x: 451, startPoint y: 237, endPoint x: 454, endPoint y: 249, distance: 12.9
click at [454, 233] on span "Video Player" at bounding box center [454, 233] width 0 height 0
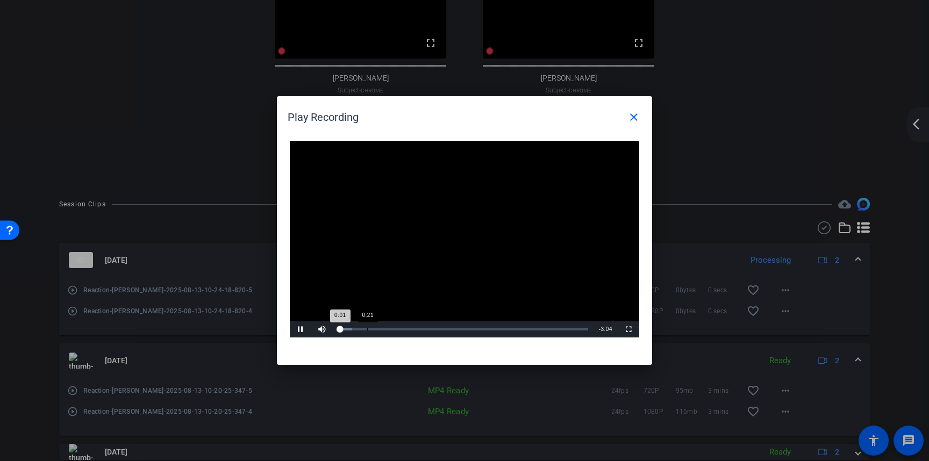
click at [367, 326] on div "Loaded : 5.62% 0:21 0:01" at bounding box center [463, 330] width 261 height 16
click at [447, 329] on div "Loaded : 18.13% 1:20 0:23" at bounding box center [463, 329] width 250 height 3
click at [443, 329] on div "1:21" at bounding box center [394, 329] width 113 height 3
click at [497, 328] on div "Loaded : 57.67% 1:57 1:22" at bounding box center [463, 330] width 261 height 16
click at [513, 330] on div "Loaded : 65.31% 2:09 1:58" at bounding box center [463, 329] width 250 height 3
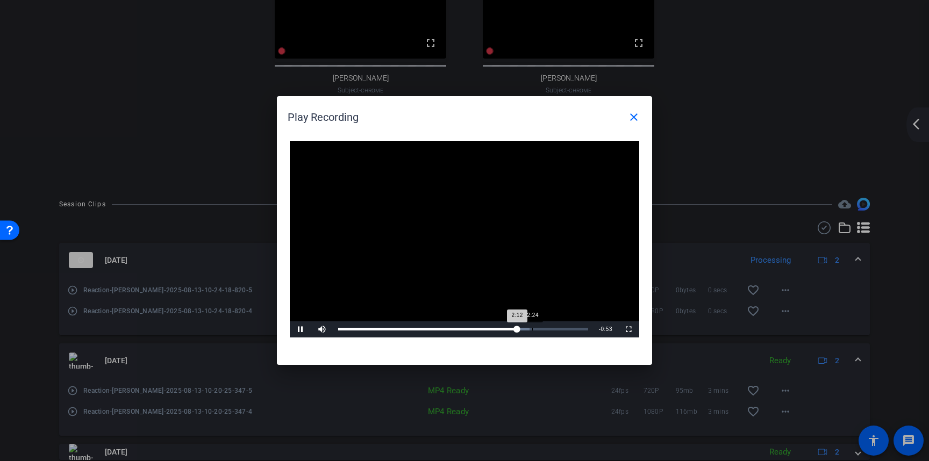
drag, startPoint x: 534, startPoint y: 329, endPoint x: 548, endPoint y: 333, distance: 14.1
click at [534, 329] on div "Loaded : 76.55% 2:24 2:12" at bounding box center [463, 329] width 250 height 3
click at [299, 330] on span "Video Player" at bounding box center [301, 330] width 22 height 0
click at [634, 119] on mat-icon "close" at bounding box center [633, 117] width 13 height 13
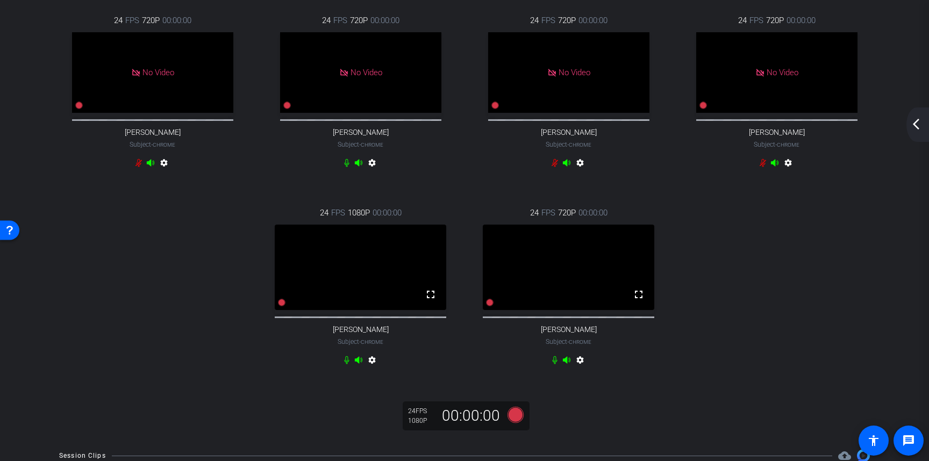
click at [917, 128] on mat-icon "arrow_back_ios_new" at bounding box center [916, 124] width 13 height 13
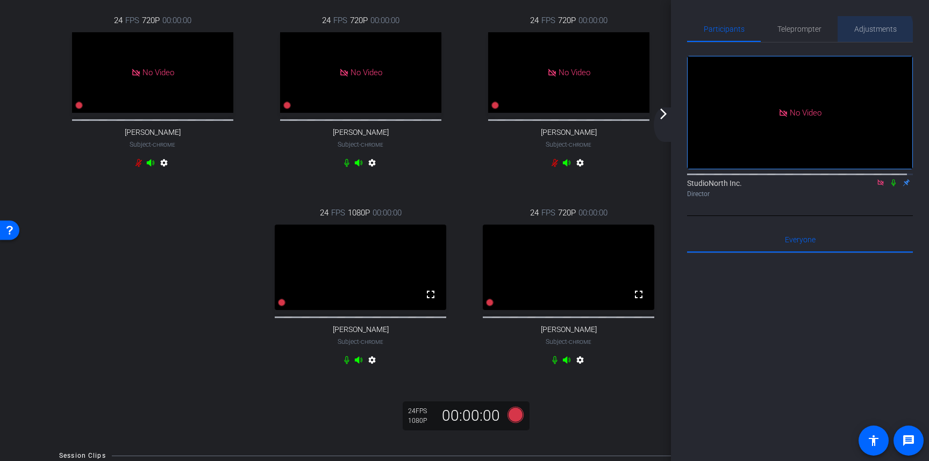
click at [866, 32] on span "Adjustments" at bounding box center [875, 29] width 42 height 8
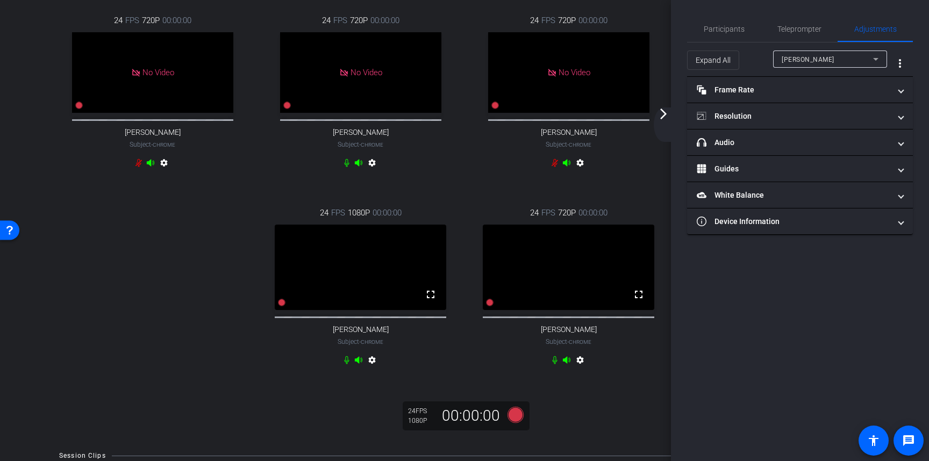
click at [878, 60] on icon at bounding box center [875, 59] width 13 height 13
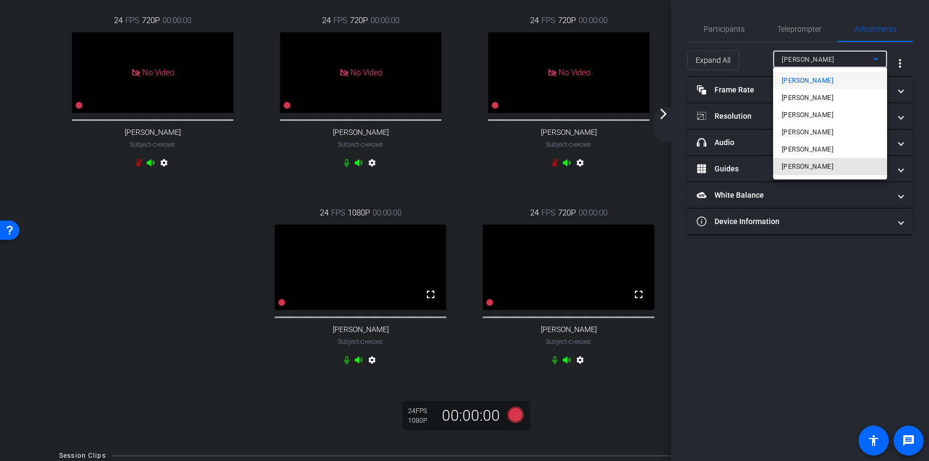
click at [800, 166] on span "[PERSON_NAME]" at bounding box center [808, 166] width 52 height 13
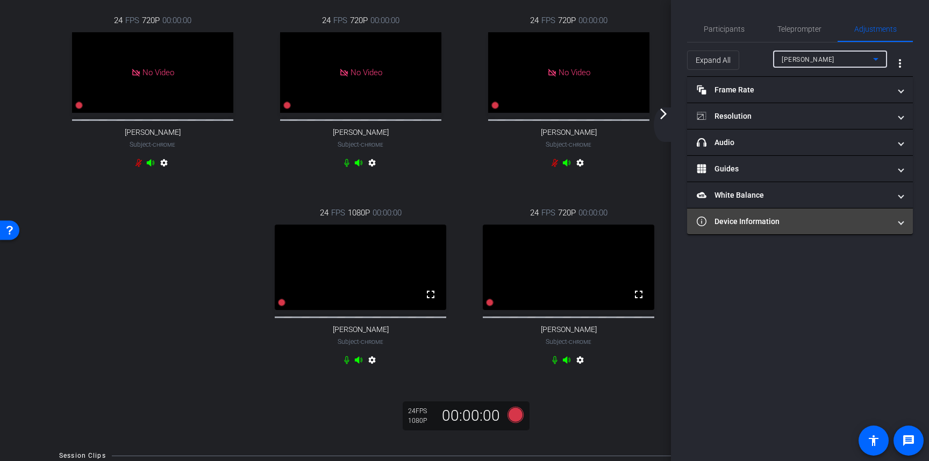
click at [905, 221] on mat-expansion-panel-header "Device Information" at bounding box center [800, 222] width 226 height 26
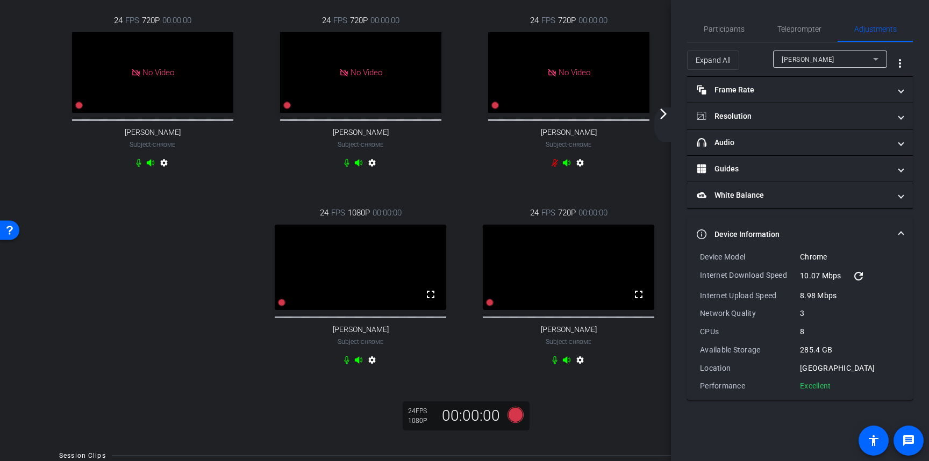
scroll to position [76, 0]
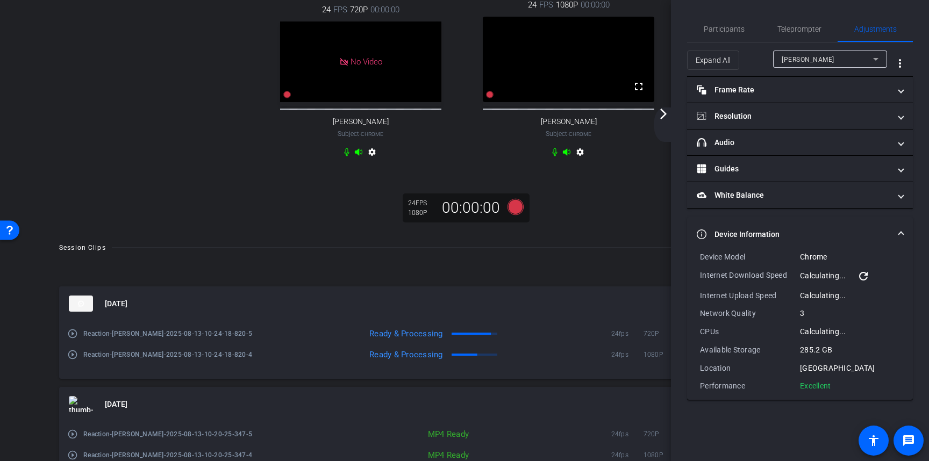
type input "11000"
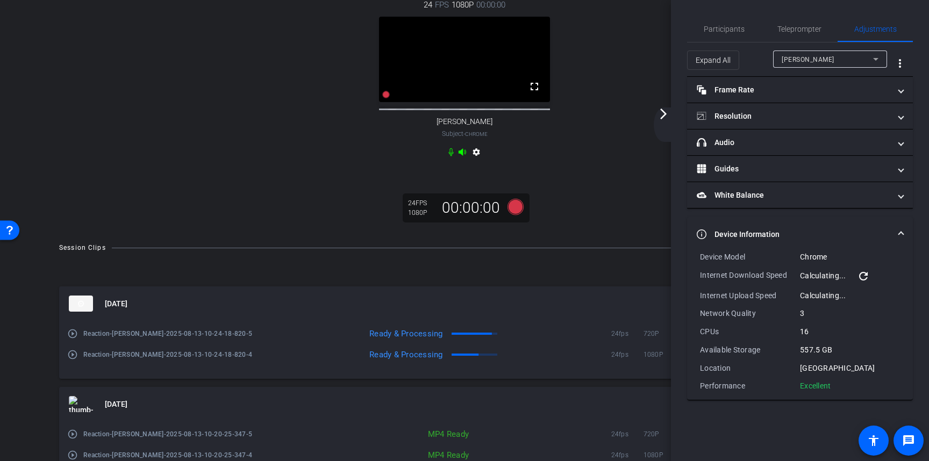
scroll to position [32, 0]
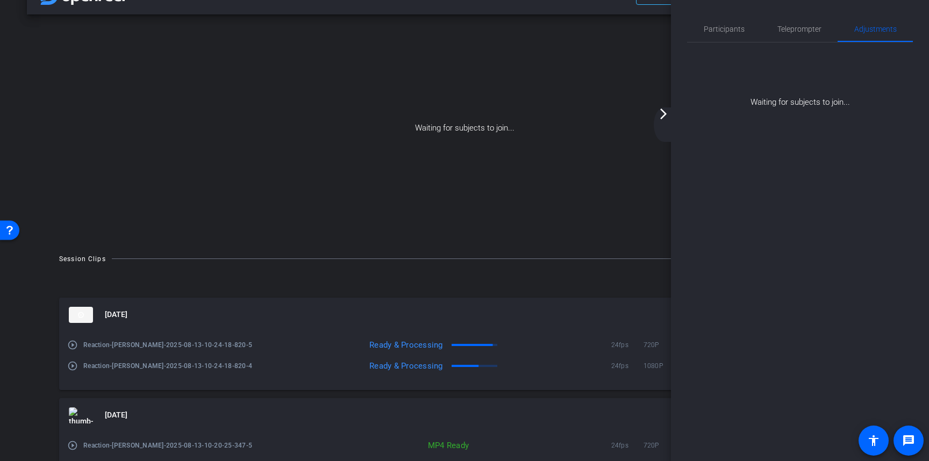
click at [667, 110] on mat-icon "arrow_forward_ios" at bounding box center [663, 114] width 13 height 13
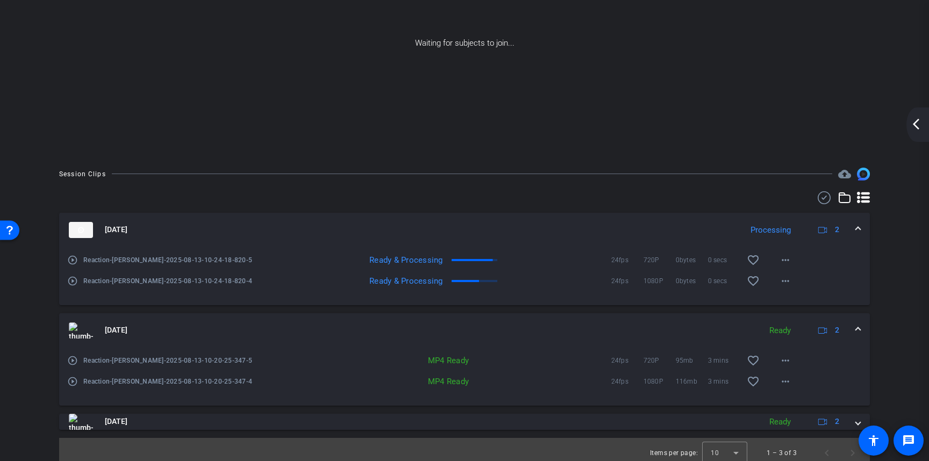
scroll to position [124, 0]
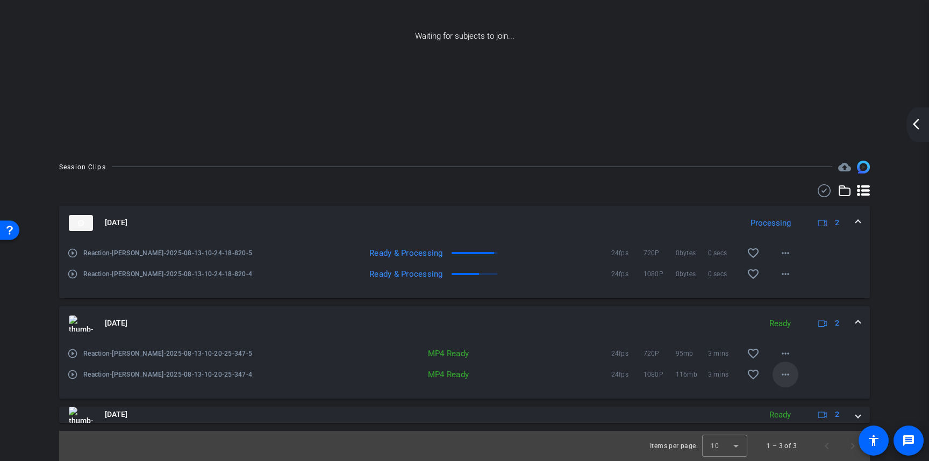
click at [780, 373] on mat-icon "more_horiz" at bounding box center [785, 374] width 13 height 13
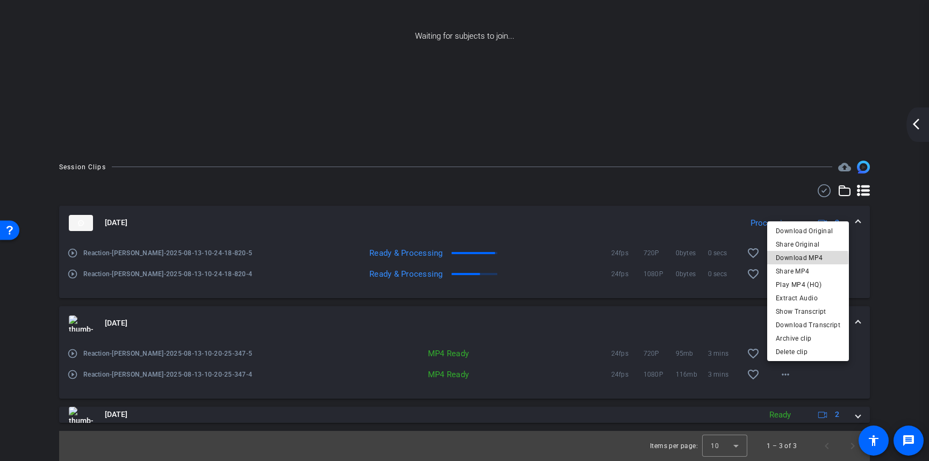
click at [800, 259] on span "Download MP4" at bounding box center [808, 258] width 65 height 13
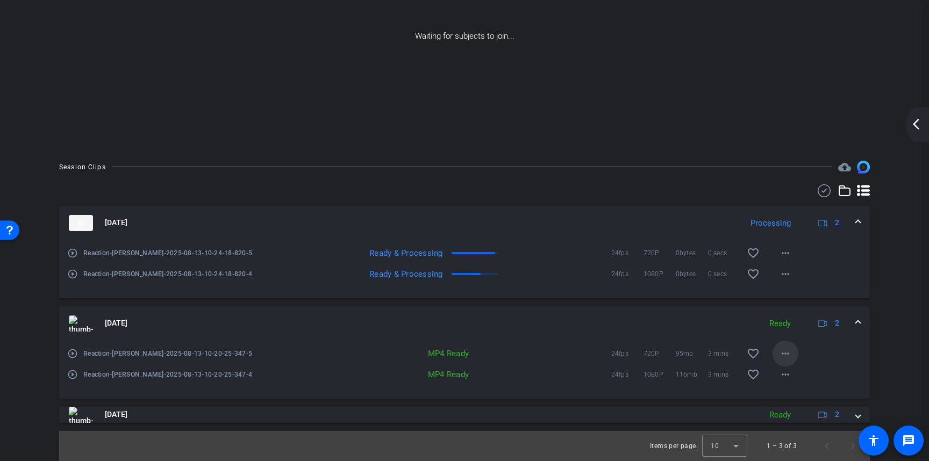
click at [782, 352] on mat-icon "more_horiz" at bounding box center [785, 353] width 13 height 13
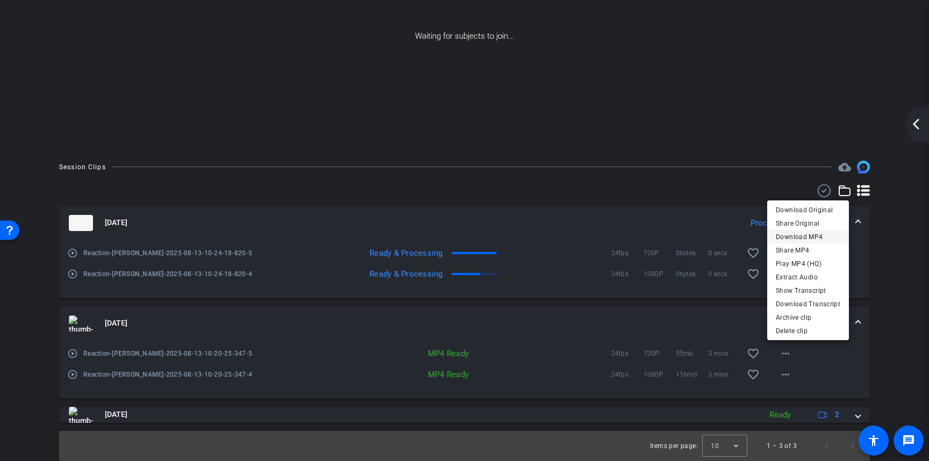
click at [788, 235] on span "Download MP4" at bounding box center [808, 237] width 65 height 13
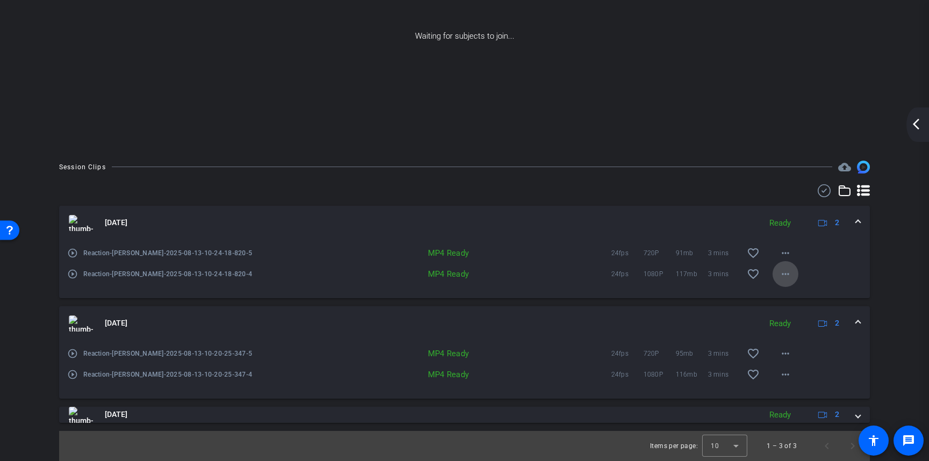
click at [780, 272] on mat-icon "more_horiz" at bounding box center [785, 274] width 13 height 13
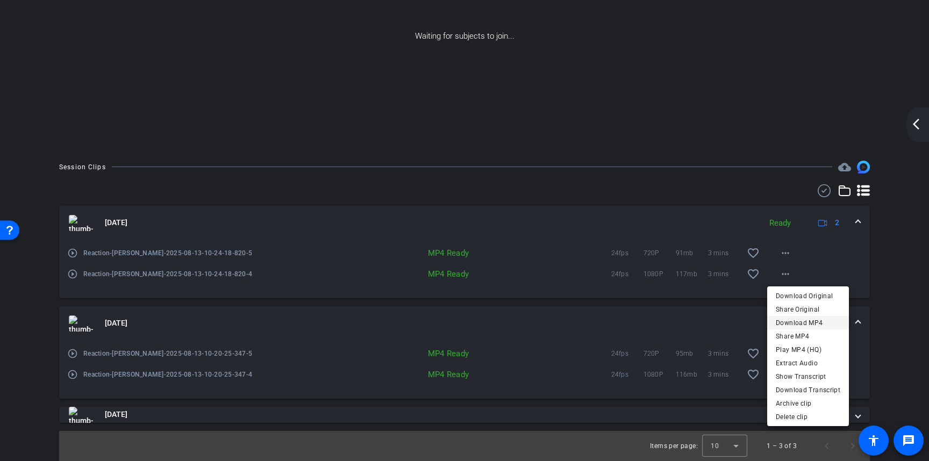
click at [809, 324] on span "Download MP4" at bounding box center [808, 323] width 65 height 13
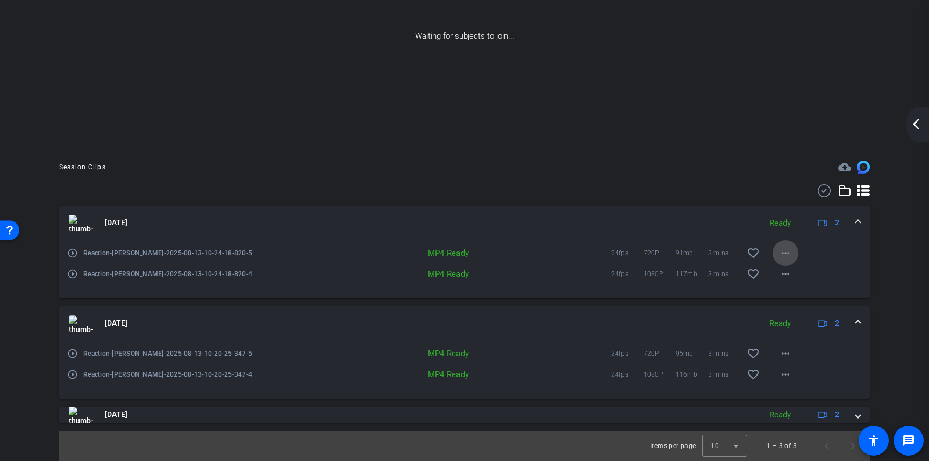
click at [782, 253] on mat-icon "more_horiz" at bounding box center [785, 253] width 13 height 13
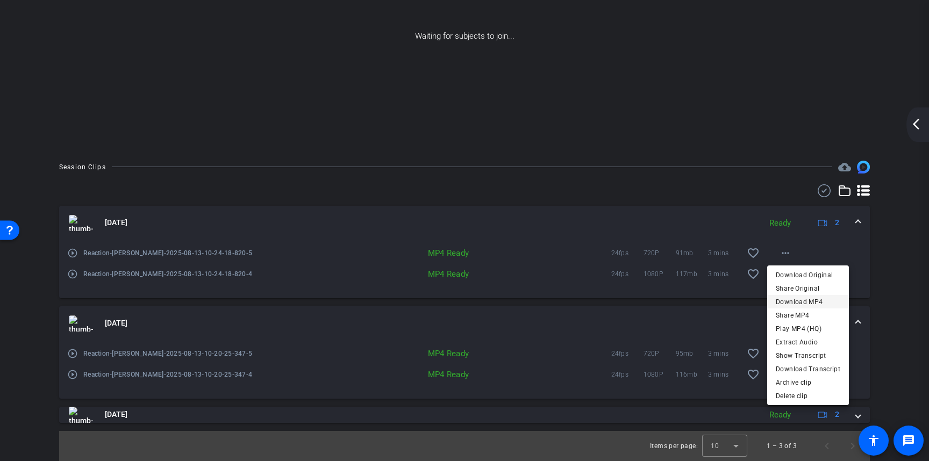
click at [809, 303] on span "Download MP4" at bounding box center [808, 302] width 65 height 13
